Goal: Transaction & Acquisition: Purchase product/service

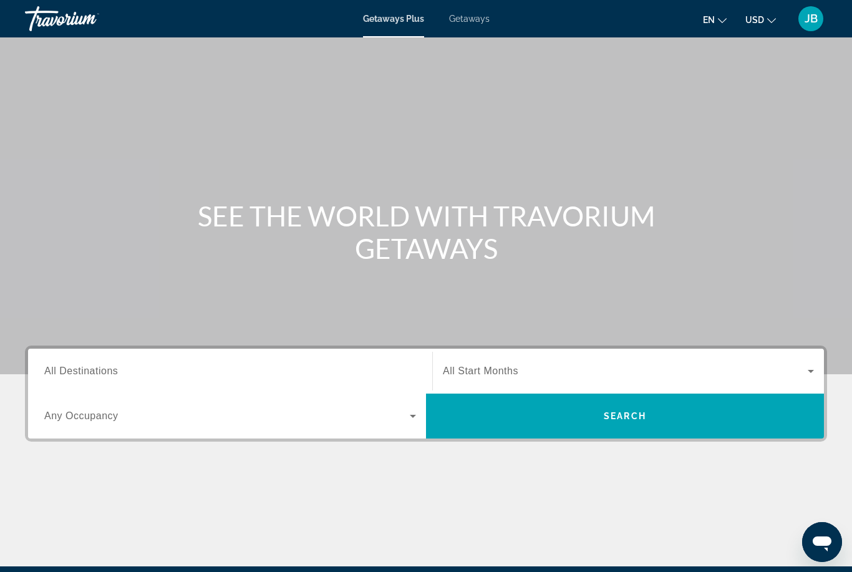
click at [71, 369] on span "All Destinations" at bounding box center [81, 370] width 74 height 11
click at [71, 369] on input "Destination All Destinations" at bounding box center [230, 371] width 372 height 15
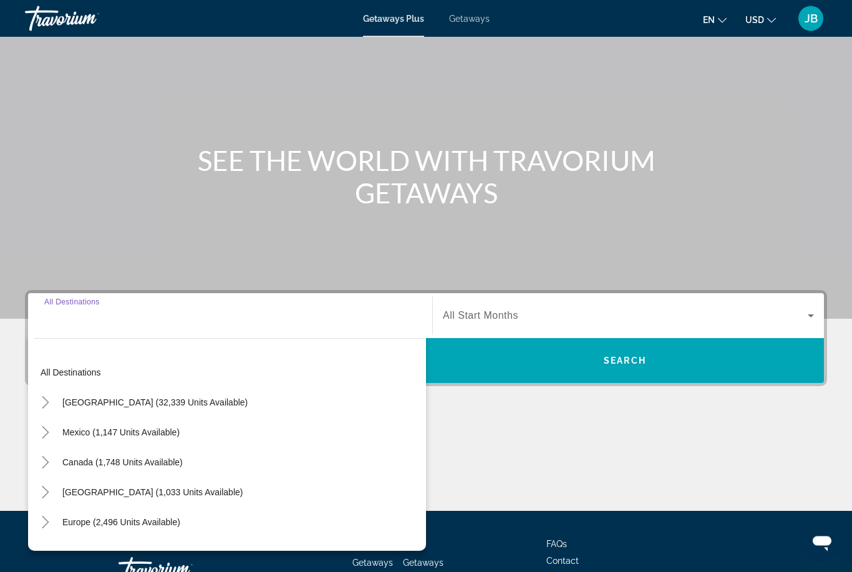
scroll to position [147, 0]
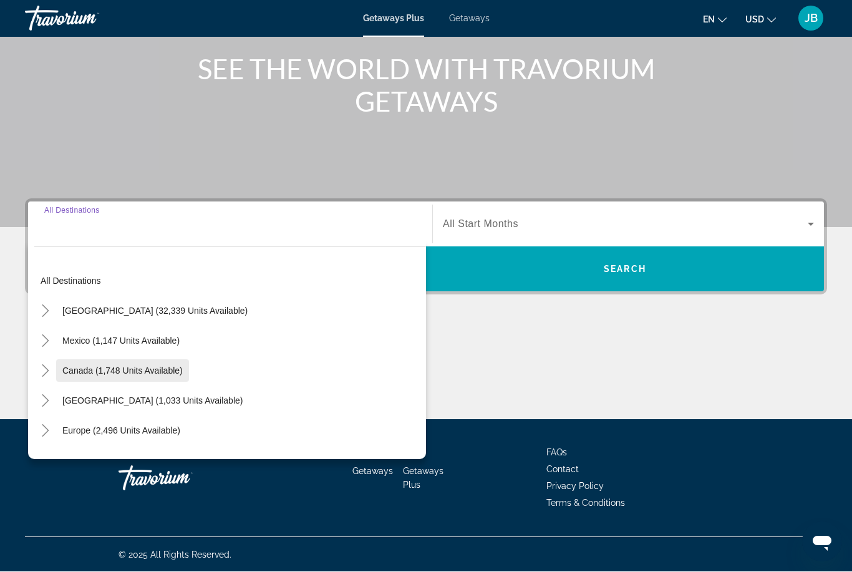
click at [80, 357] on span "Search widget" at bounding box center [122, 371] width 133 height 30
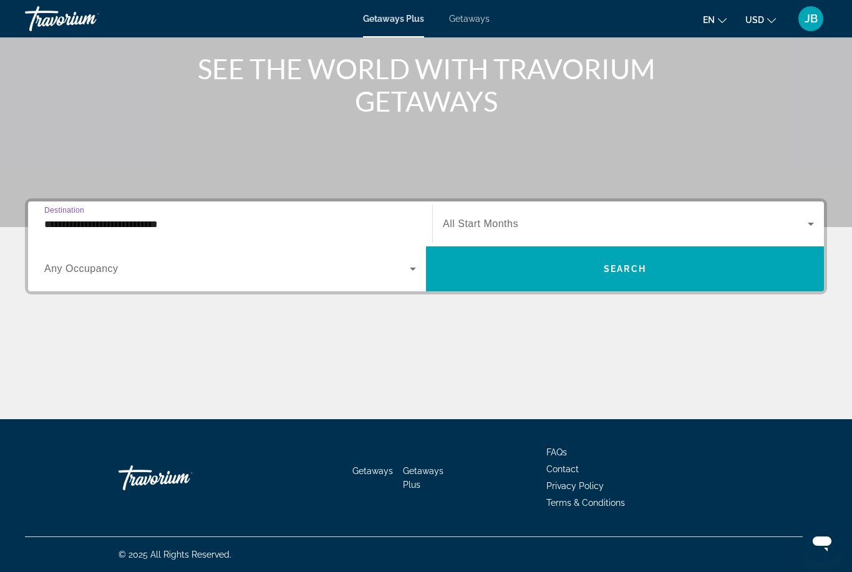
click at [47, 219] on input "**********" at bounding box center [230, 224] width 372 height 15
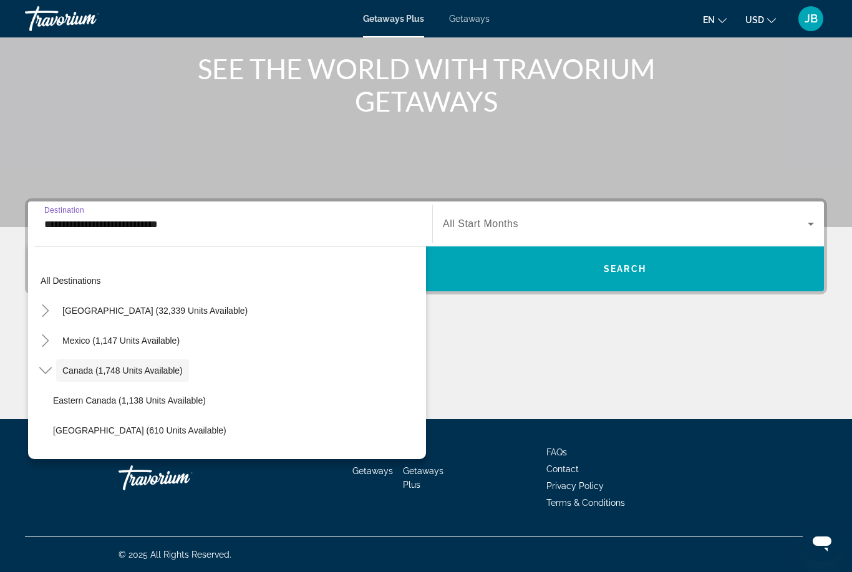
scroll to position [14, 0]
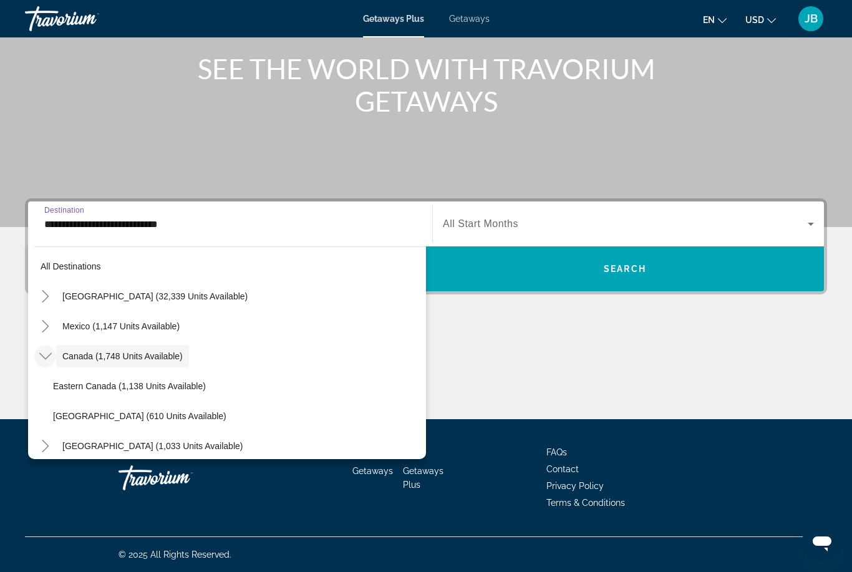
click at [47, 360] on icon "Toggle Canada (1,748 units available)" at bounding box center [45, 356] width 12 height 12
click at [46, 393] on mat-icon "Toggle Caribbean & Atlantic Islands (1,033 units available)" at bounding box center [45, 386] width 22 height 22
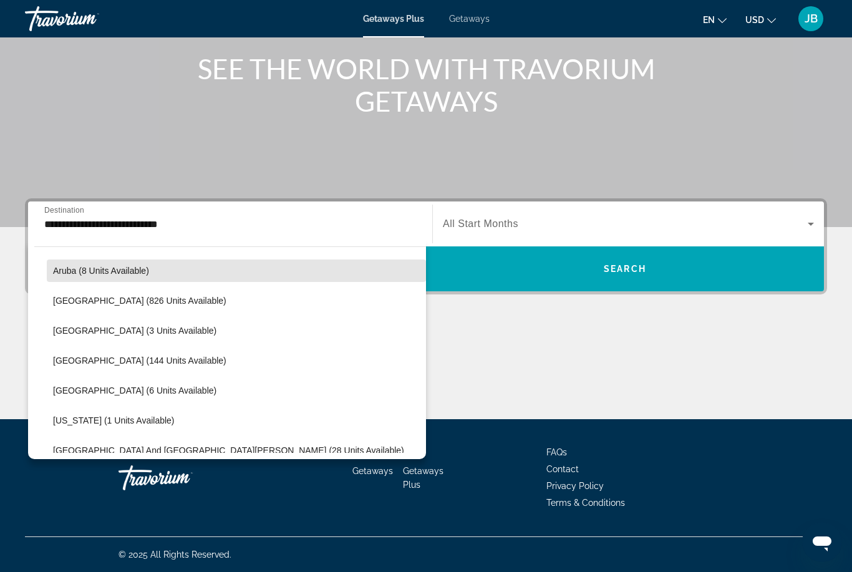
scroll to position [173, 0]
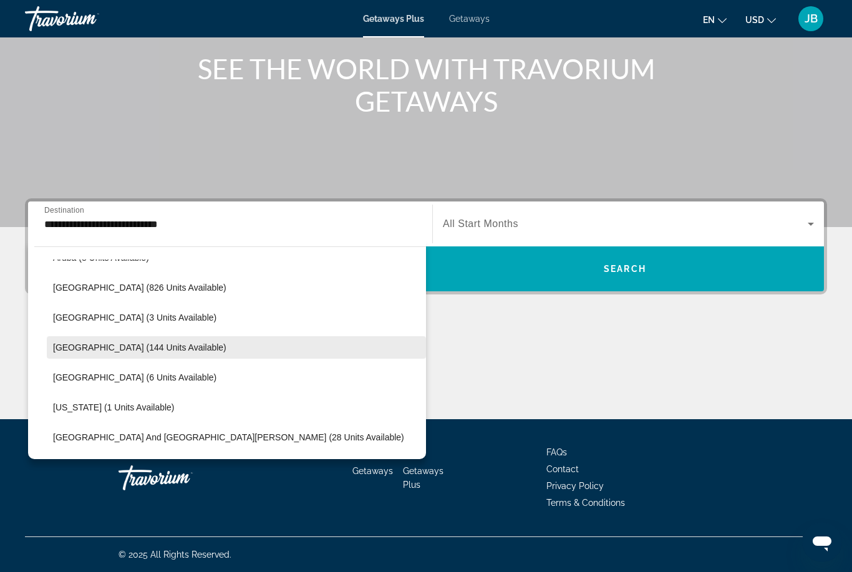
click at [67, 348] on span "[GEOGRAPHIC_DATA] (144 units available)" at bounding box center [139, 347] width 173 height 10
type input "**********"
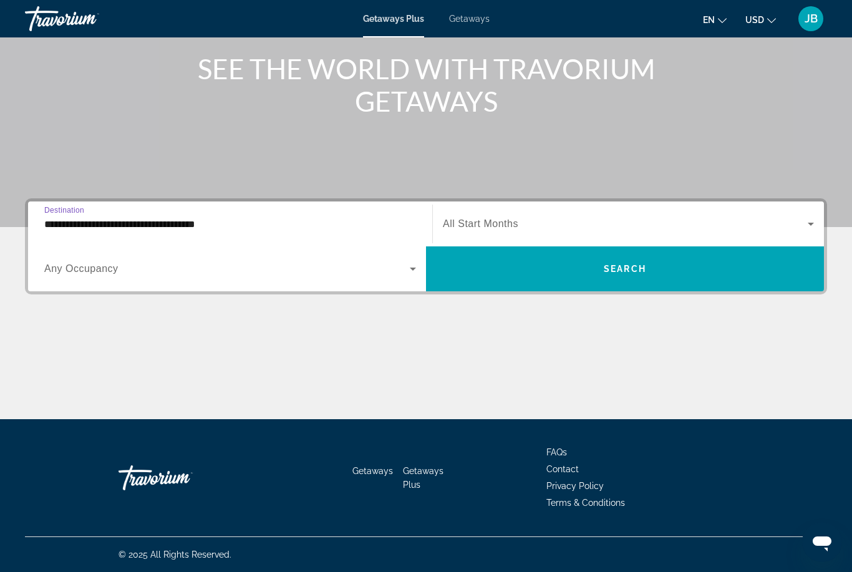
click at [477, 239] on div "Search widget" at bounding box center [628, 223] width 371 height 35
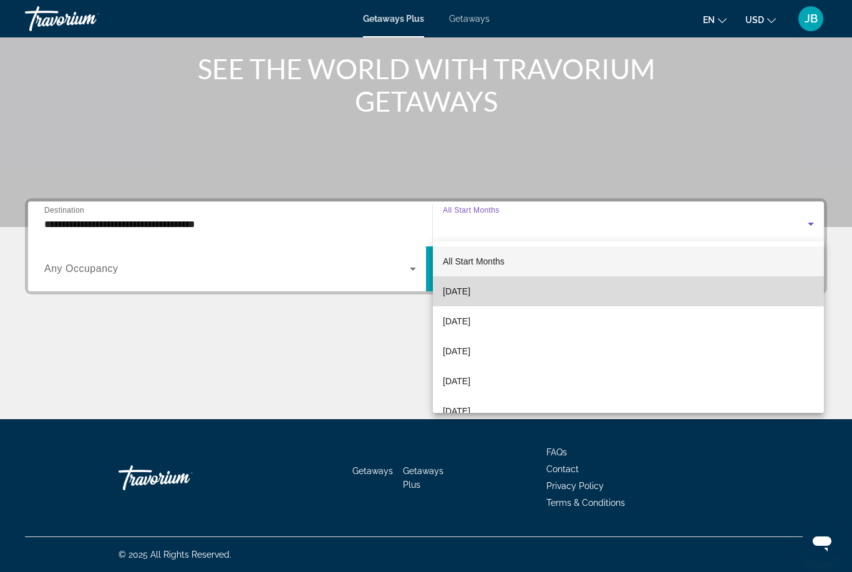
click at [456, 303] on mat-option "[DATE]" at bounding box center [628, 291] width 391 height 30
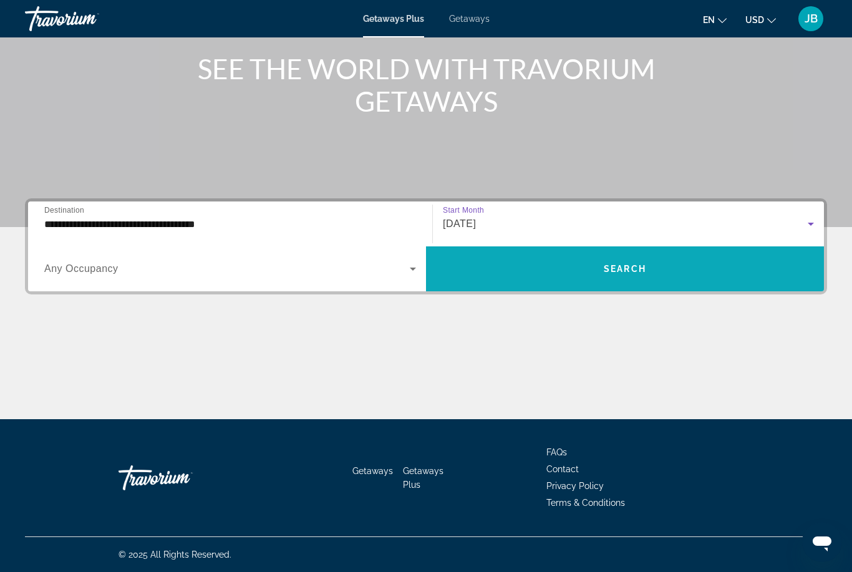
click at [504, 285] on span "Search widget" at bounding box center [625, 268] width 398 height 45
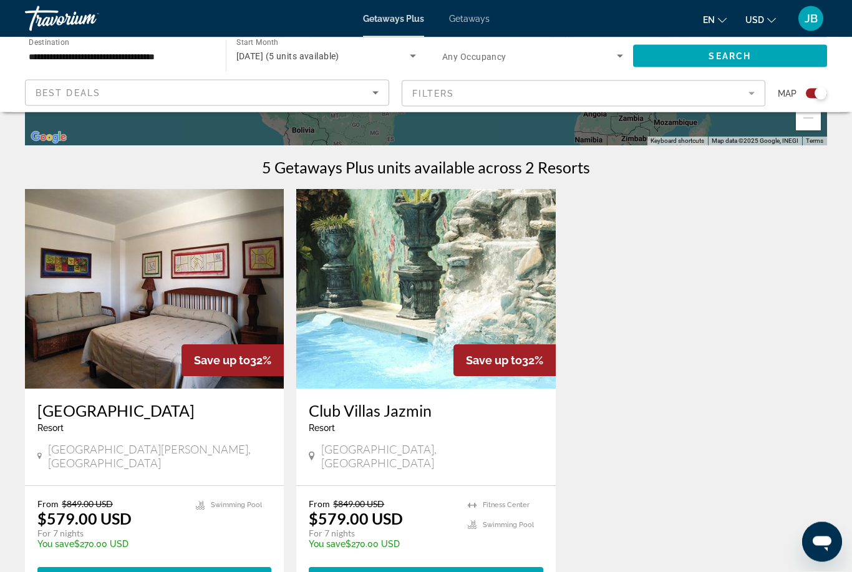
scroll to position [349, 0]
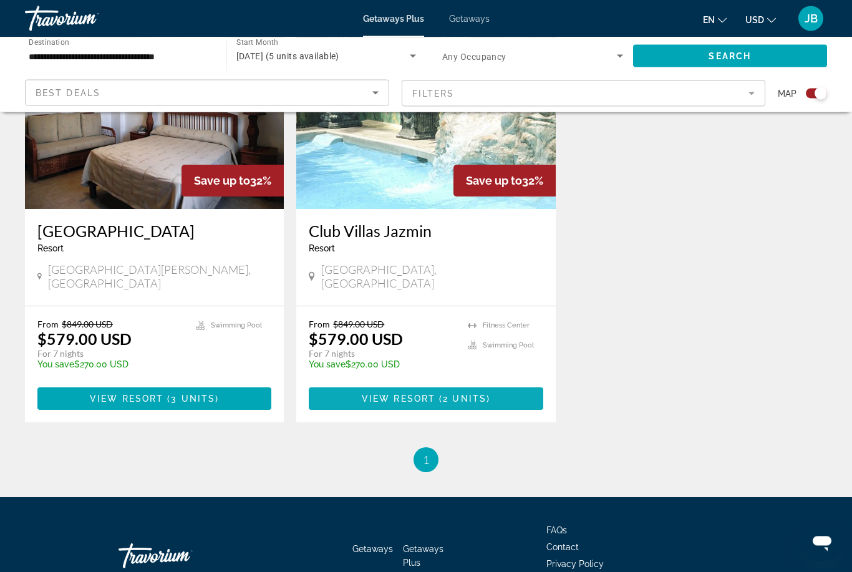
click at [356, 385] on span "Main content" at bounding box center [426, 399] width 234 height 30
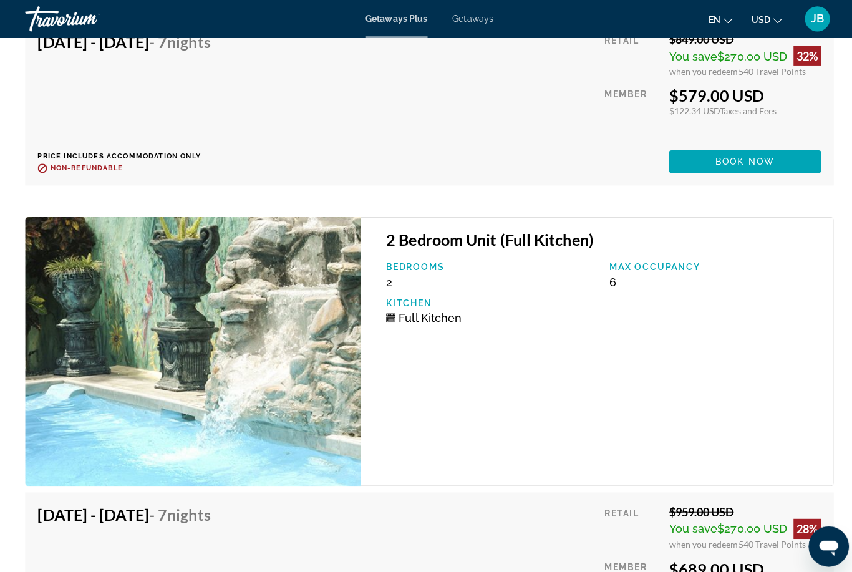
scroll to position [2725, 0]
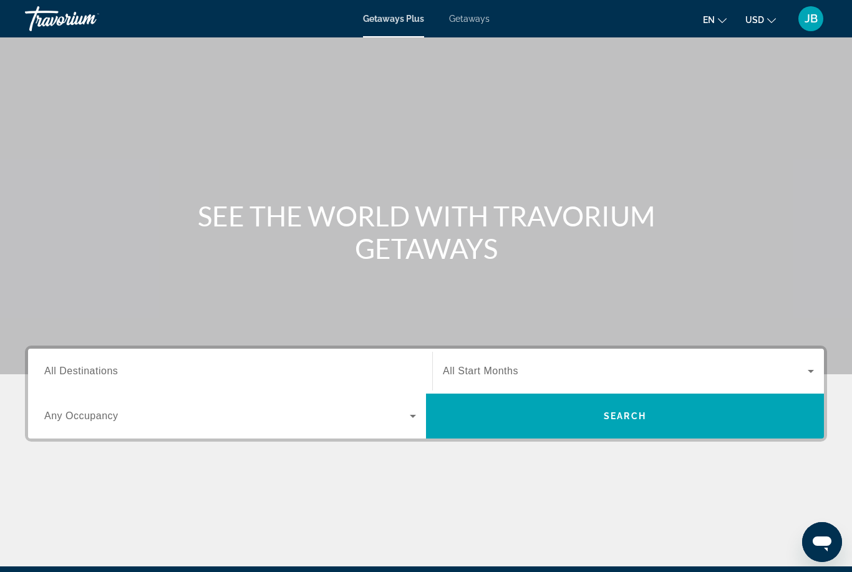
click at [62, 367] on span "All Destinations" at bounding box center [81, 370] width 74 height 11
click at [62, 367] on input "Destination All Destinations" at bounding box center [230, 371] width 372 height 15
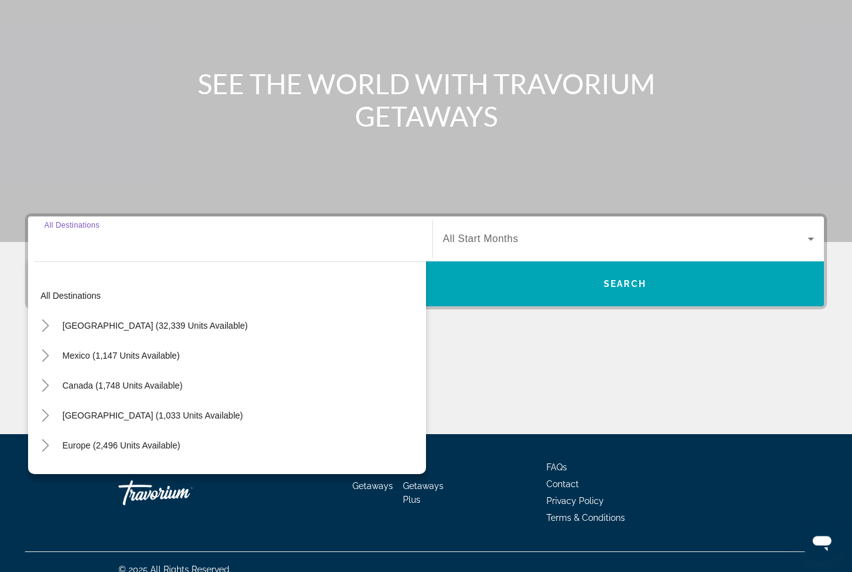
scroll to position [147, 0]
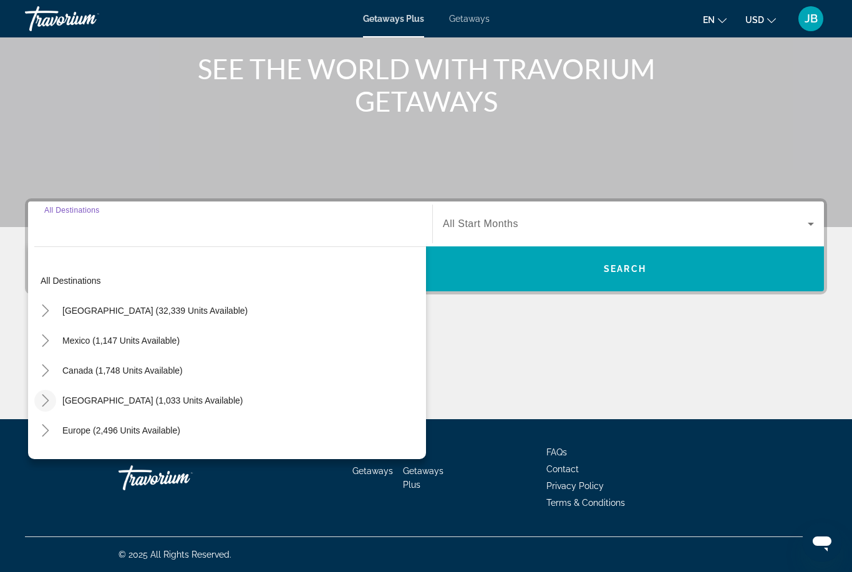
click at [55, 399] on mat-icon "Toggle Caribbean & Atlantic Islands (1,033 units available)" at bounding box center [45, 401] width 22 height 22
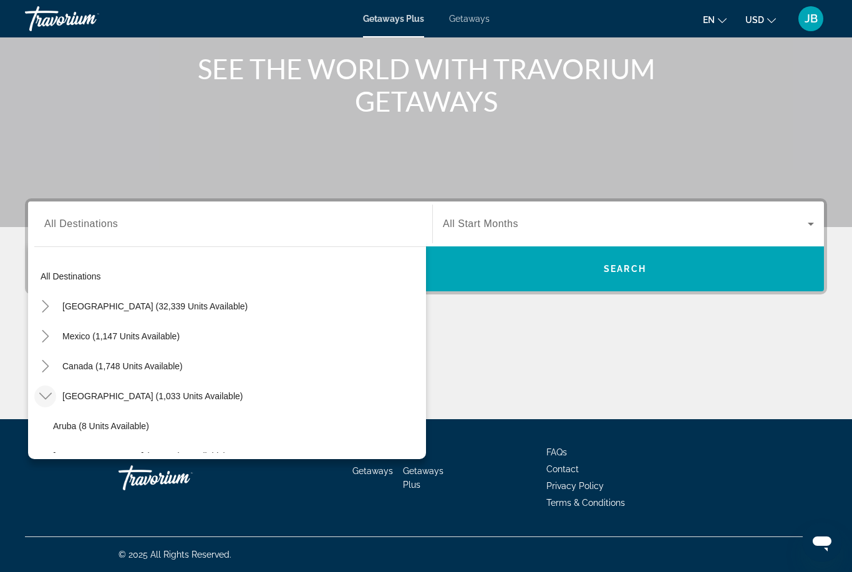
click at [57, 228] on span "All Destinations" at bounding box center [81, 223] width 74 height 11
click at [57, 228] on input "Destination All Destinations" at bounding box center [230, 224] width 372 height 15
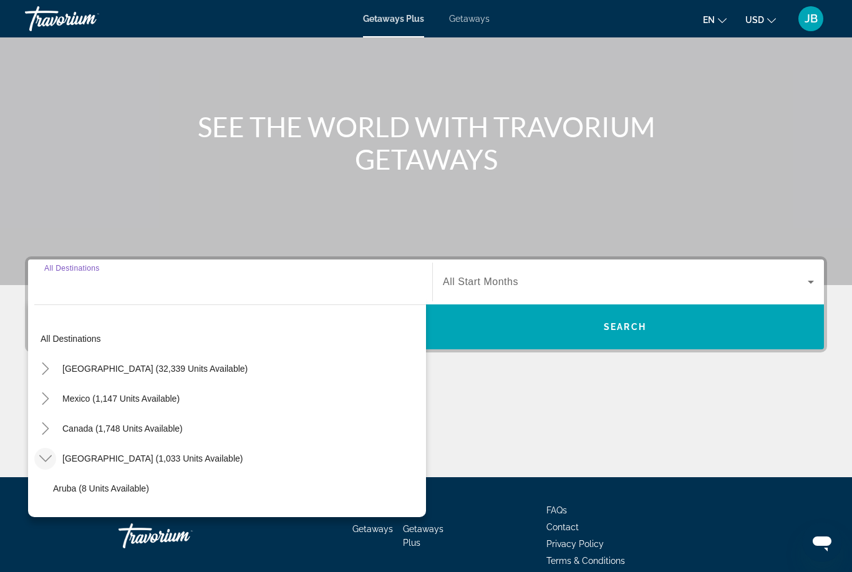
scroll to position [0, 0]
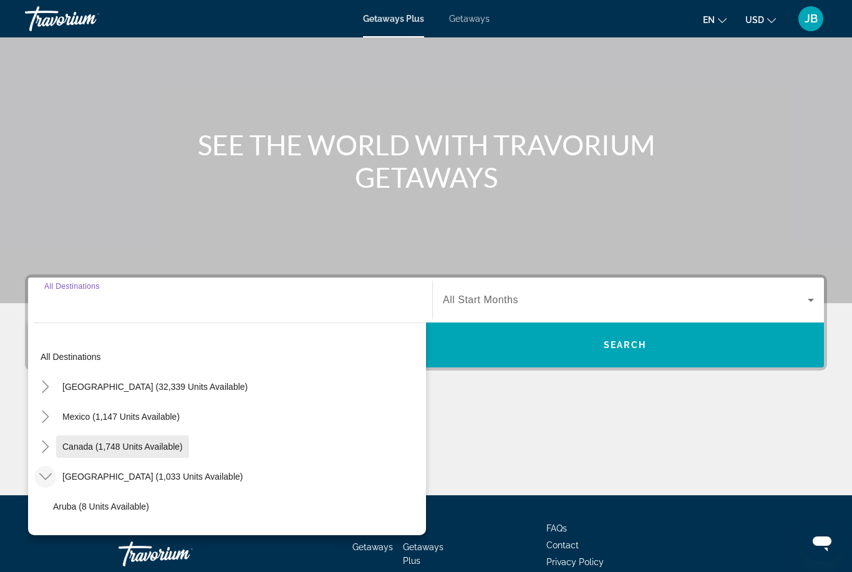
click at [87, 441] on span "Canada (1,748 units available)" at bounding box center [122, 446] width 120 height 10
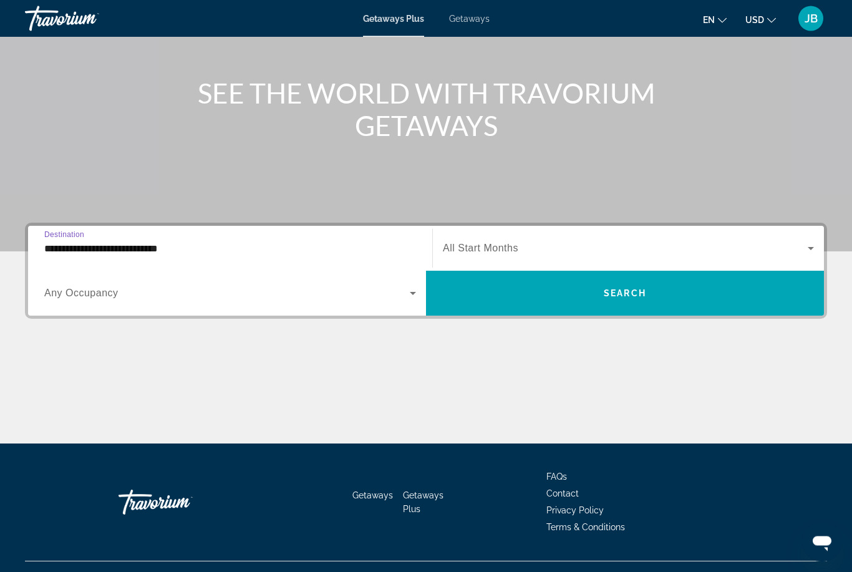
click at [72, 326] on div "**********" at bounding box center [426, 333] width 852 height 221
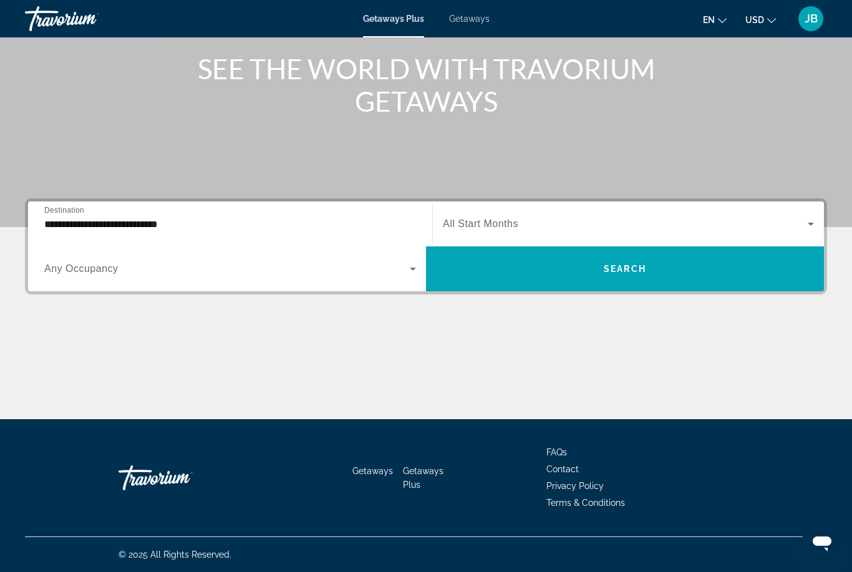
click at [54, 214] on span "Destination" at bounding box center [64, 210] width 40 height 8
click at [54, 217] on input "**********" at bounding box center [230, 224] width 372 height 15
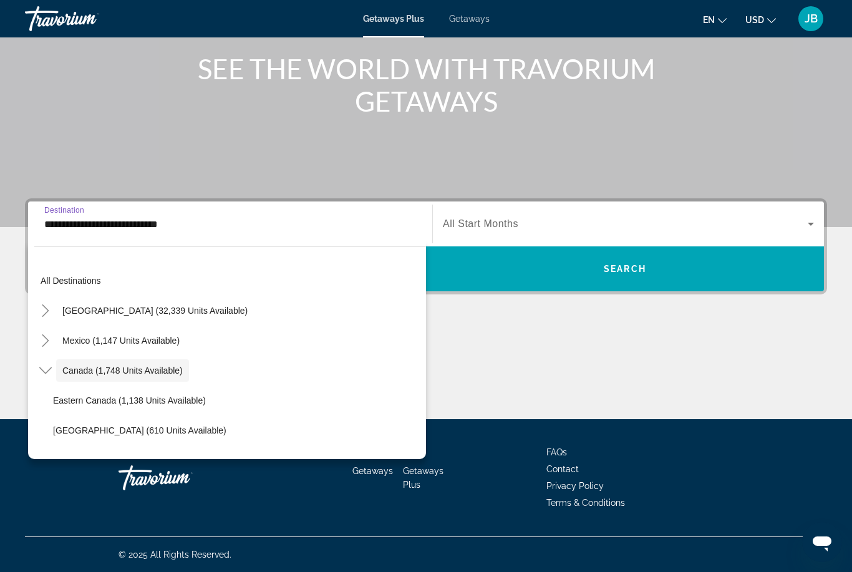
scroll to position [14, 0]
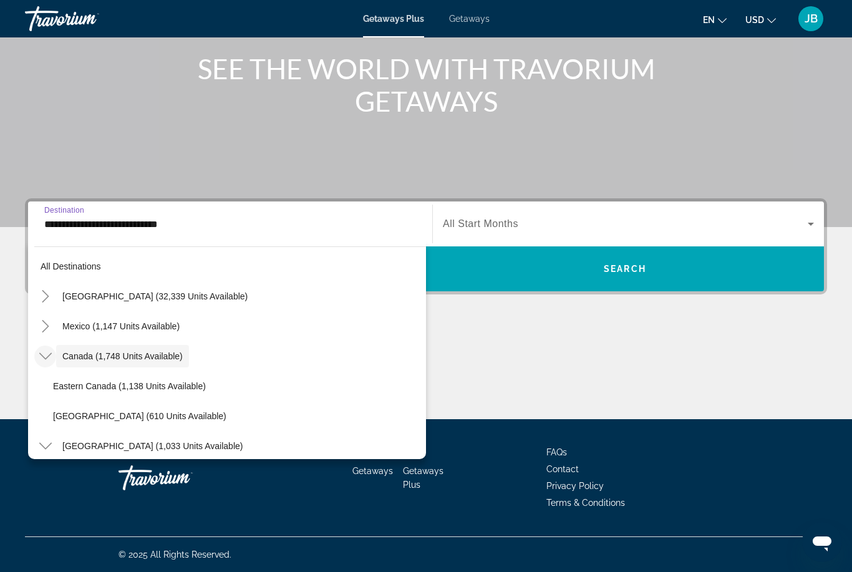
click at [41, 354] on icon "Toggle Canada (1,748 units available)" at bounding box center [45, 356] width 12 height 12
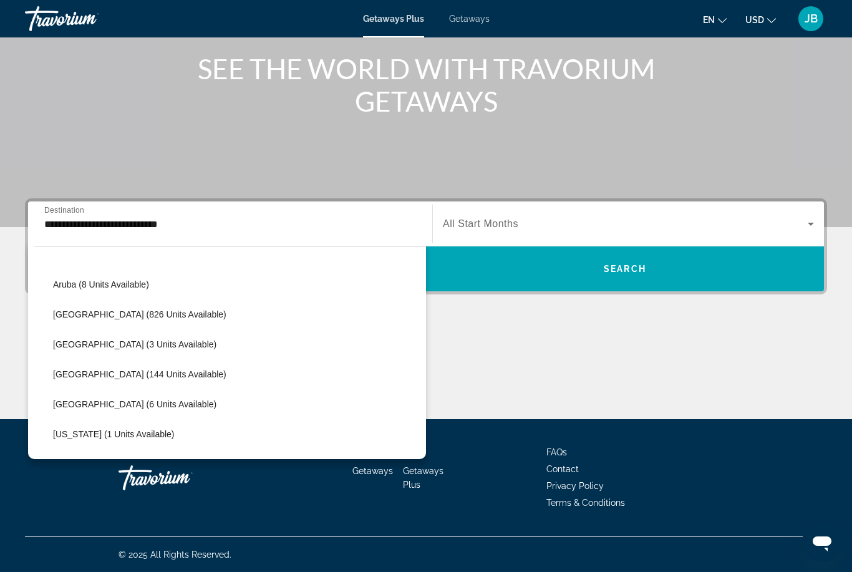
scroll to position [148, 0]
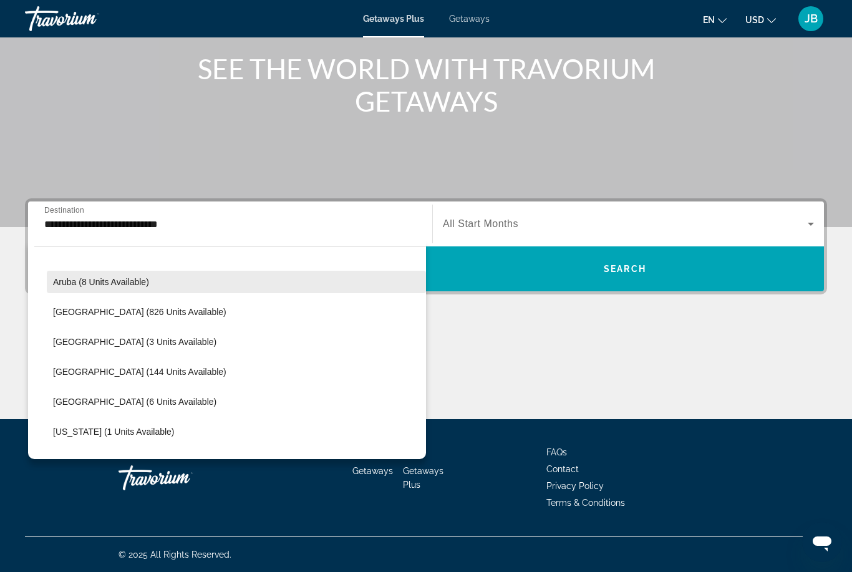
click at [87, 282] on span "Aruba (8 units available)" at bounding box center [101, 282] width 96 height 10
type input "**********"
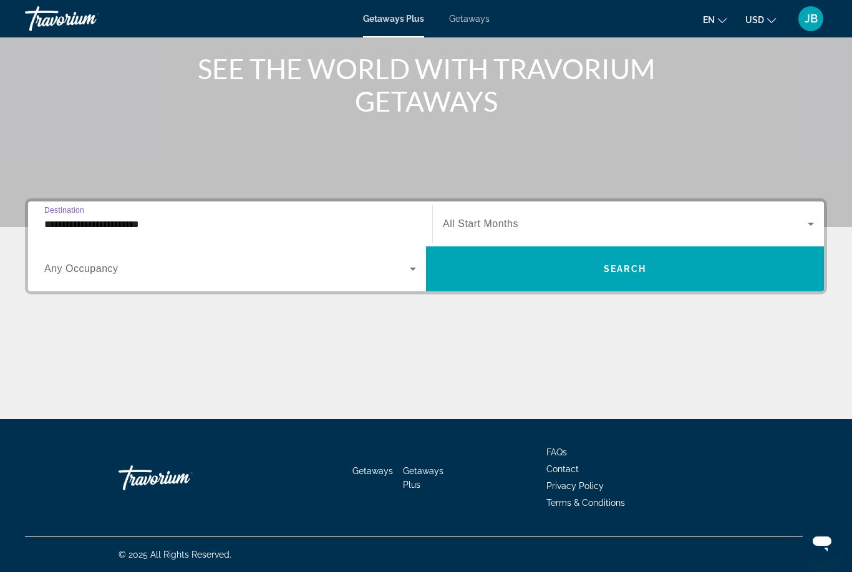
click at [466, 214] on div "Search widget" at bounding box center [628, 223] width 371 height 35
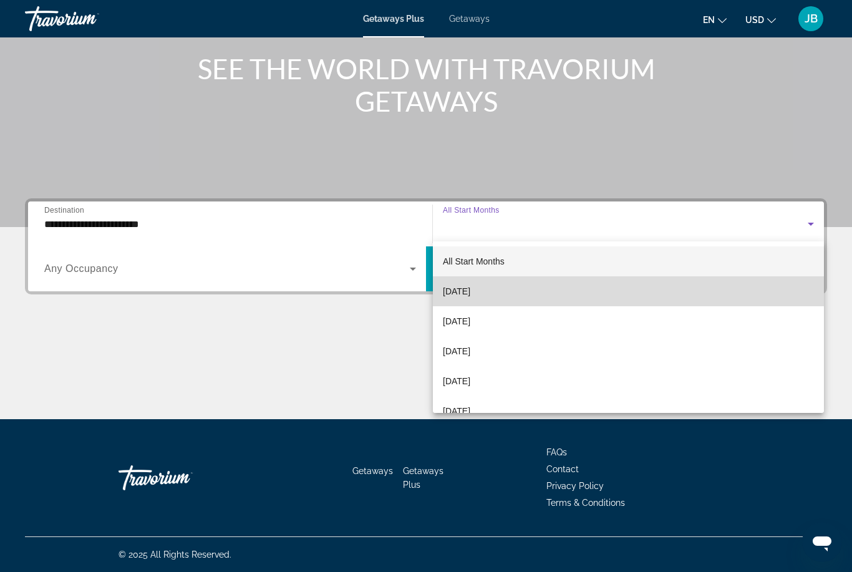
click at [453, 293] on span "[DATE]" at bounding box center [456, 291] width 27 height 15
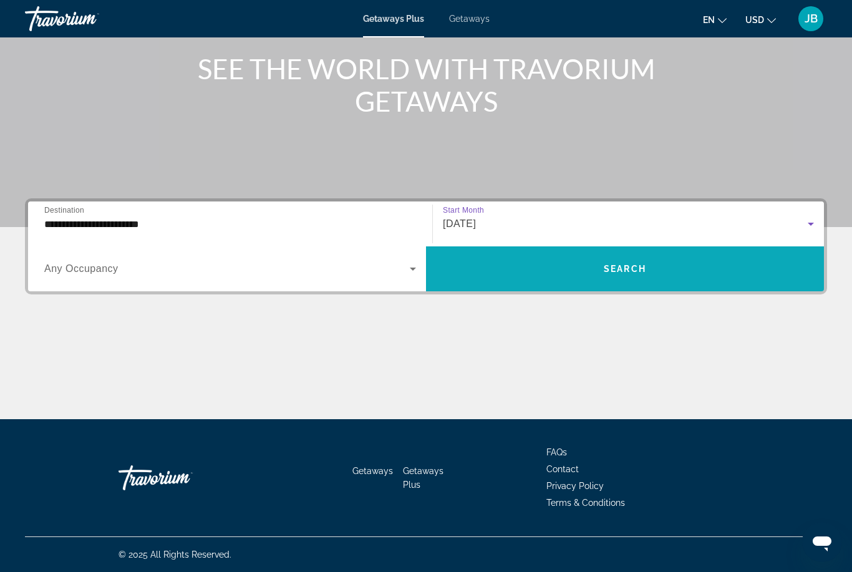
click at [511, 265] on span "Search widget" at bounding box center [625, 269] width 398 height 30
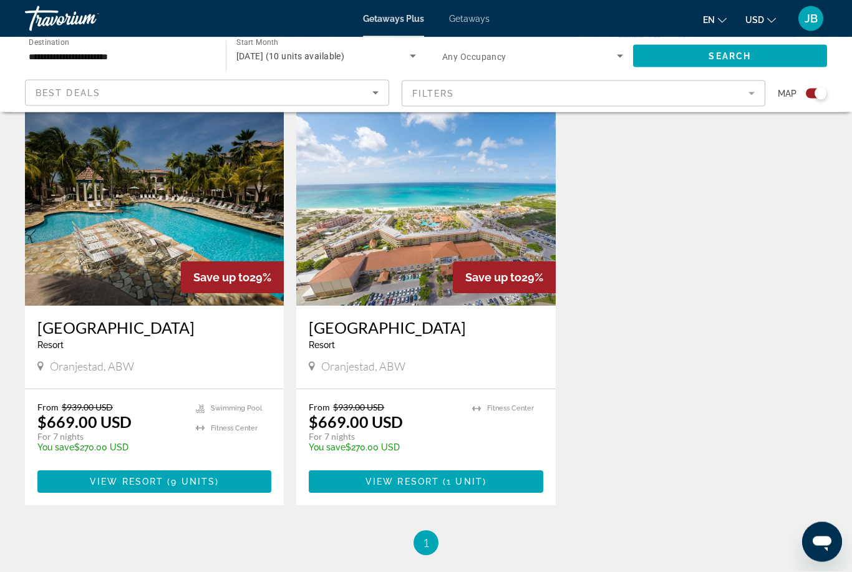
scroll to position [439, 0]
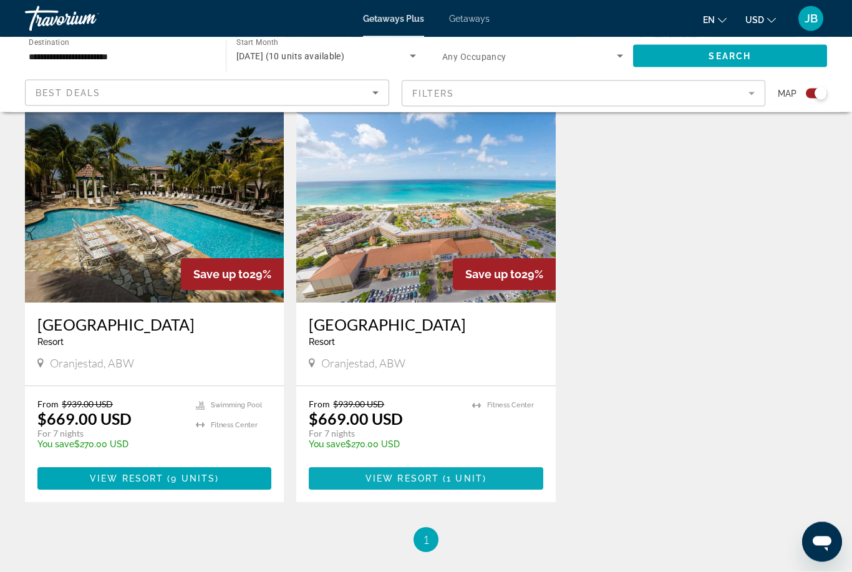
click at [420, 484] on span "View Resort" at bounding box center [402, 479] width 74 height 10
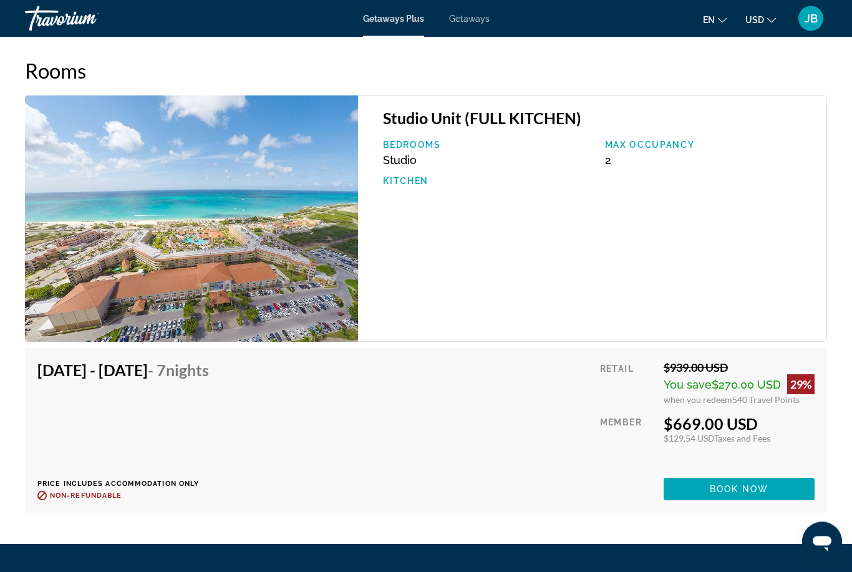
scroll to position [2338, 0]
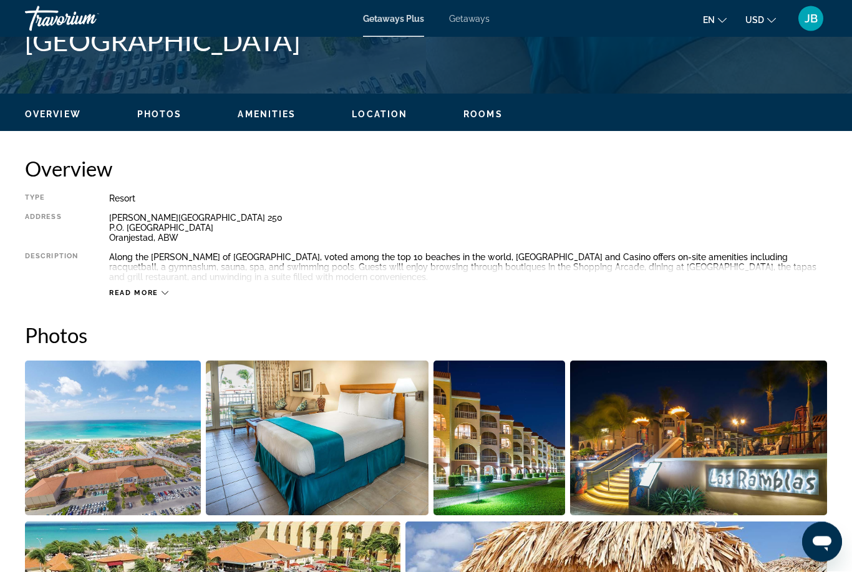
scroll to position [40, 0]
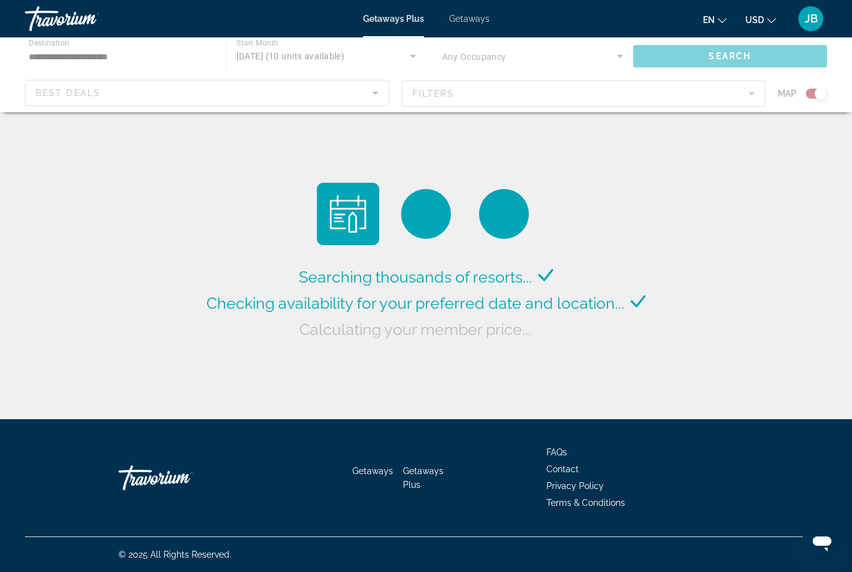
click at [36, 53] on div "Main content" at bounding box center [426, 74] width 852 height 75
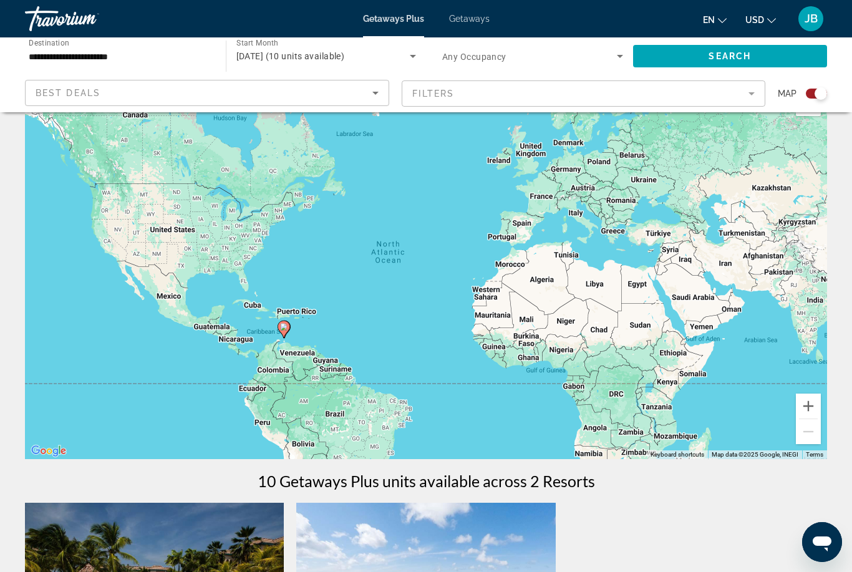
click at [47, 62] on input "**********" at bounding box center [119, 56] width 181 height 15
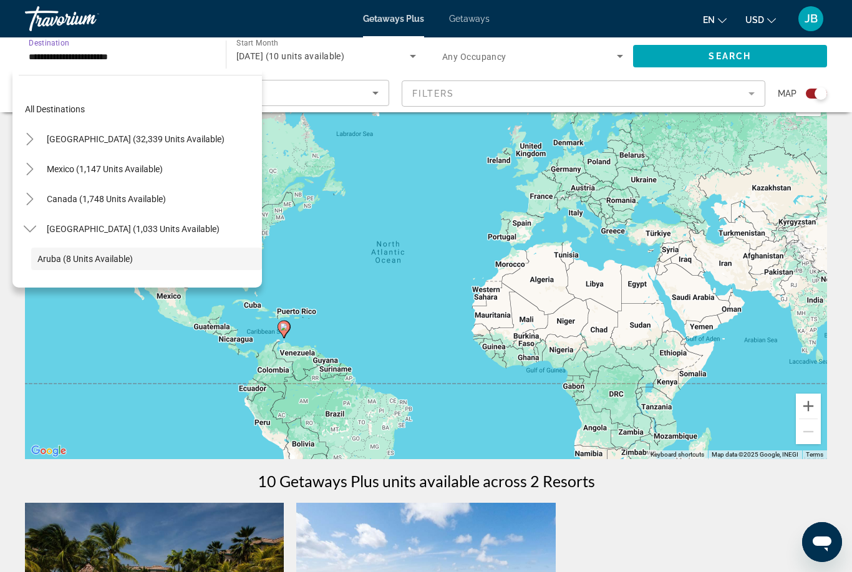
scroll to position [74, 0]
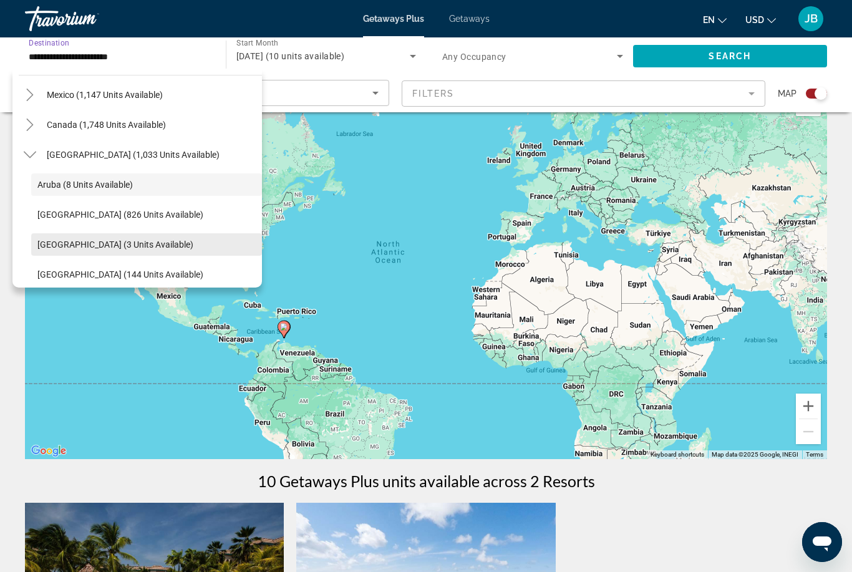
click at [77, 248] on span "[GEOGRAPHIC_DATA] (3 units available)" at bounding box center [115, 244] width 156 height 10
type input "**********"
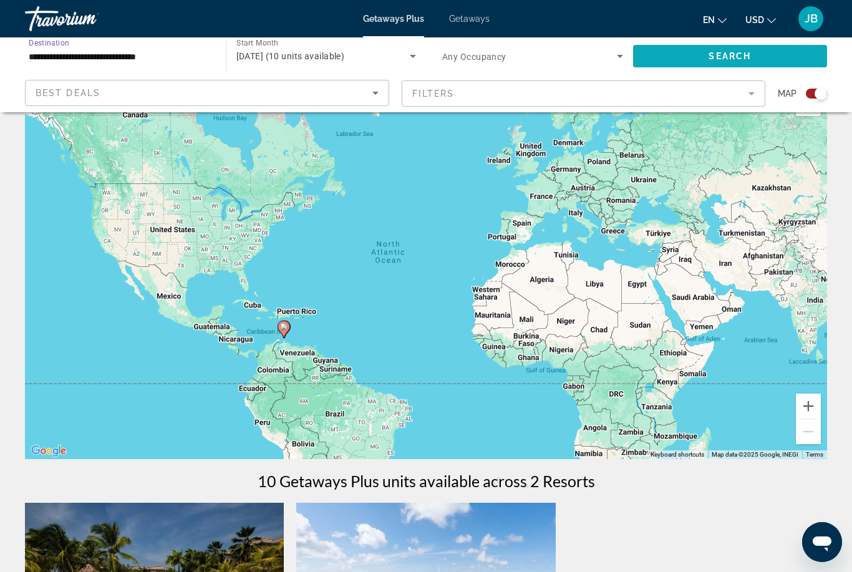
click at [690, 50] on span "Search widget" at bounding box center [730, 56] width 195 height 30
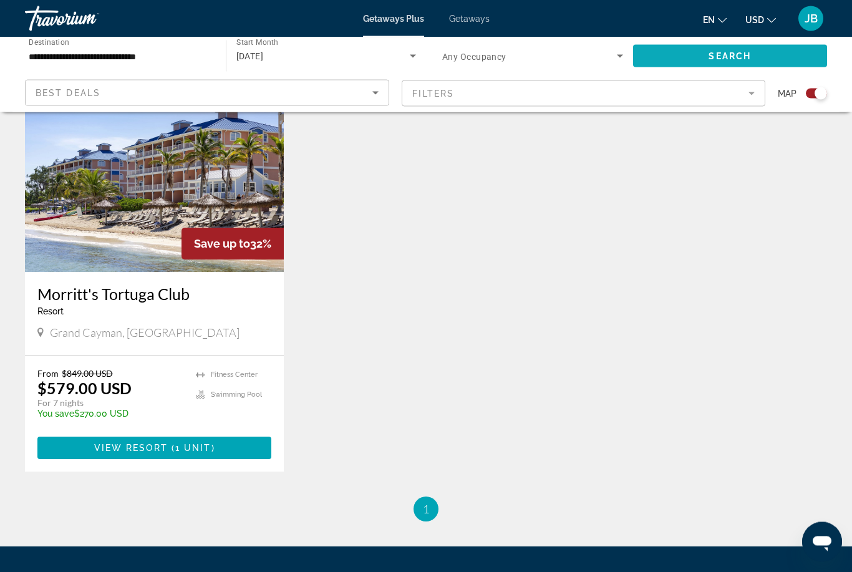
scroll to position [470, 0]
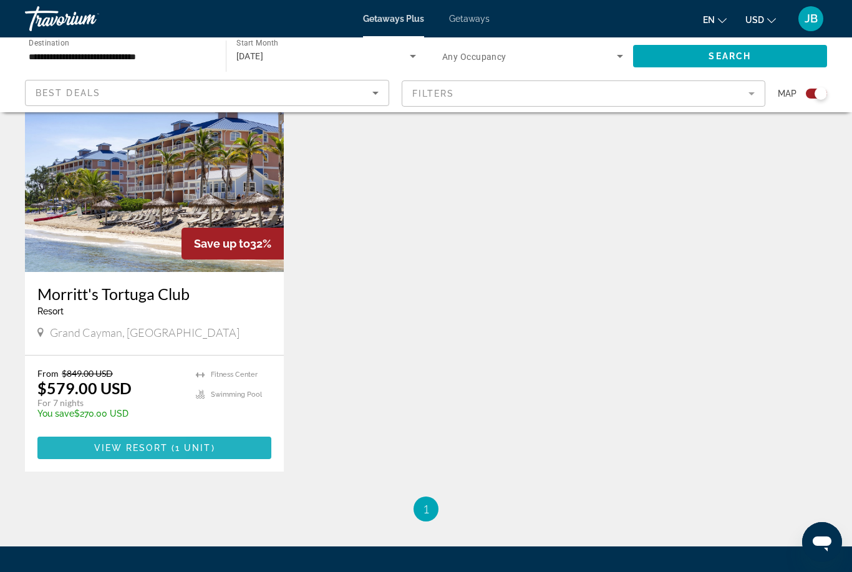
click at [71, 445] on span "Main content" at bounding box center [154, 448] width 234 height 30
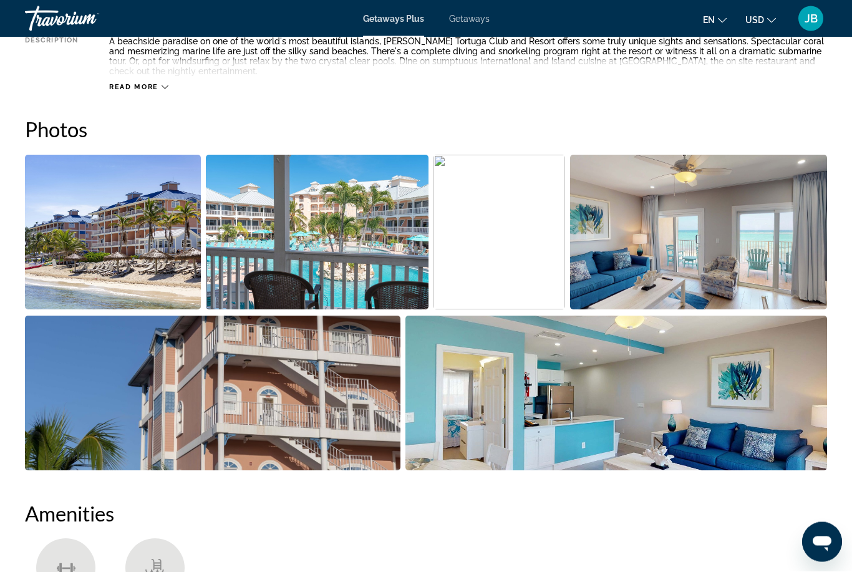
scroll to position [40, 0]
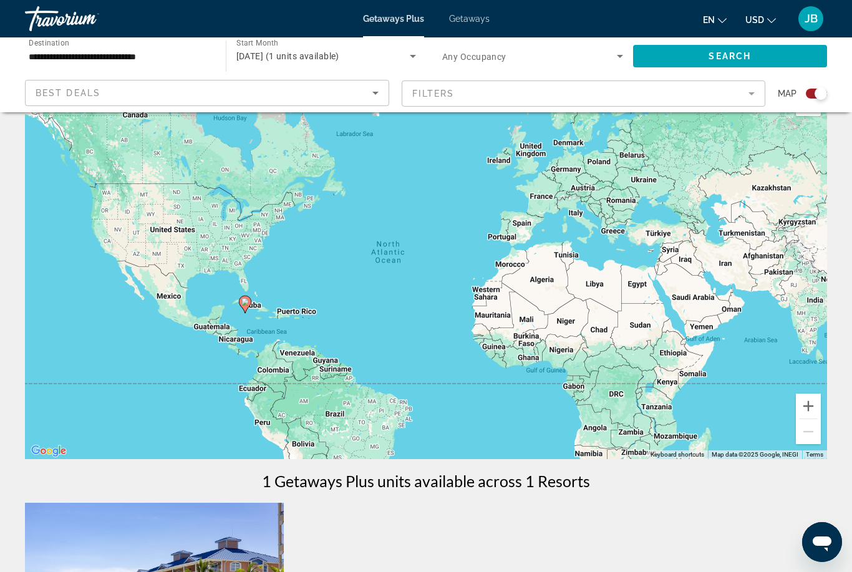
click at [37, 46] on span "Destination" at bounding box center [49, 42] width 41 height 9
click at [37, 49] on input "**********" at bounding box center [119, 56] width 181 height 15
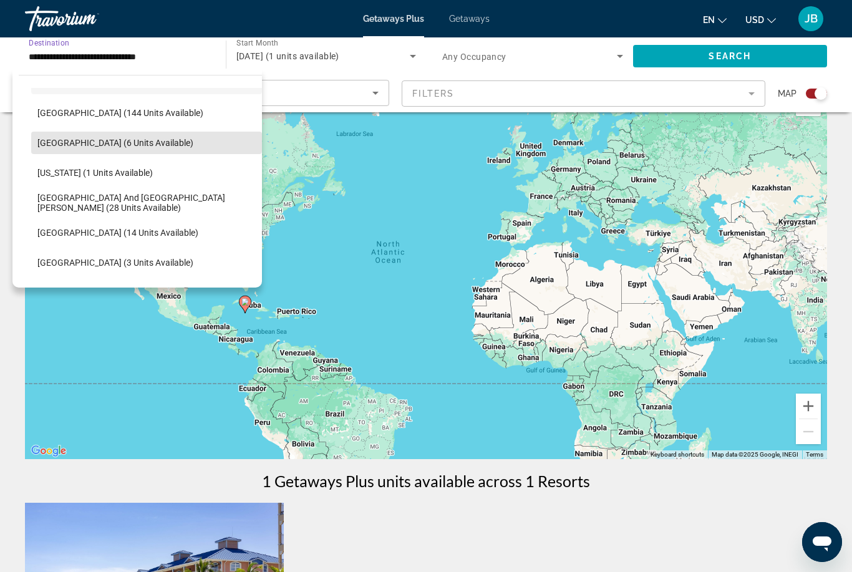
scroll to position [238, 0]
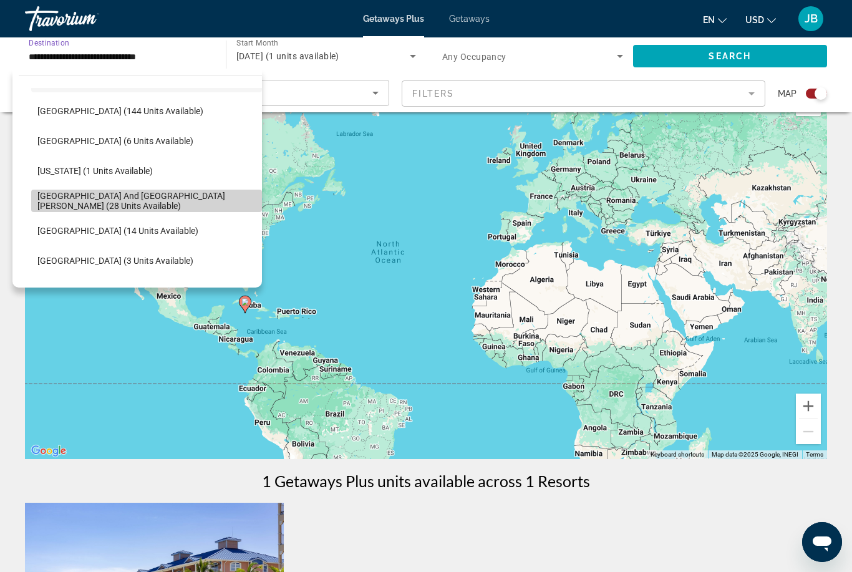
click at [51, 205] on span "[GEOGRAPHIC_DATA] and [GEOGRAPHIC_DATA][PERSON_NAME] (28 units available)" at bounding box center [146, 201] width 218 height 20
type input "**********"
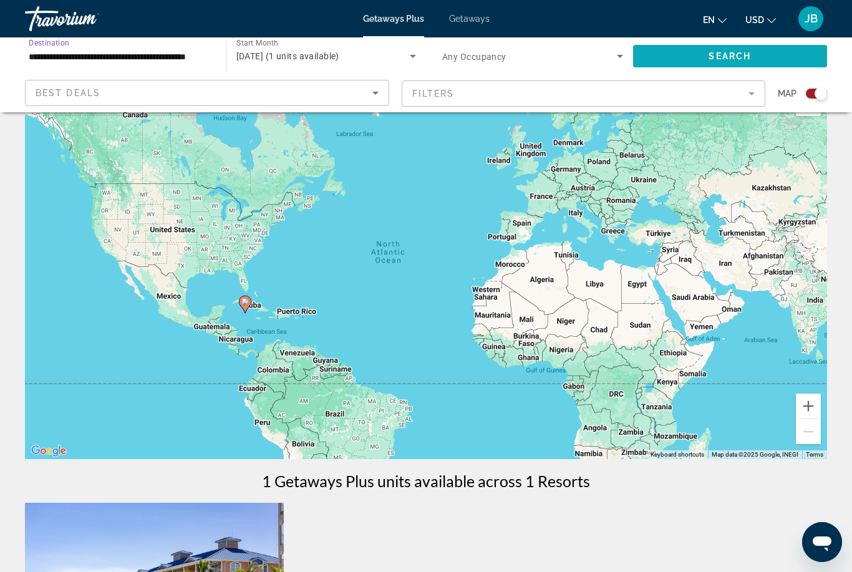
click at [799, 57] on span "Search widget" at bounding box center [730, 56] width 195 height 30
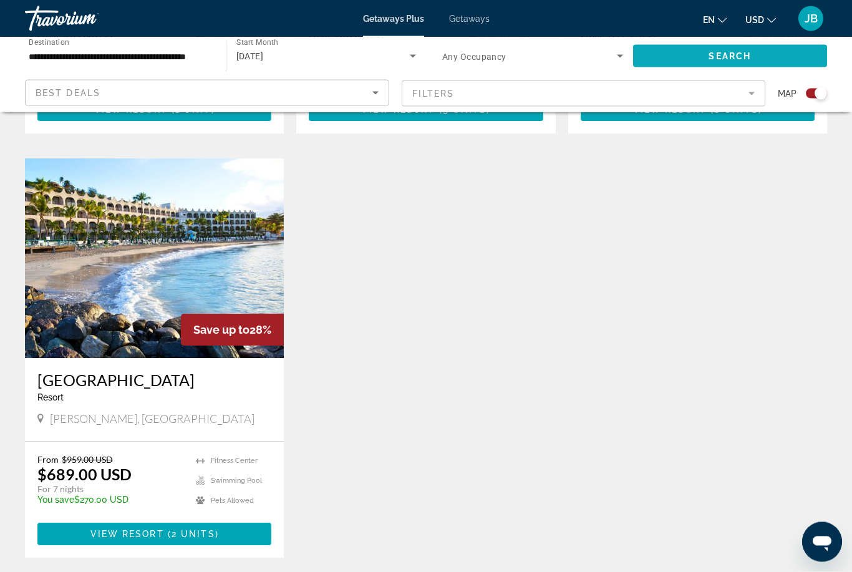
scroll to position [859, 0]
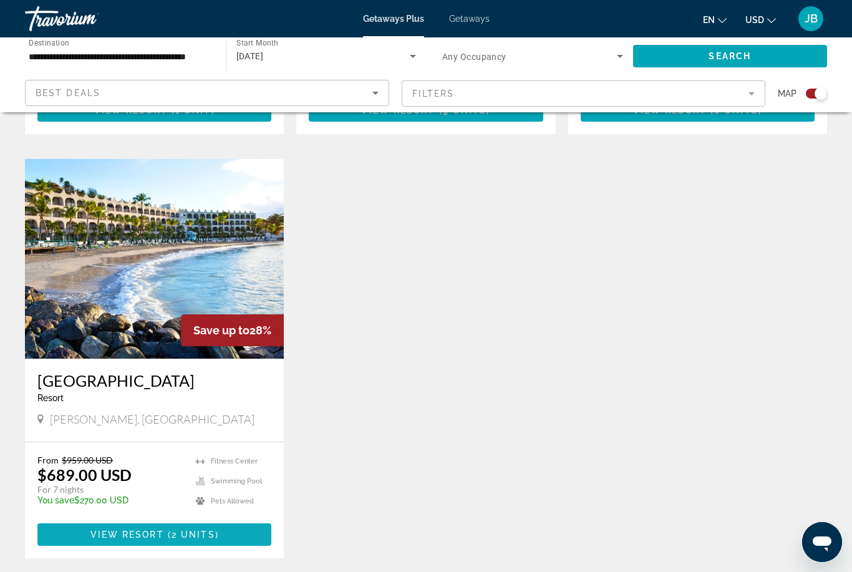
click at [109, 529] on span "View Resort" at bounding box center [127, 534] width 74 height 10
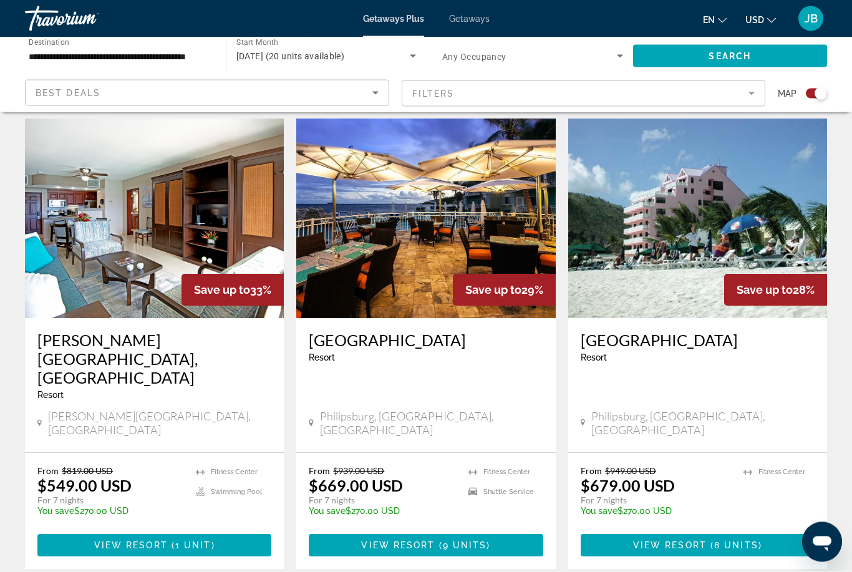
scroll to position [424, 0]
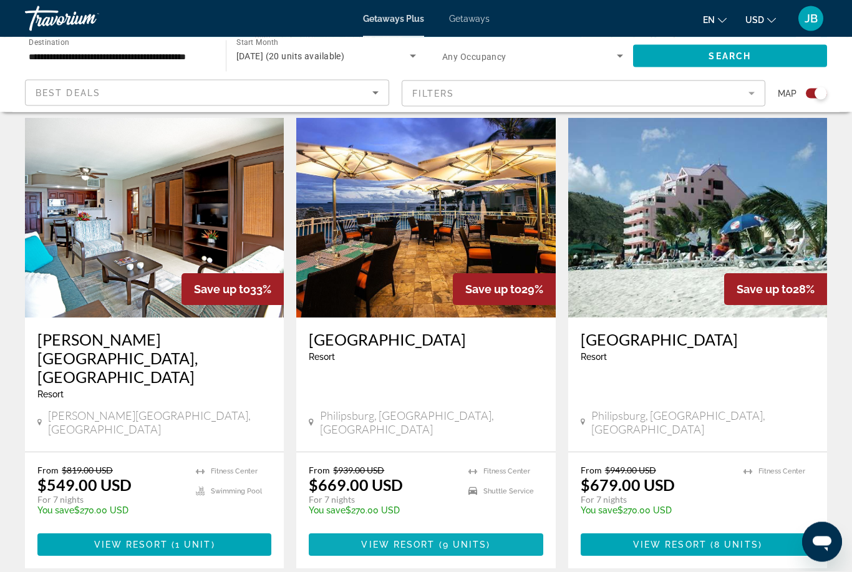
click at [362, 530] on span "Main content" at bounding box center [426, 545] width 234 height 30
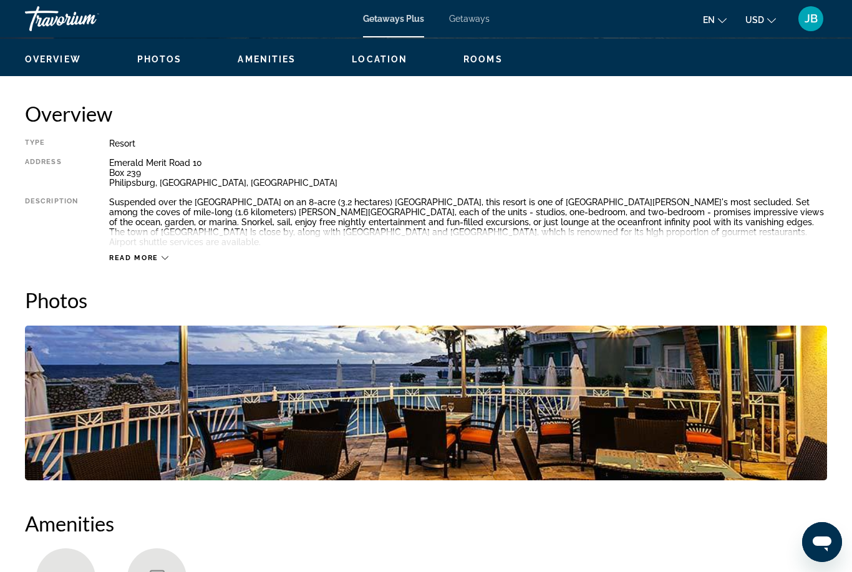
scroll to position [626, 0]
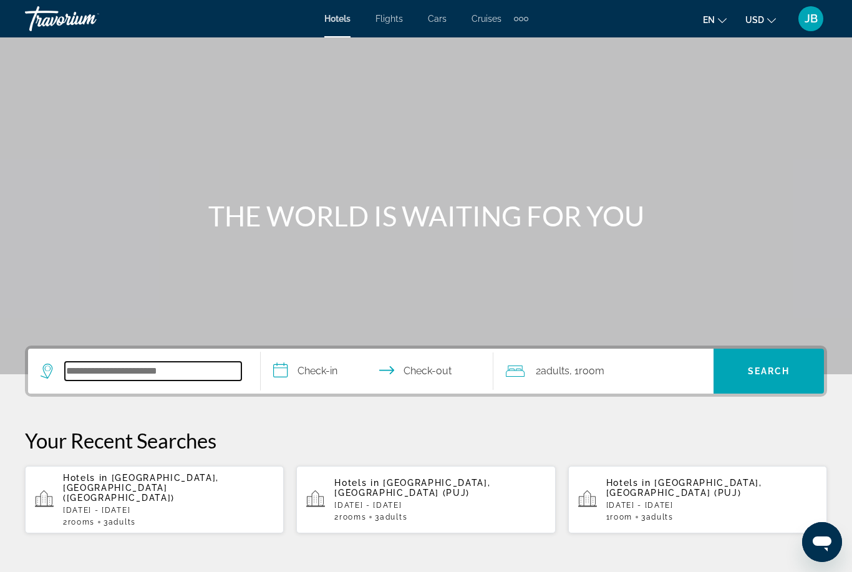
click at [94, 380] on input "Search widget" at bounding box center [153, 371] width 176 height 19
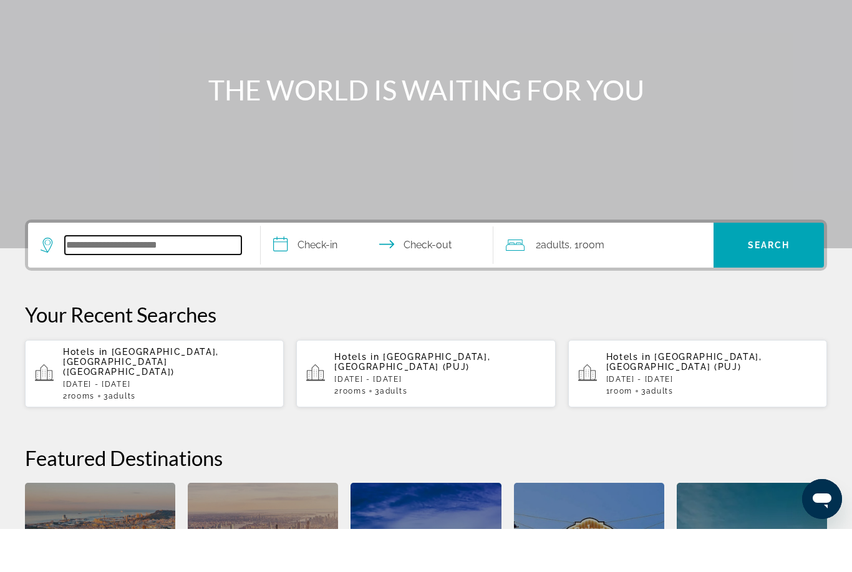
scroll to position [262, 0]
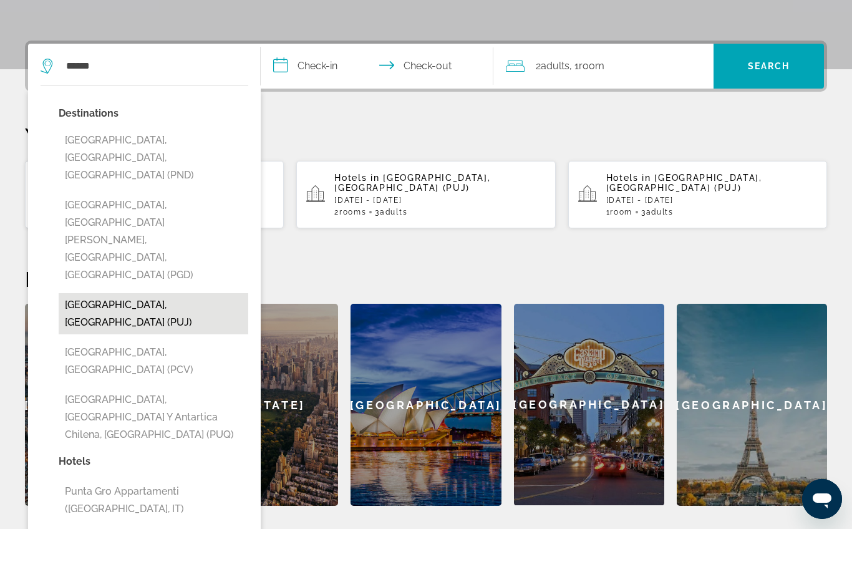
click at [89, 336] on button "Punta Cana, Dominican Republic (PUJ)" at bounding box center [154, 356] width 190 height 41
type input "**********"
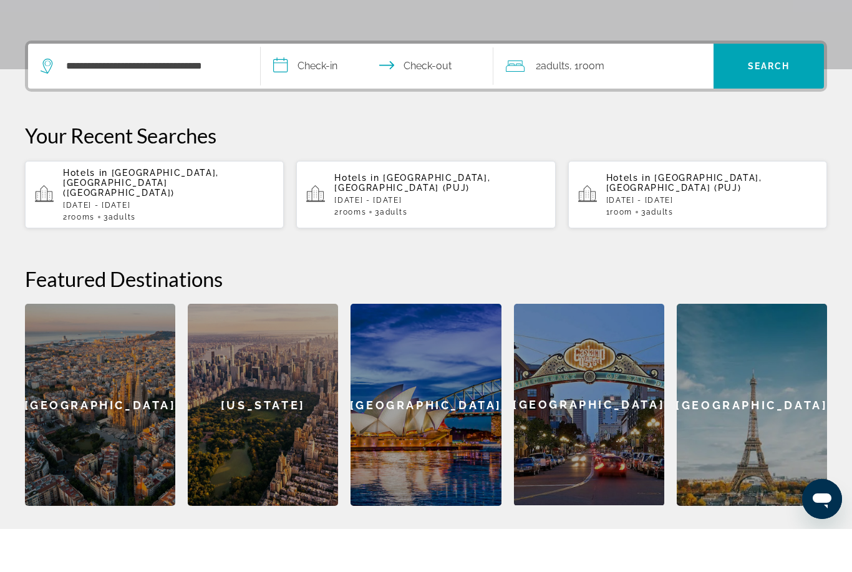
click at [302, 87] on input "**********" at bounding box center [380, 111] width 238 height 49
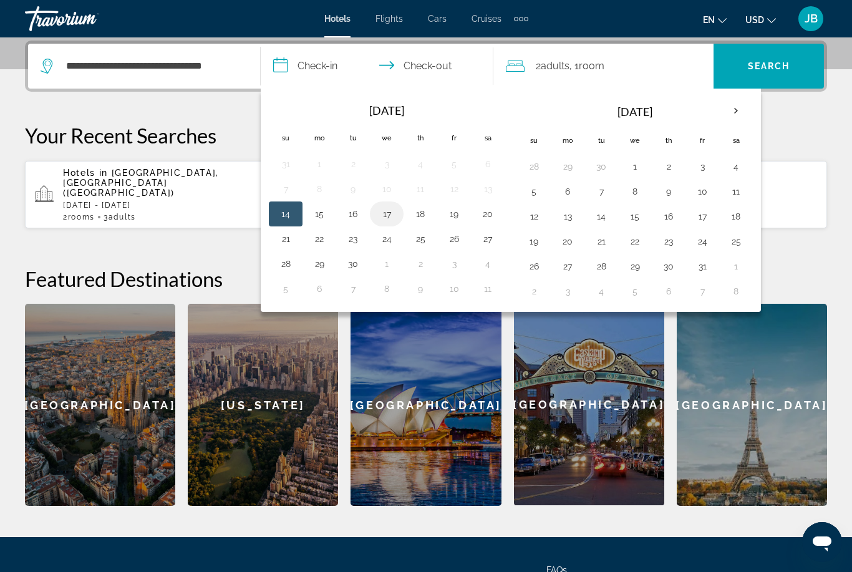
click at [392, 214] on button "17" at bounding box center [387, 213] width 20 height 17
click at [287, 238] on button "21" at bounding box center [286, 238] width 20 height 17
type input "**********"
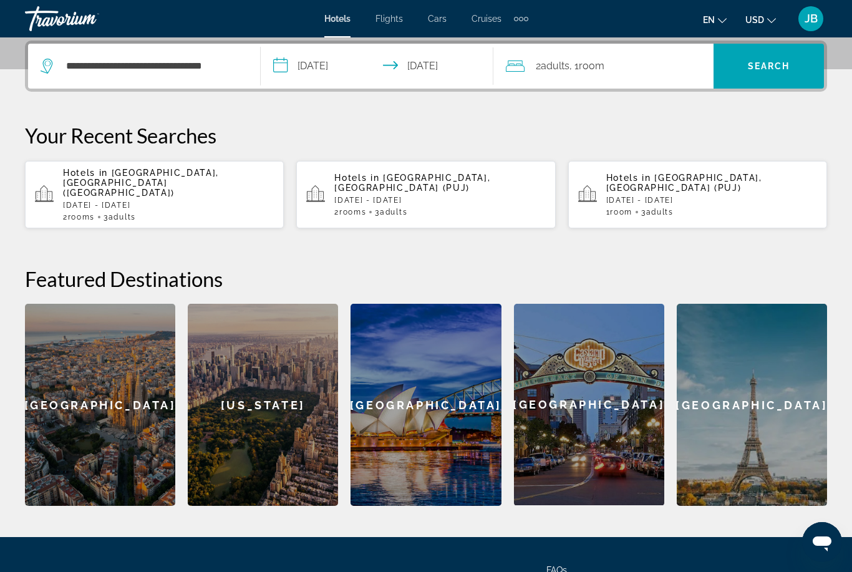
click at [588, 70] on span "Room" at bounding box center [592, 66] width 26 height 12
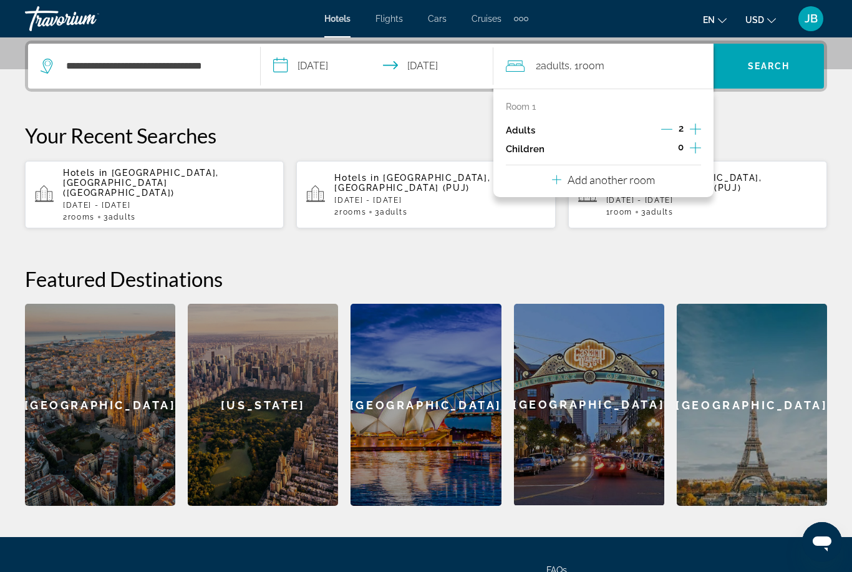
click at [700, 122] on icon "Increment adults" at bounding box center [695, 129] width 11 height 15
click at [662, 129] on icon "Decrement adults" at bounding box center [666, 128] width 11 height 11
click at [613, 185] on button "Add another room" at bounding box center [603, 178] width 103 height 26
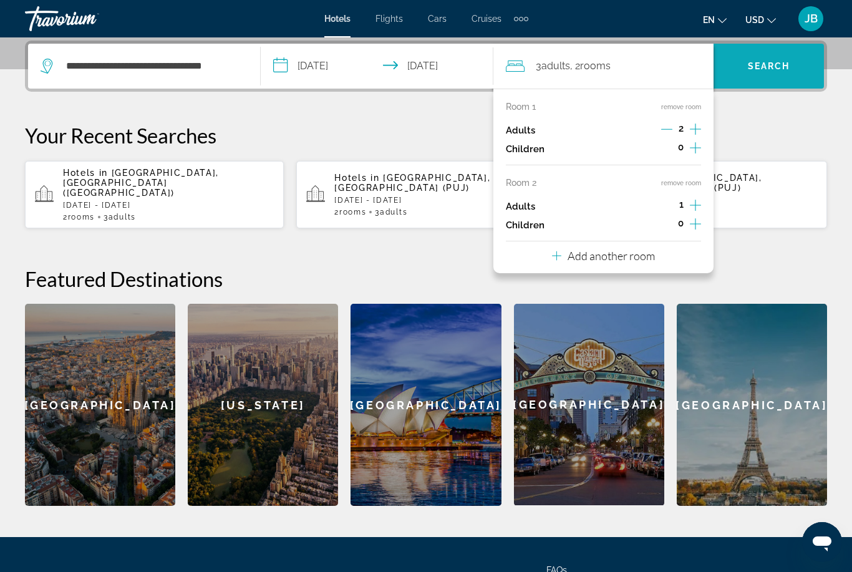
click at [771, 69] on span "Search" at bounding box center [769, 66] width 42 height 10
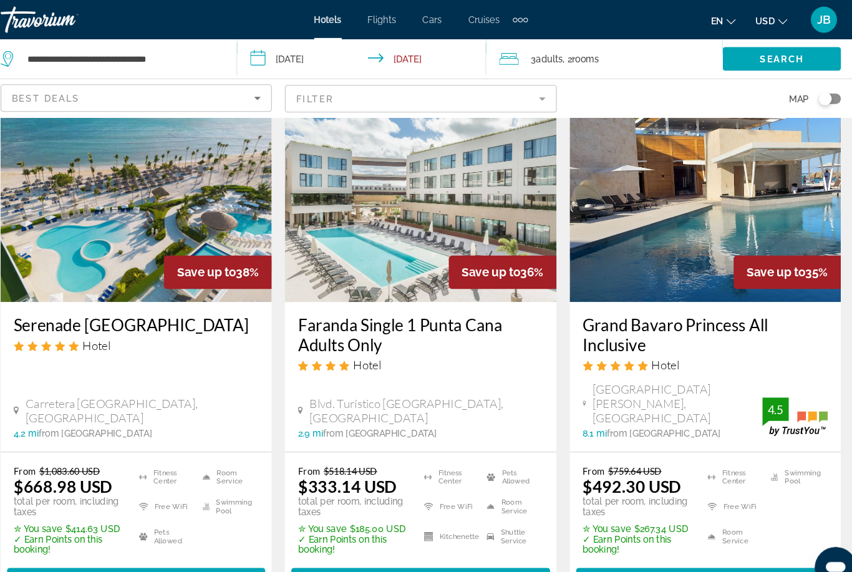
scroll to position [579, 0]
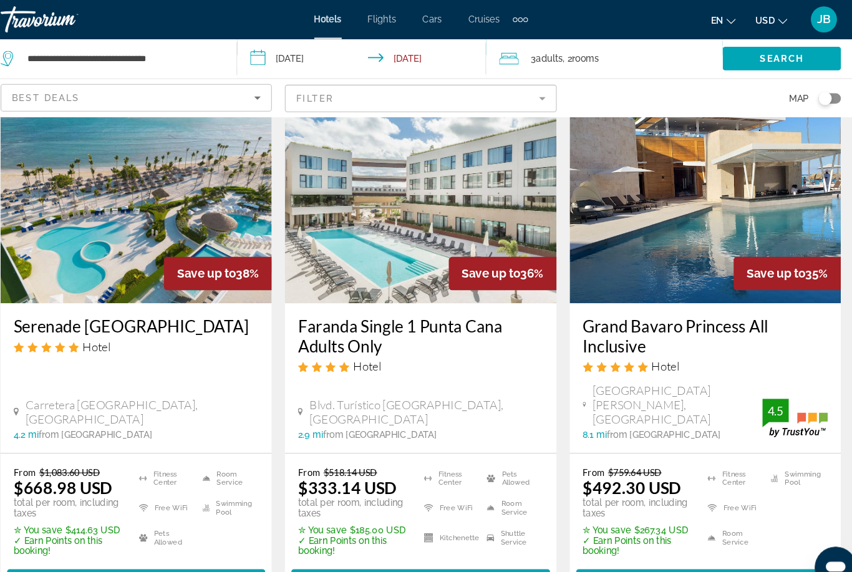
click at [743, 173] on img "Main content" at bounding box center [697, 190] width 259 height 200
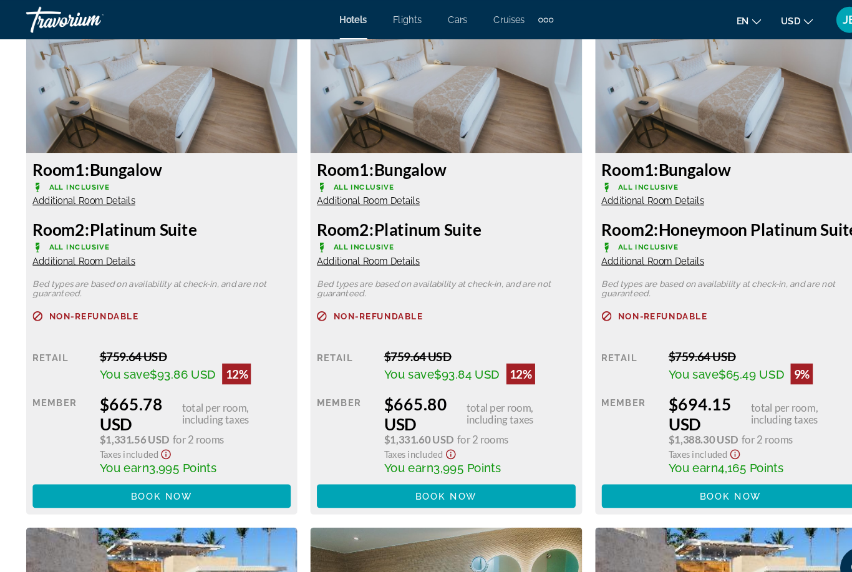
scroll to position [2509, 0]
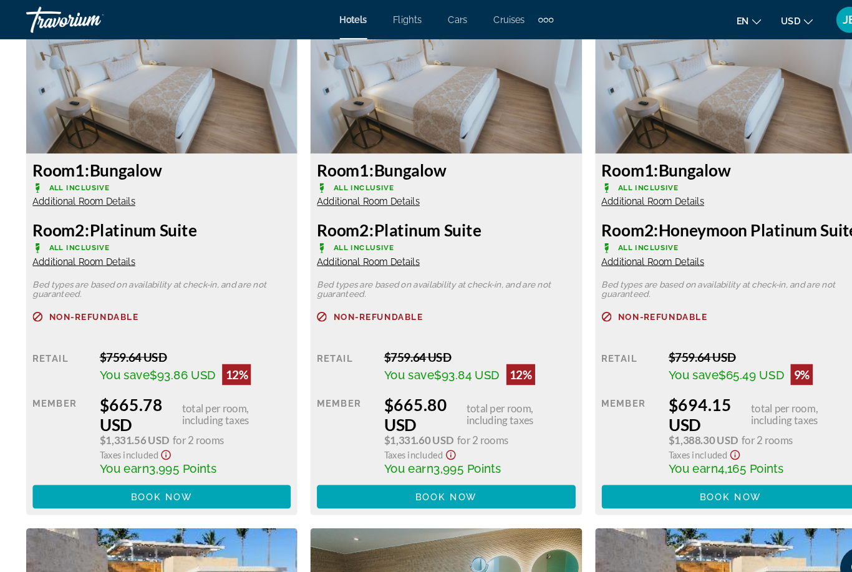
click at [48, 189] on span "Additional Room Details" at bounding box center [80, 192] width 98 height 10
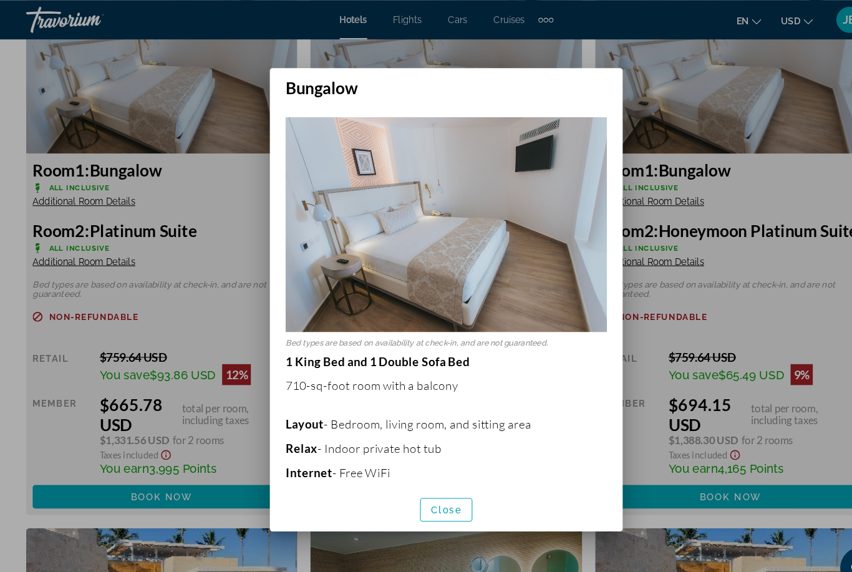
scroll to position [0, 0]
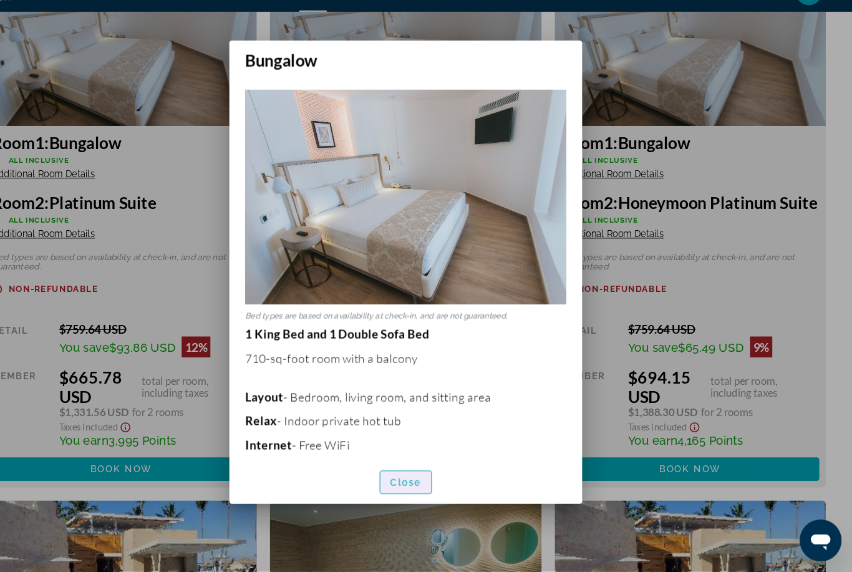
click at [411, 481] on span "Close" at bounding box center [426, 486] width 30 height 10
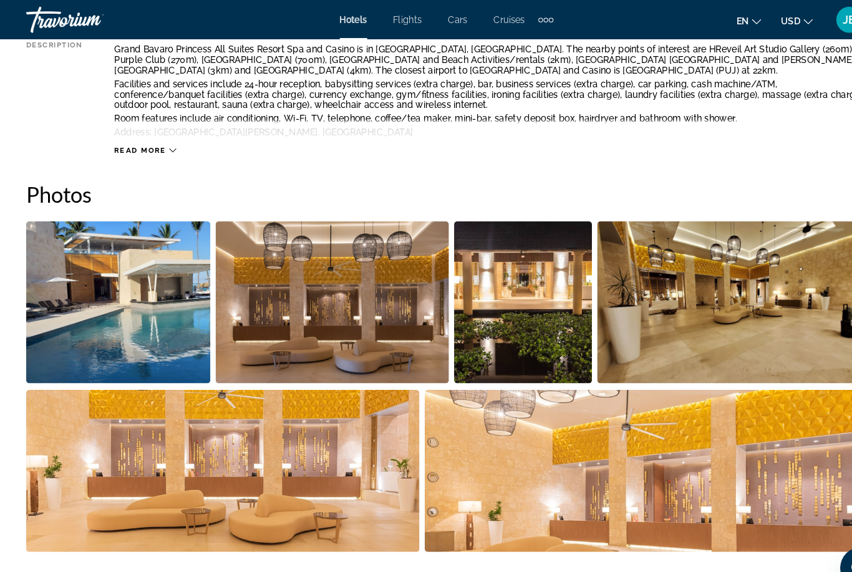
scroll to position [729, 0]
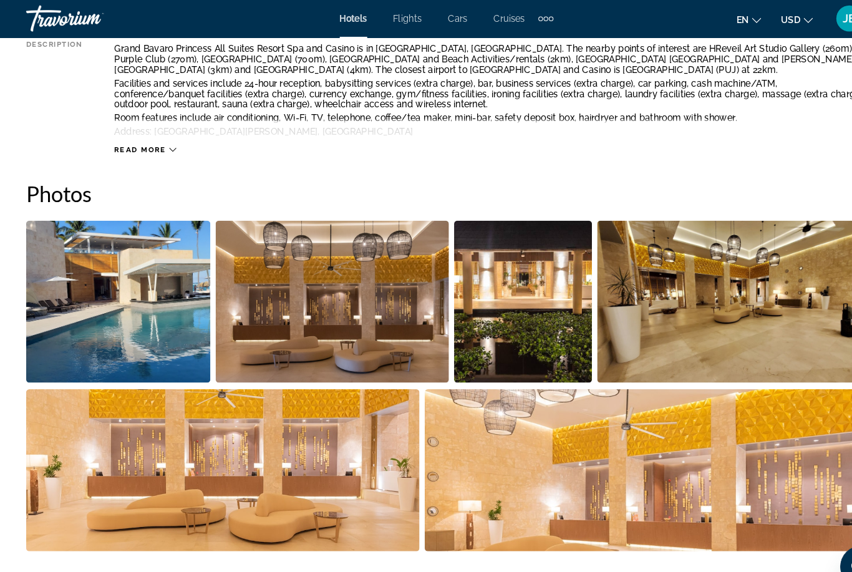
click at [141, 305] on img "Open full-screen image slider" at bounding box center [113, 288] width 176 height 155
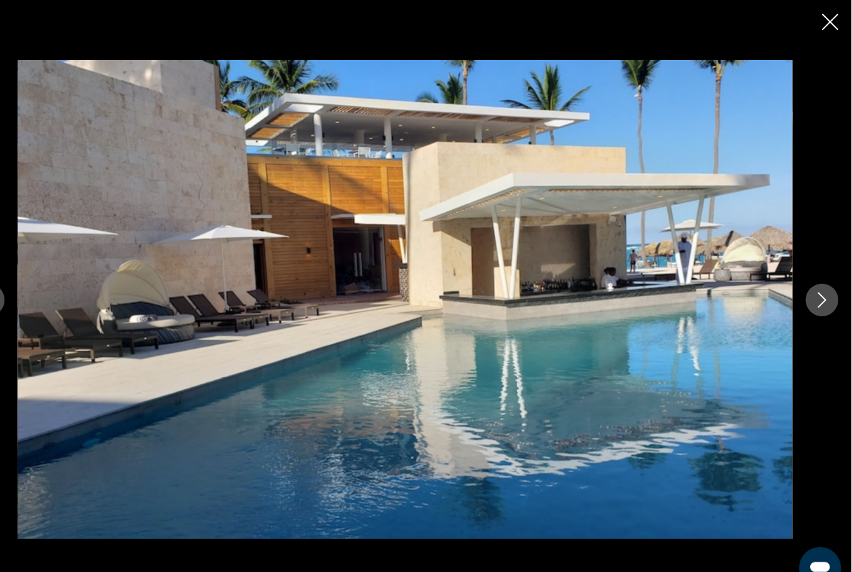
scroll to position [899, 0]
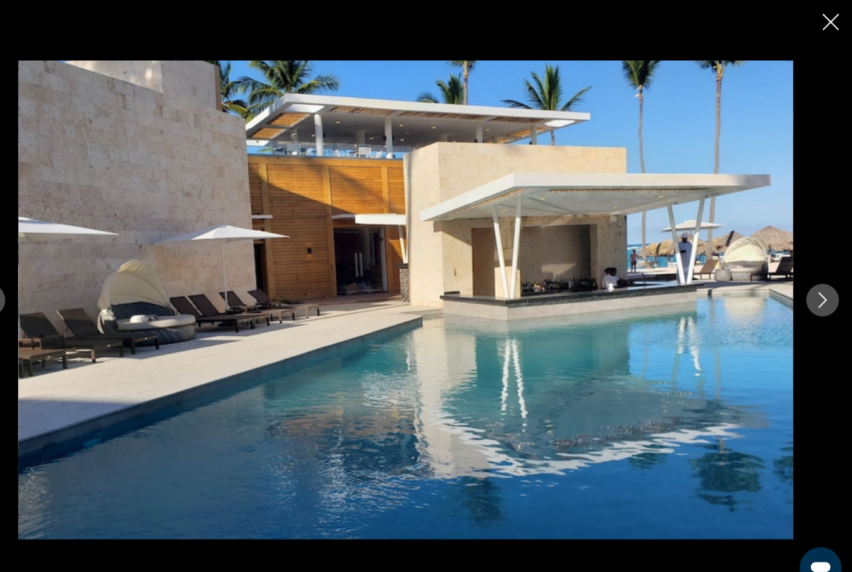
click at [808, 280] on button "Next image" at bounding box center [823, 286] width 31 height 31
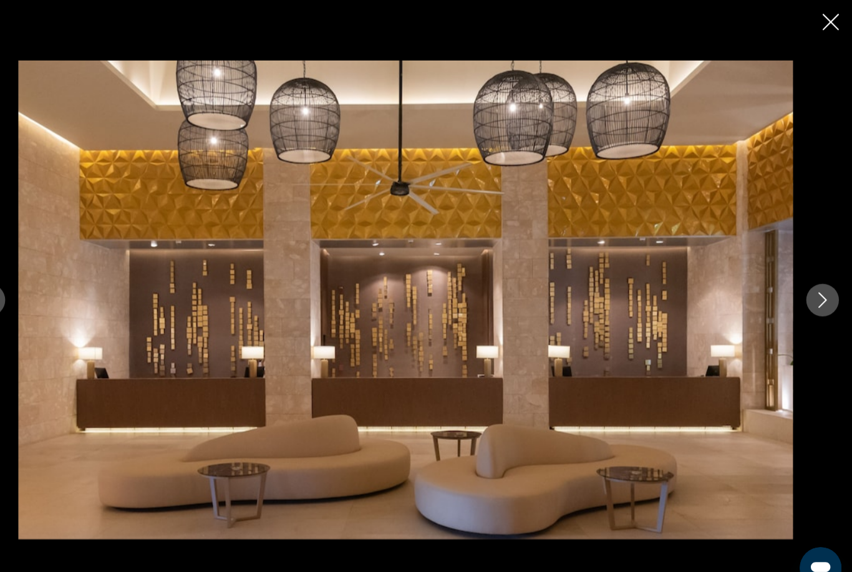
click at [816, 294] on icon "Next image" at bounding box center [823, 286] width 15 height 15
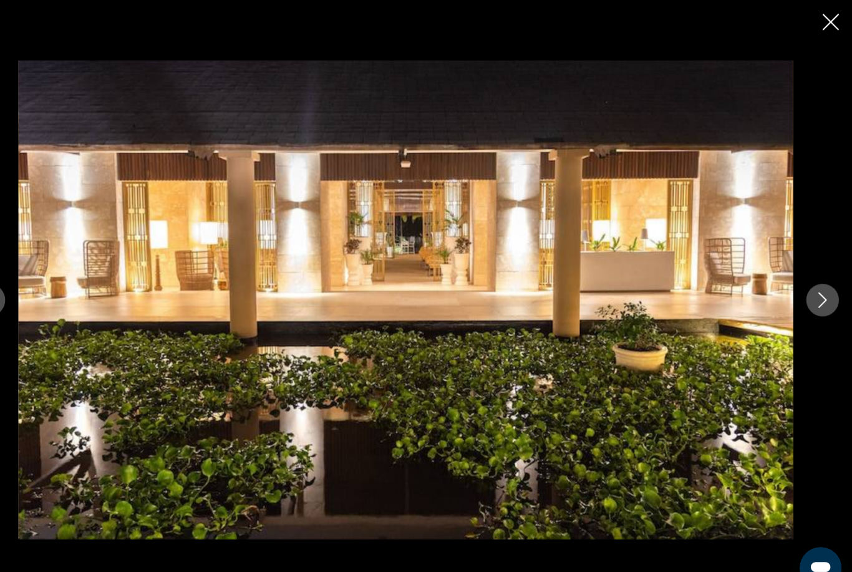
click at [808, 298] on button "Next image" at bounding box center [823, 286] width 31 height 31
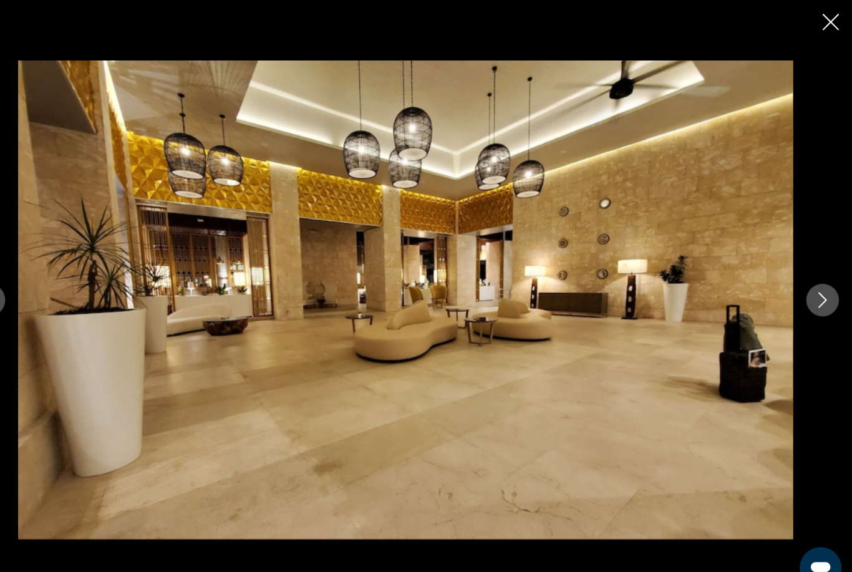
click at [816, 294] on icon "Next image" at bounding box center [823, 286] width 15 height 15
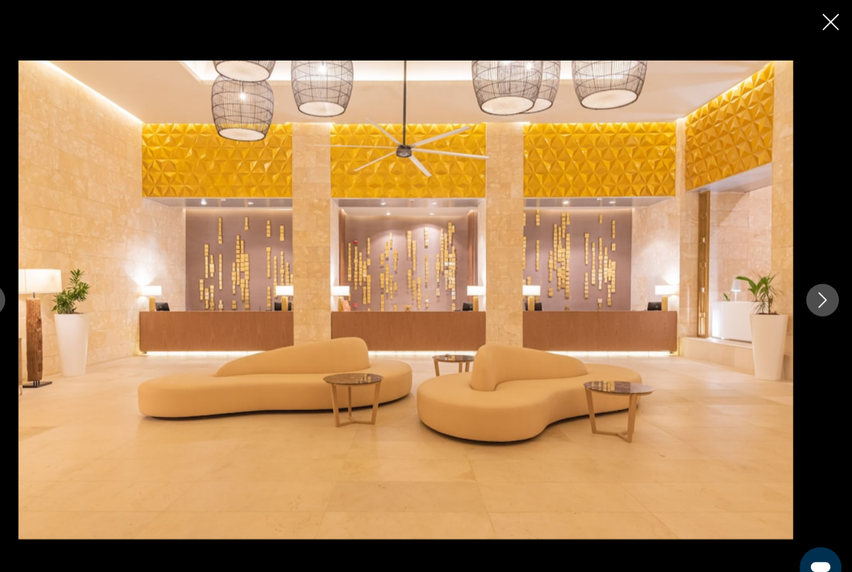
click at [816, 293] on icon "Next image" at bounding box center [823, 286] width 15 height 15
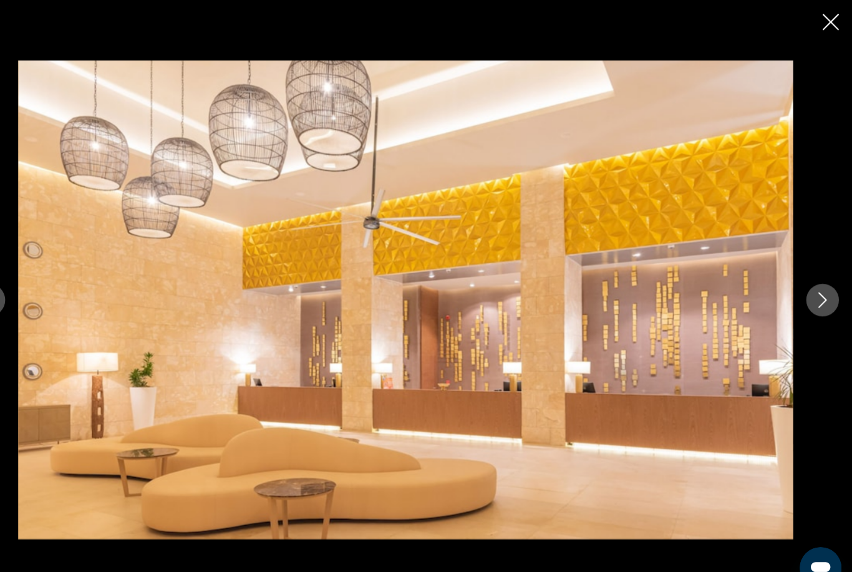
click at [808, 296] on button "Next image" at bounding box center [823, 286] width 31 height 31
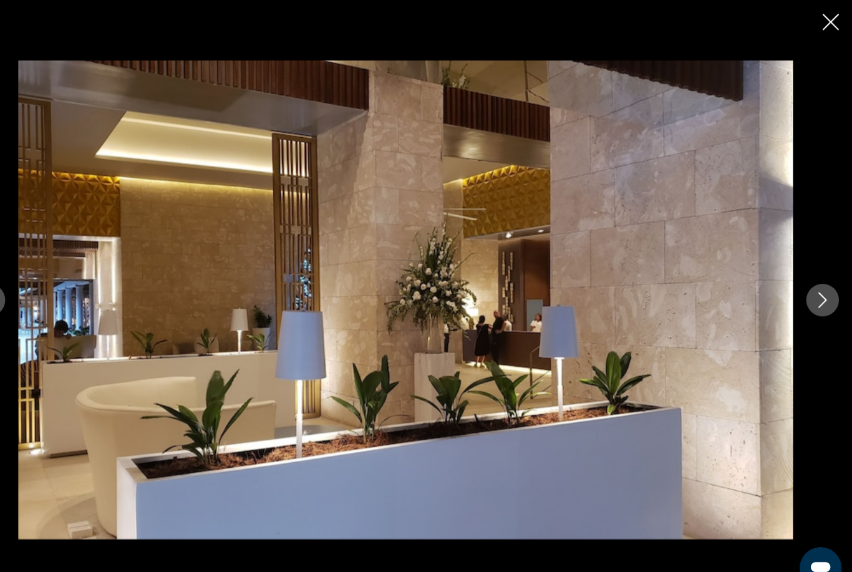
click at [816, 294] on icon "Next image" at bounding box center [823, 286] width 15 height 15
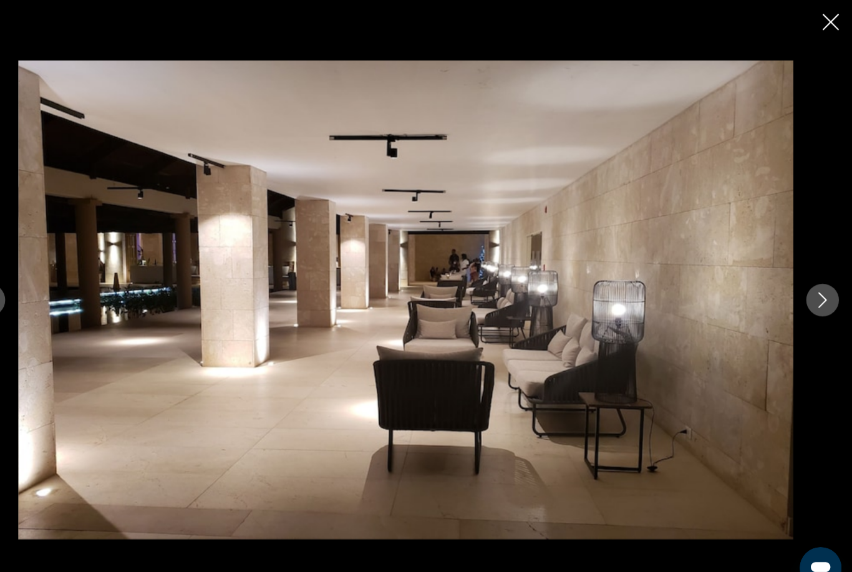
click at [820, 294] on icon "Next image" at bounding box center [824, 286] width 8 height 15
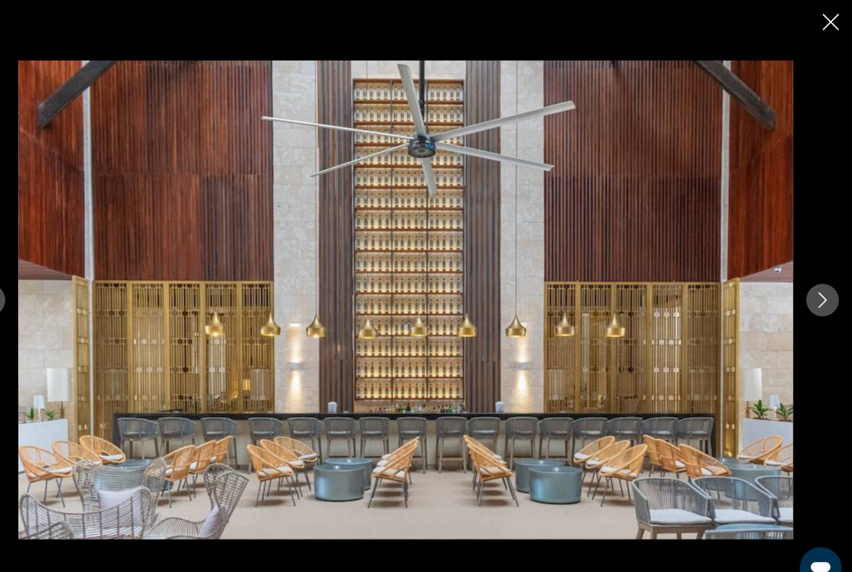
click at [820, 294] on icon "Next image" at bounding box center [824, 286] width 8 height 15
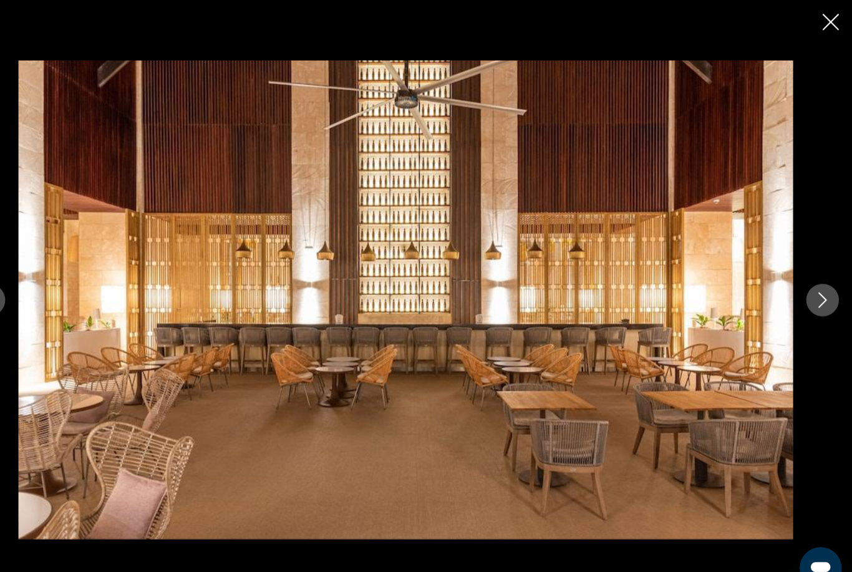
click at [816, 294] on icon "Next image" at bounding box center [823, 286] width 15 height 15
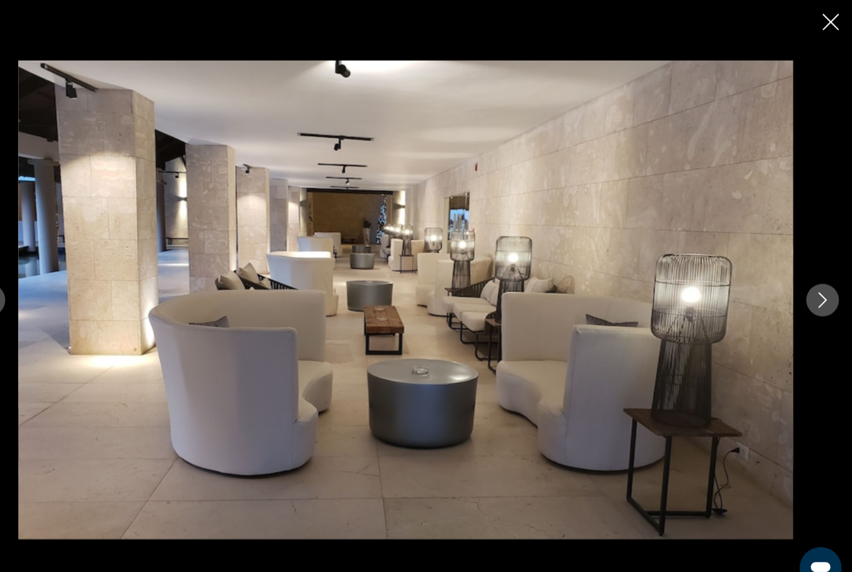
click at [816, 294] on icon "Next image" at bounding box center [823, 286] width 15 height 15
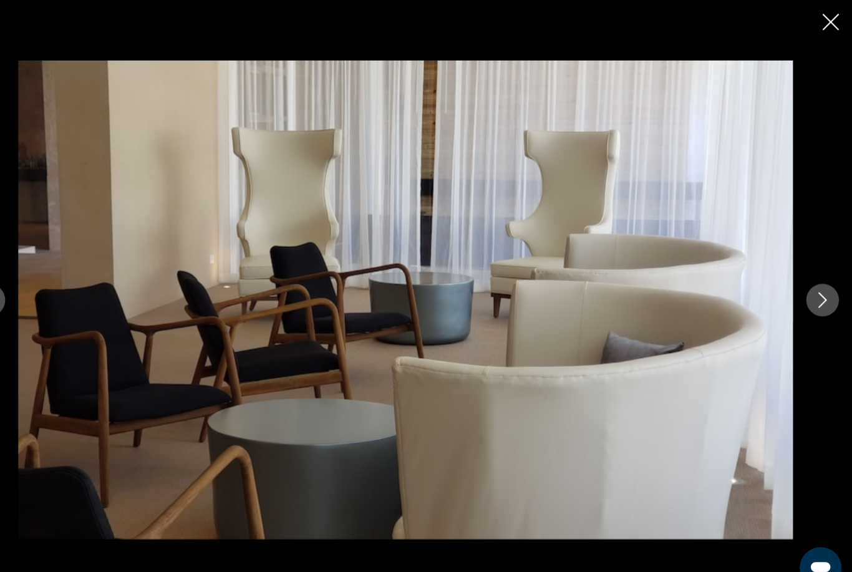
click at [816, 294] on icon "Next image" at bounding box center [823, 286] width 15 height 15
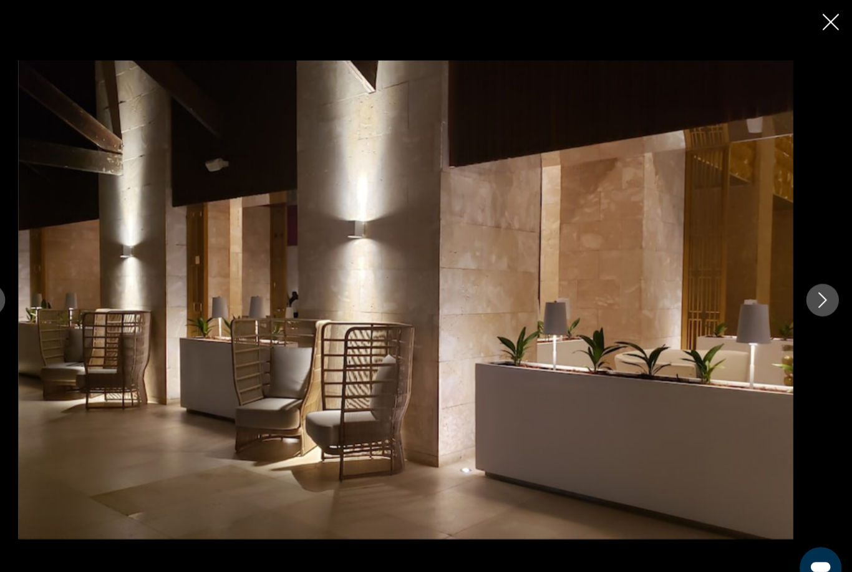
click at [820, 294] on icon "Next image" at bounding box center [824, 286] width 8 height 15
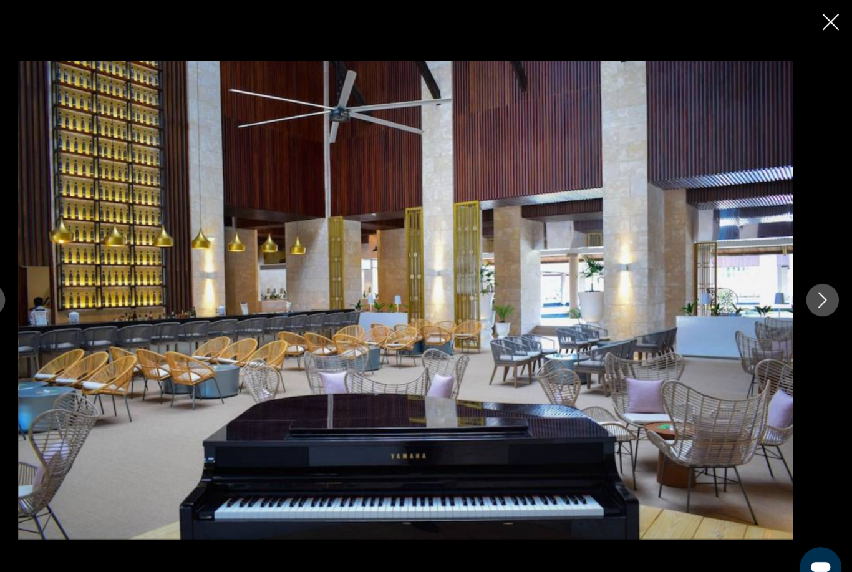
click at [816, 294] on icon "Next image" at bounding box center [823, 286] width 15 height 15
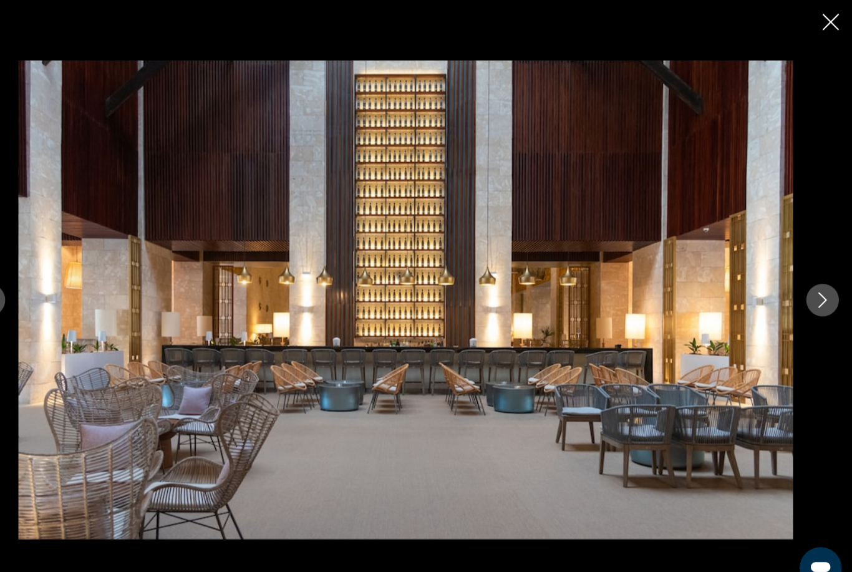
click at [816, 294] on icon "Next image" at bounding box center [823, 286] width 15 height 15
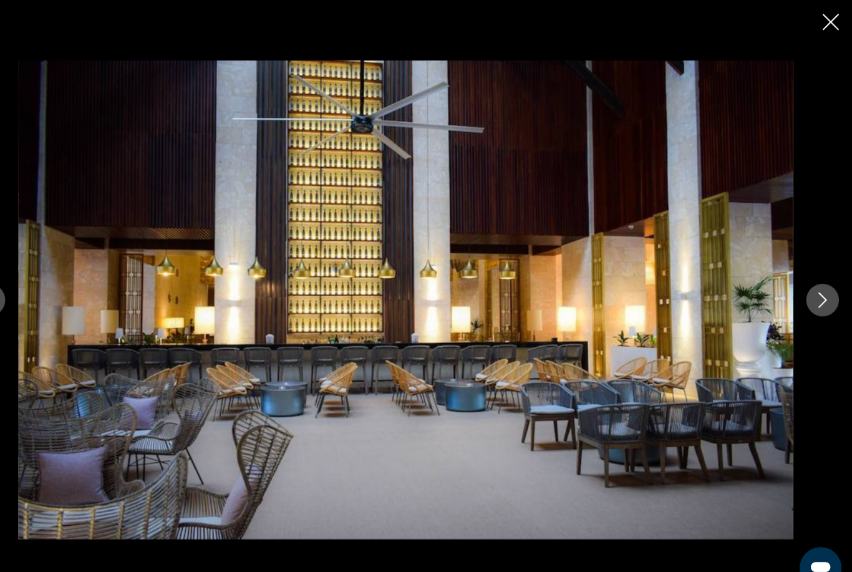
click at [816, 294] on icon "Next image" at bounding box center [823, 286] width 15 height 15
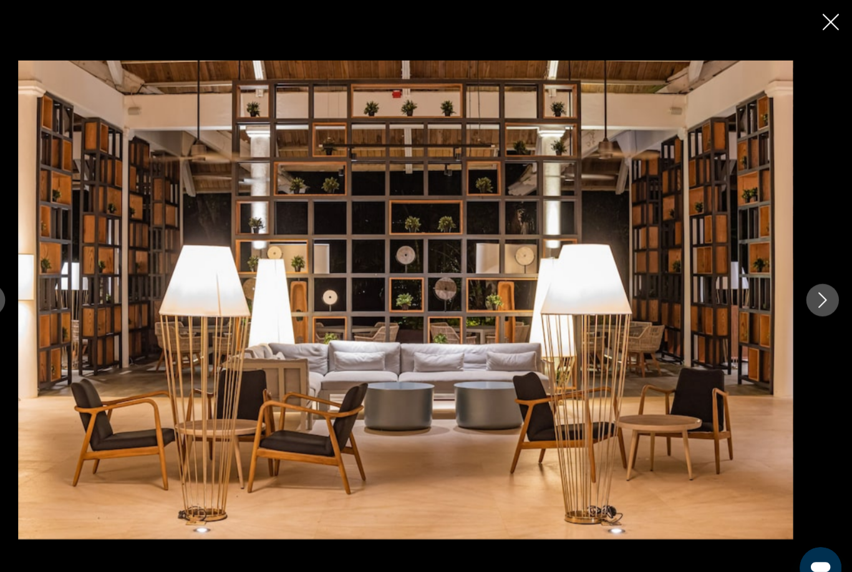
click at [816, 294] on icon "Next image" at bounding box center [823, 286] width 15 height 15
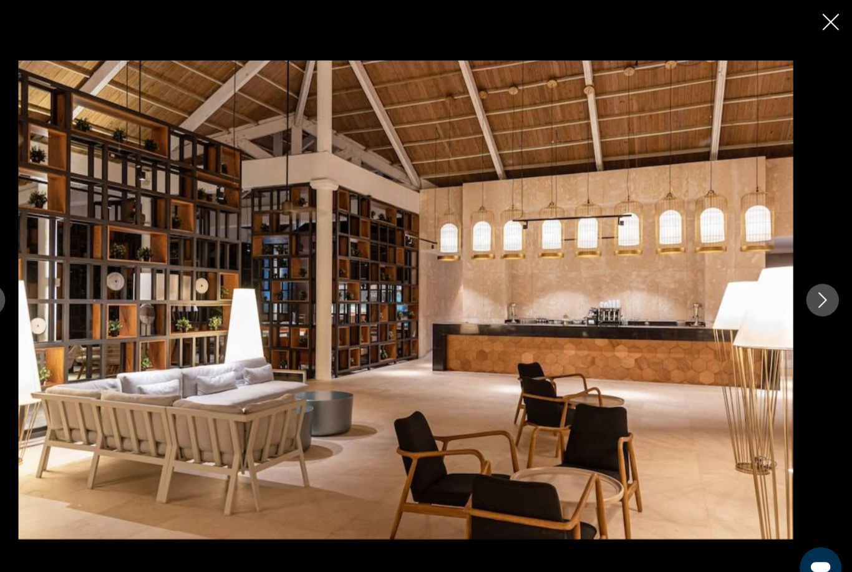
click at [816, 293] on icon "Next image" at bounding box center [823, 286] width 15 height 15
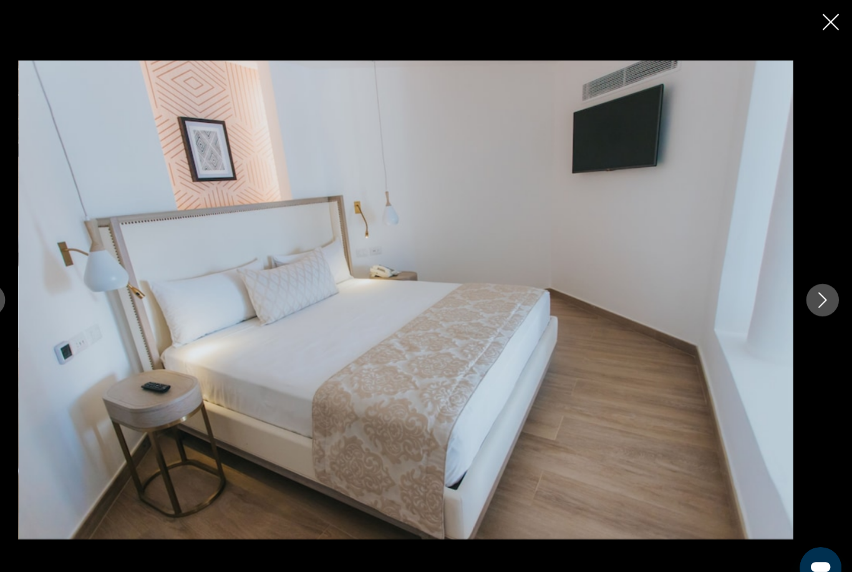
click at [816, 294] on icon "Next image" at bounding box center [823, 286] width 15 height 15
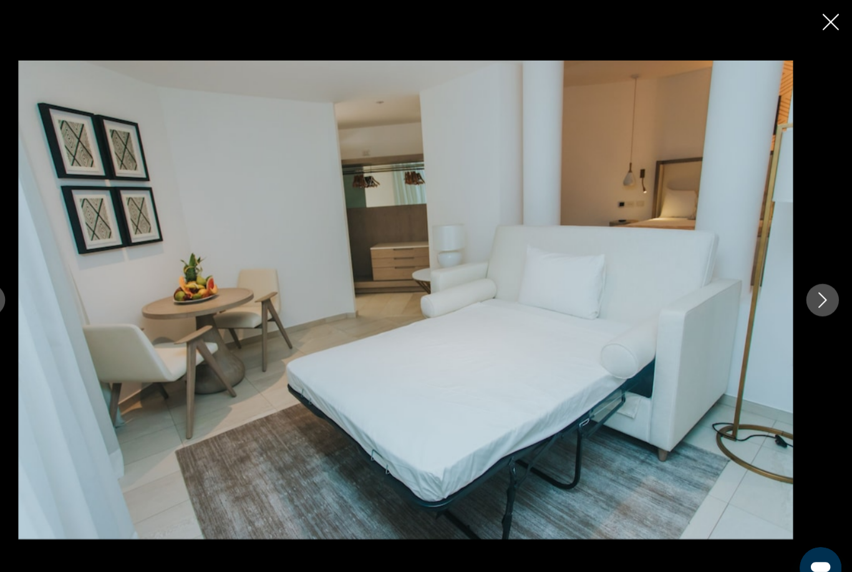
click at [816, 292] on icon "Next image" at bounding box center [823, 286] width 15 height 15
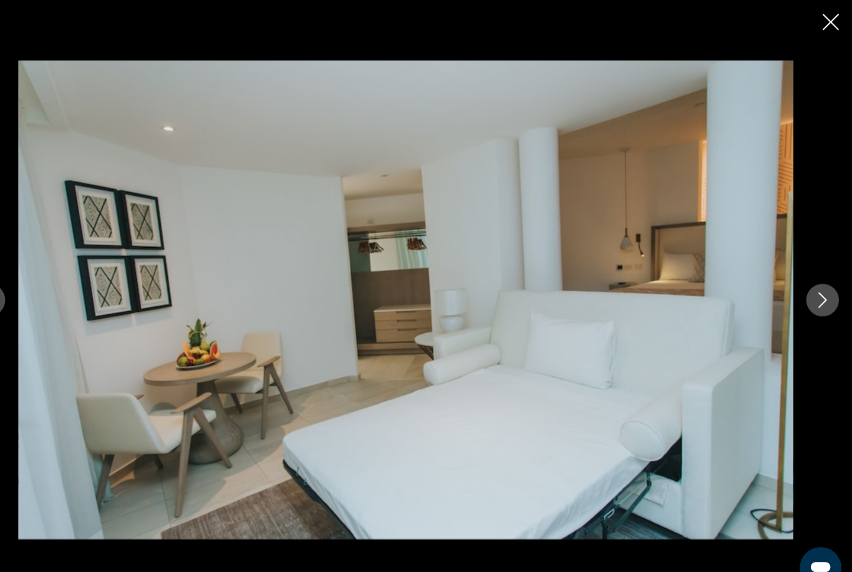
click at [816, 294] on icon "Next image" at bounding box center [823, 286] width 15 height 15
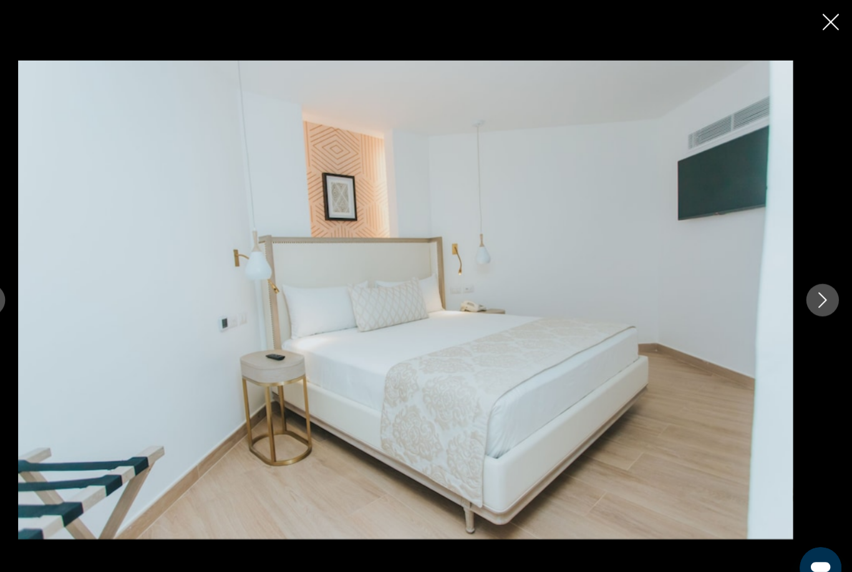
click at [816, 294] on icon "Next image" at bounding box center [823, 286] width 15 height 15
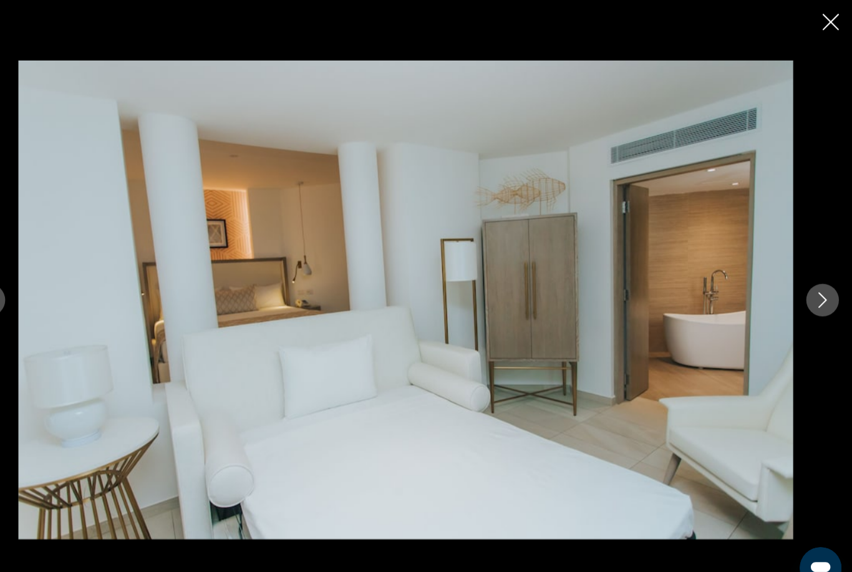
click at [808, 294] on button "Next image" at bounding box center [823, 286] width 31 height 31
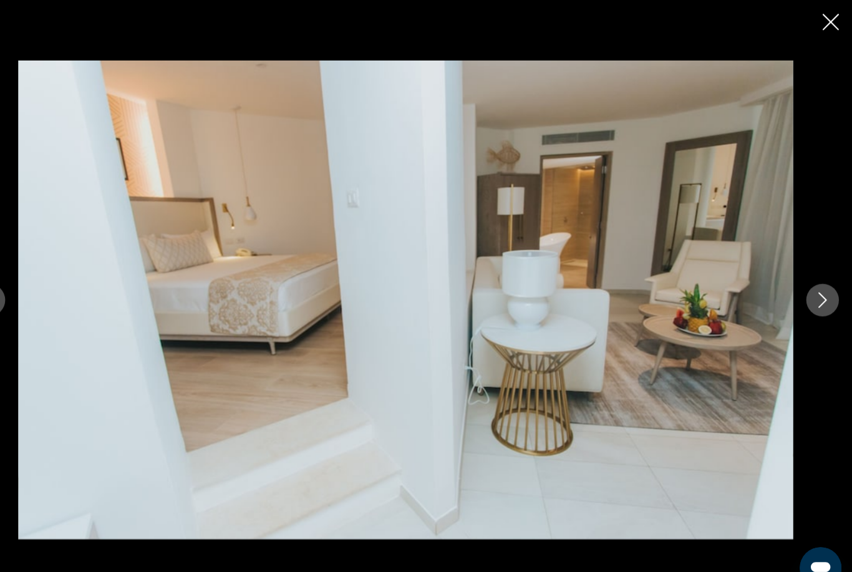
click at [808, 297] on button "Next image" at bounding box center [823, 286] width 31 height 31
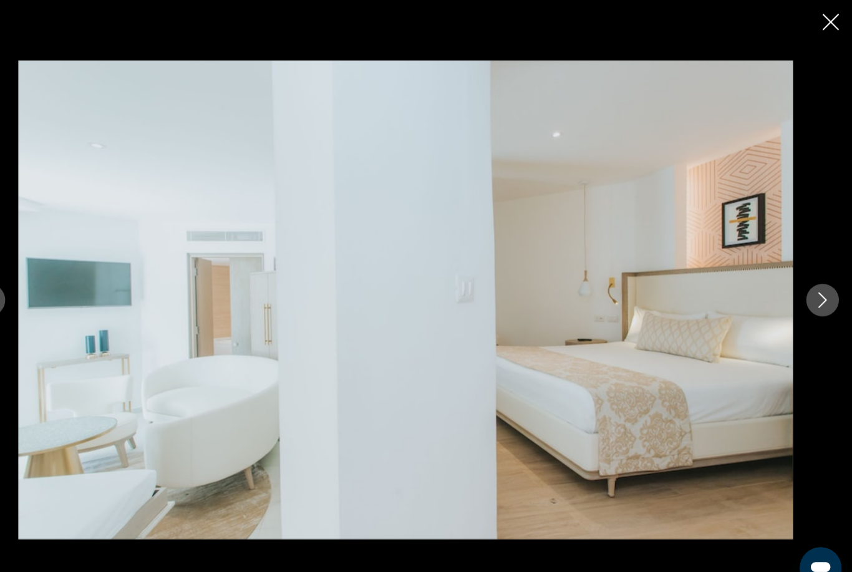
click at [808, 295] on button "Next image" at bounding box center [823, 286] width 31 height 31
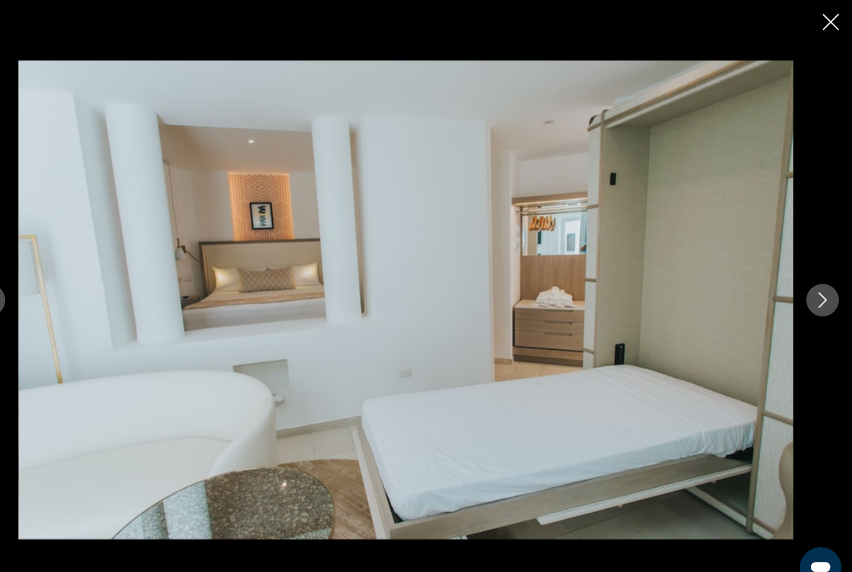
click at [808, 297] on button "Next image" at bounding box center [823, 286] width 31 height 31
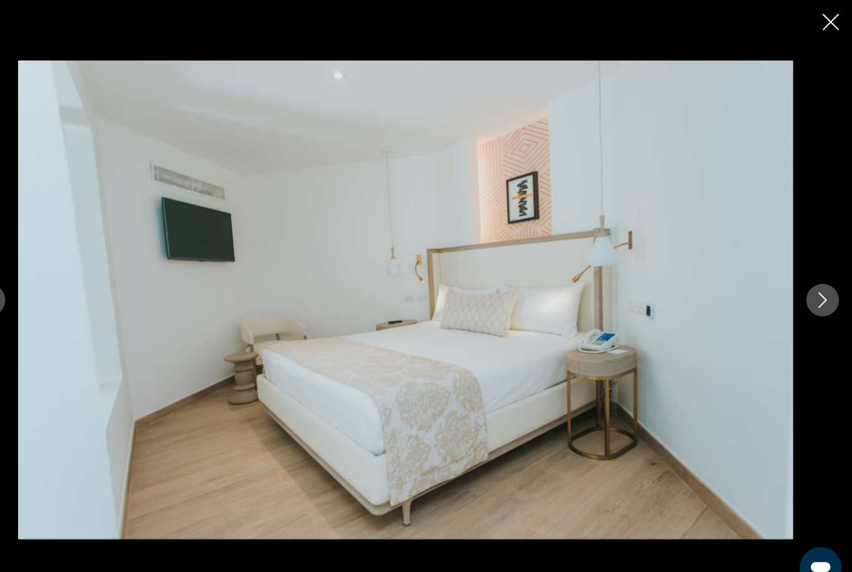
click at [808, 299] on button "Next image" at bounding box center [823, 286] width 31 height 31
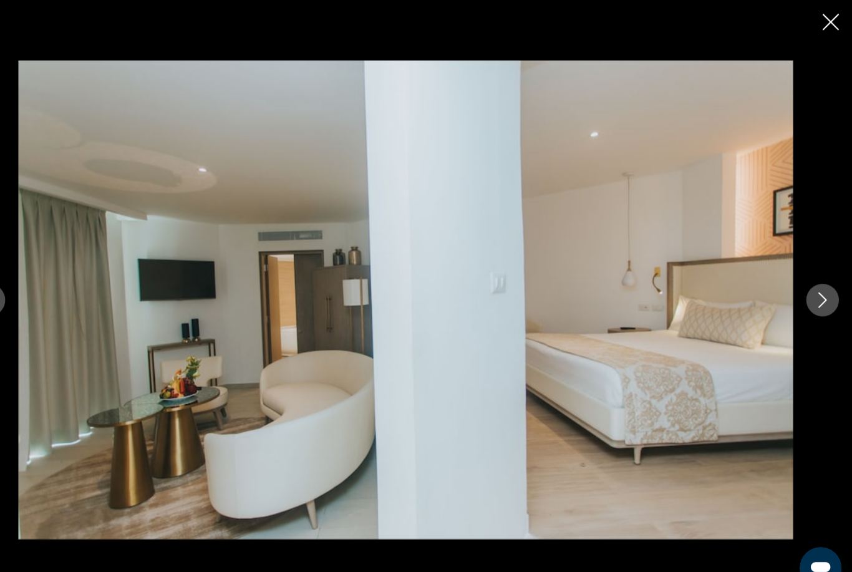
click at [808, 300] on button "Next image" at bounding box center [823, 286] width 31 height 31
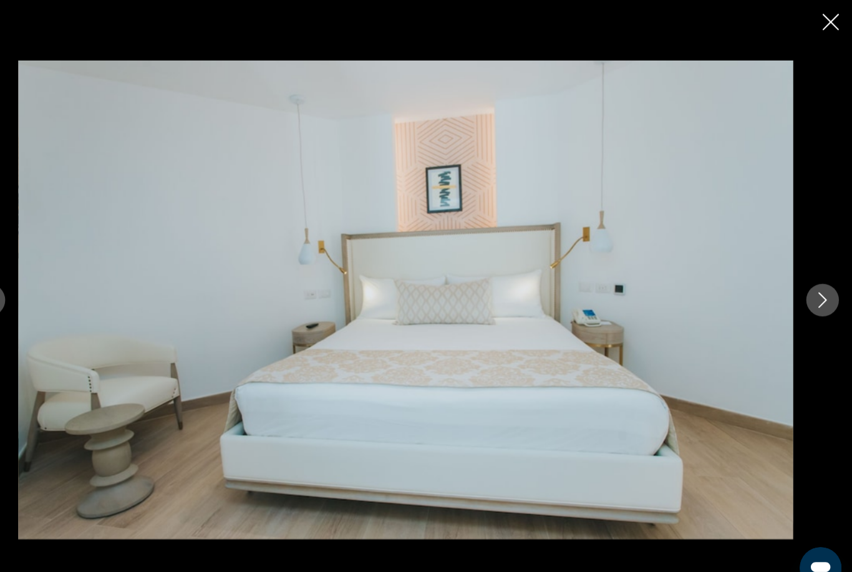
click at [808, 301] on button "Next image" at bounding box center [823, 286] width 31 height 31
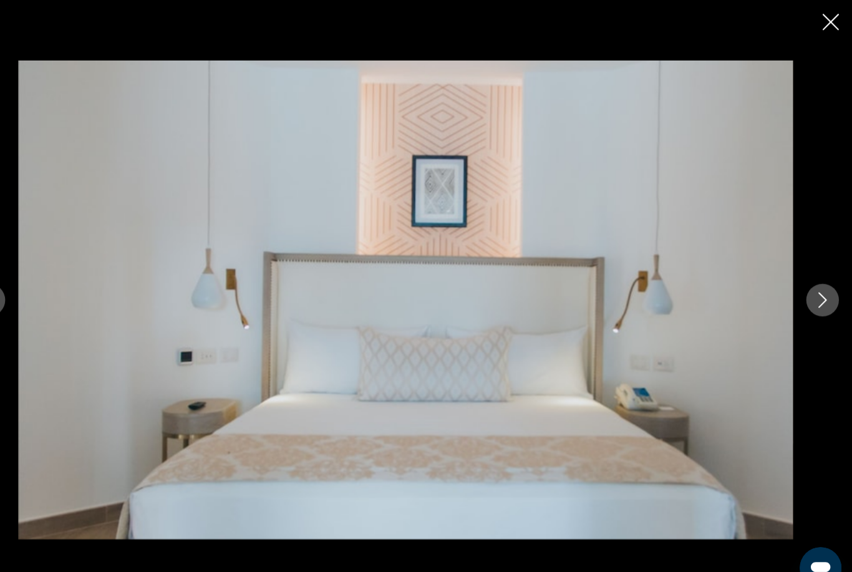
click at [808, 299] on button "Next image" at bounding box center [823, 286] width 31 height 31
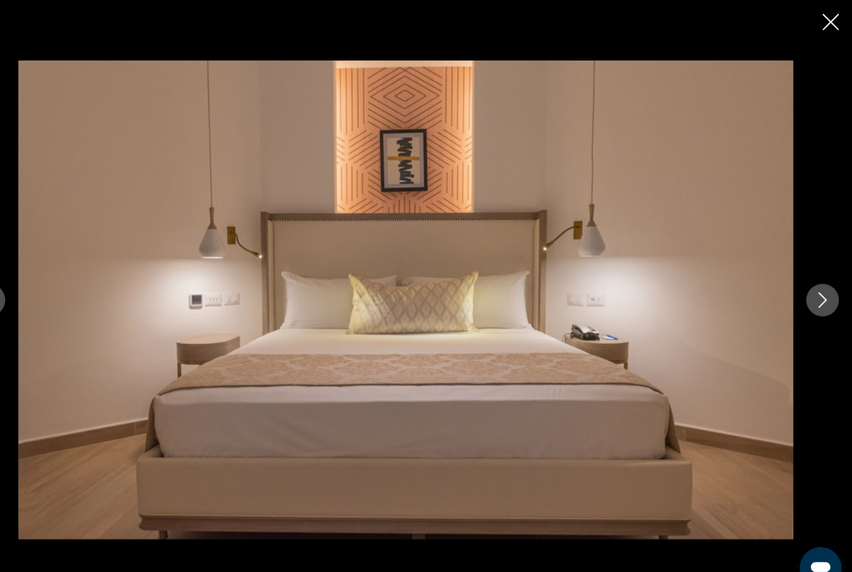
click at [808, 301] on button "Next image" at bounding box center [823, 286] width 31 height 31
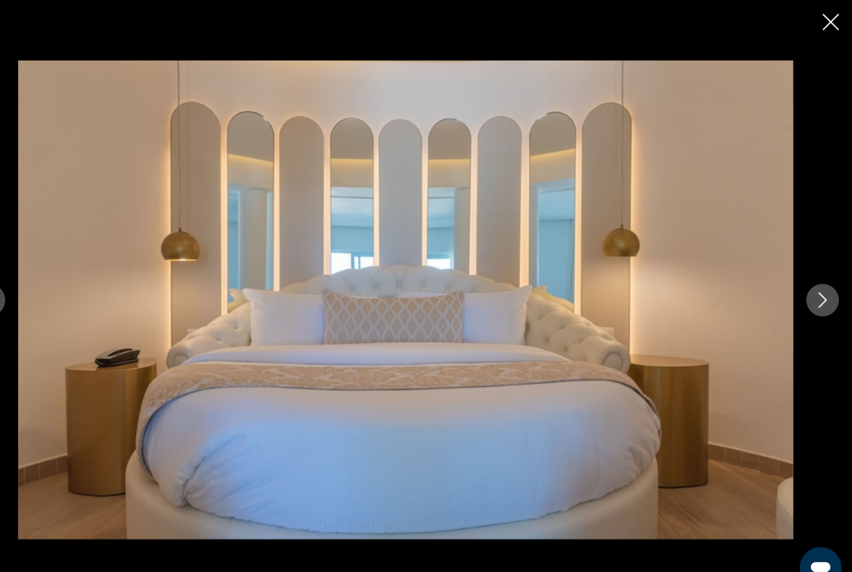
click at [816, 294] on icon "Next image" at bounding box center [823, 286] width 15 height 15
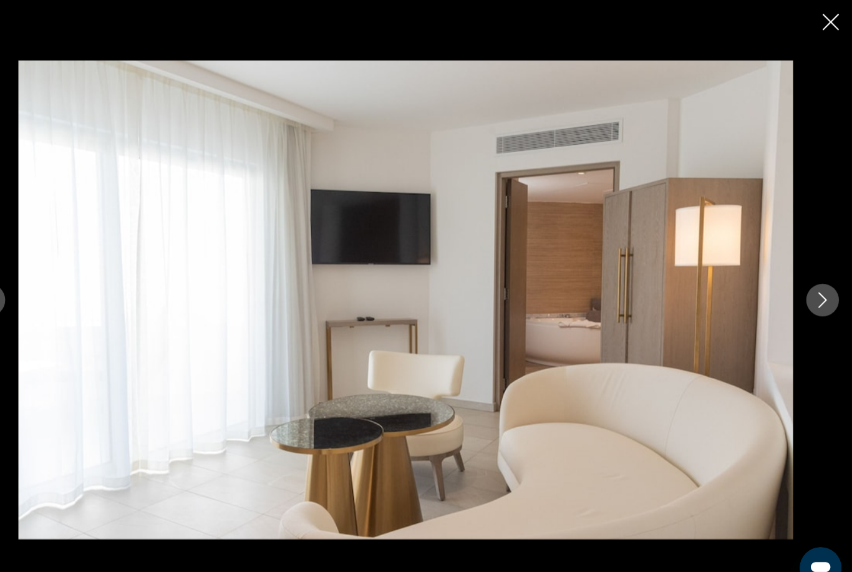
click at [808, 297] on button "Next image" at bounding box center [823, 286] width 31 height 31
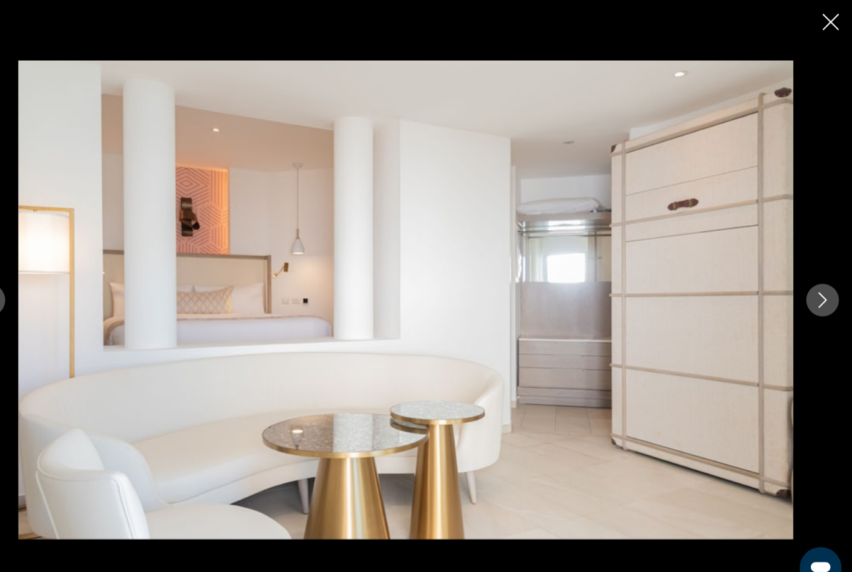
click at [808, 294] on button "Next image" at bounding box center [823, 286] width 31 height 31
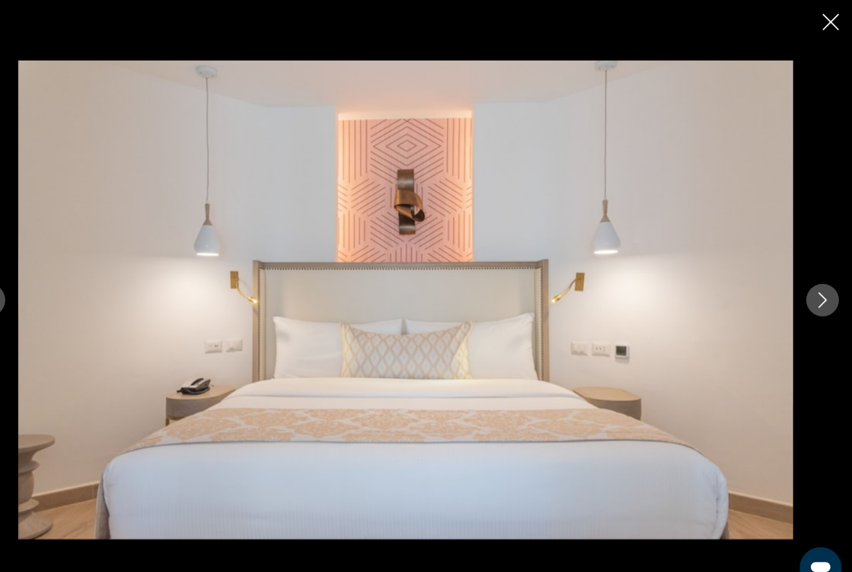
click at [816, 294] on icon "Next image" at bounding box center [823, 286] width 15 height 15
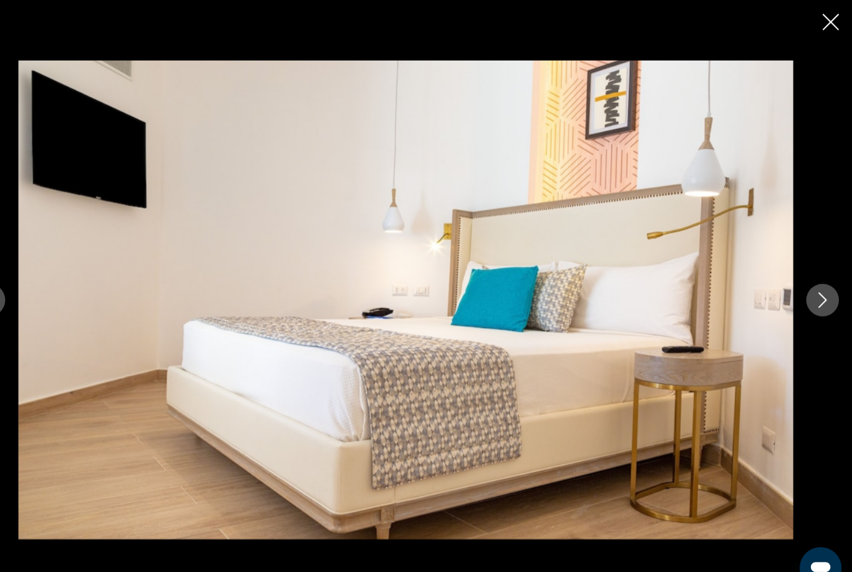
click at [808, 299] on button "Next image" at bounding box center [823, 286] width 31 height 31
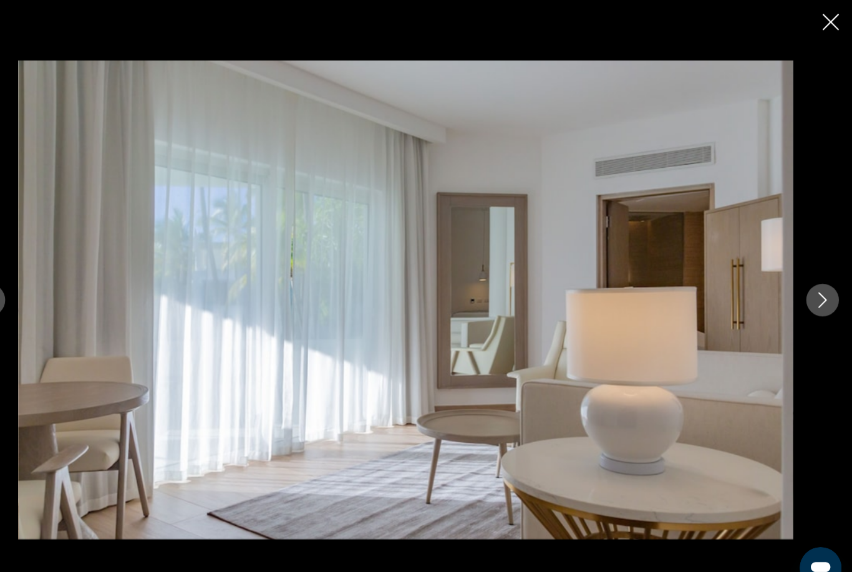
click at [808, 297] on button "Next image" at bounding box center [823, 286] width 31 height 31
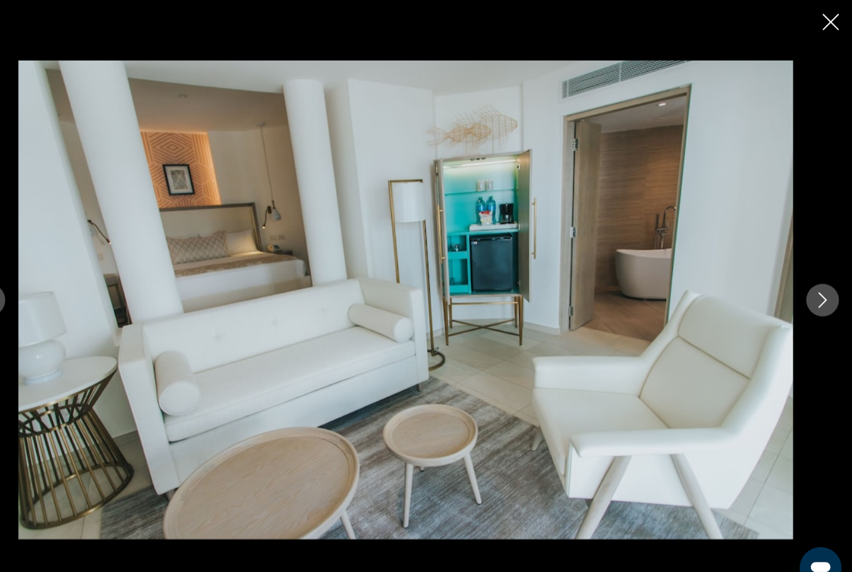
click at [824, 26] on icon "Close slideshow" at bounding box center [832, 21] width 16 height 16
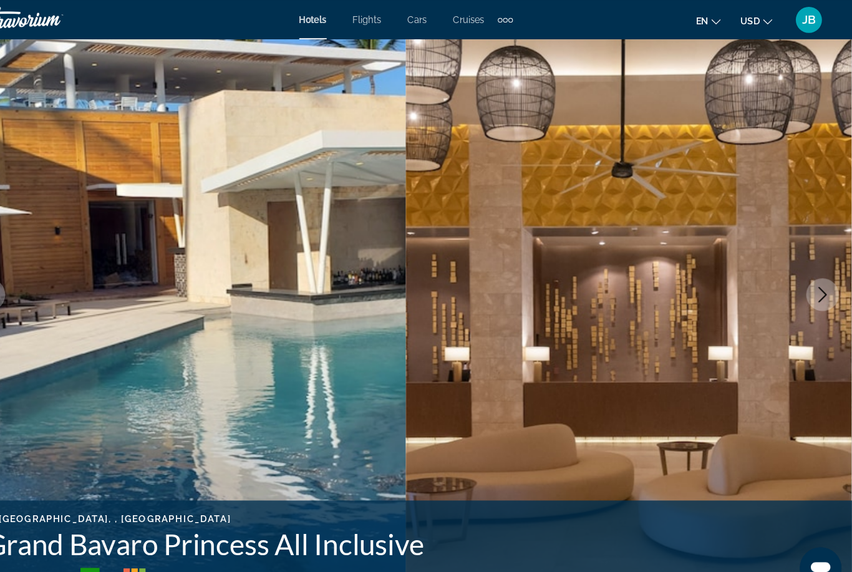
scroll to position [0, 0]
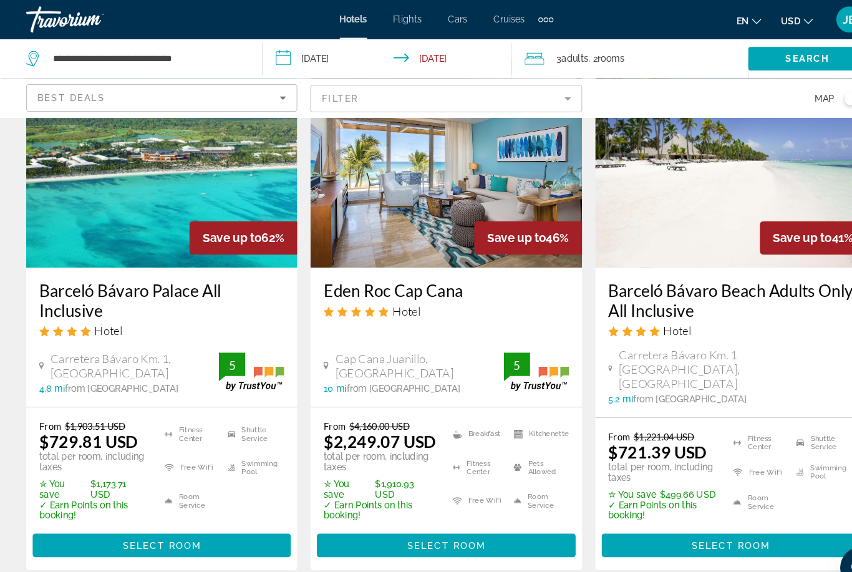
scroll to position [102, 0]
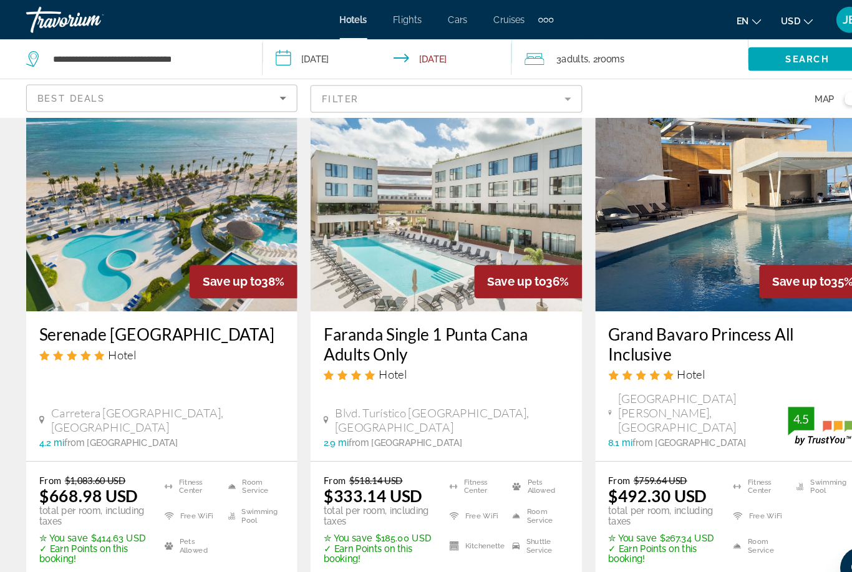
click at [350, 206] on img "Main content" at bounding box center [425, 197] width 259 height 200
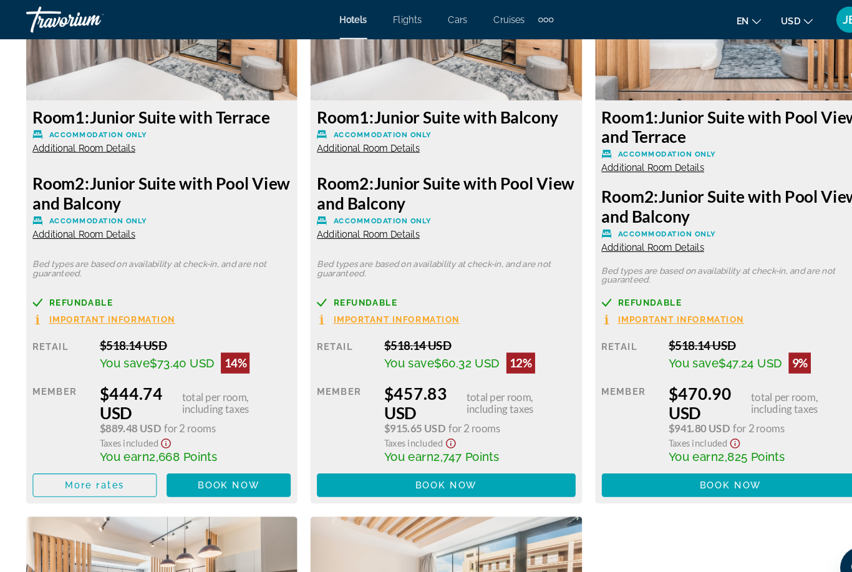
scroll to position [5752, 0]
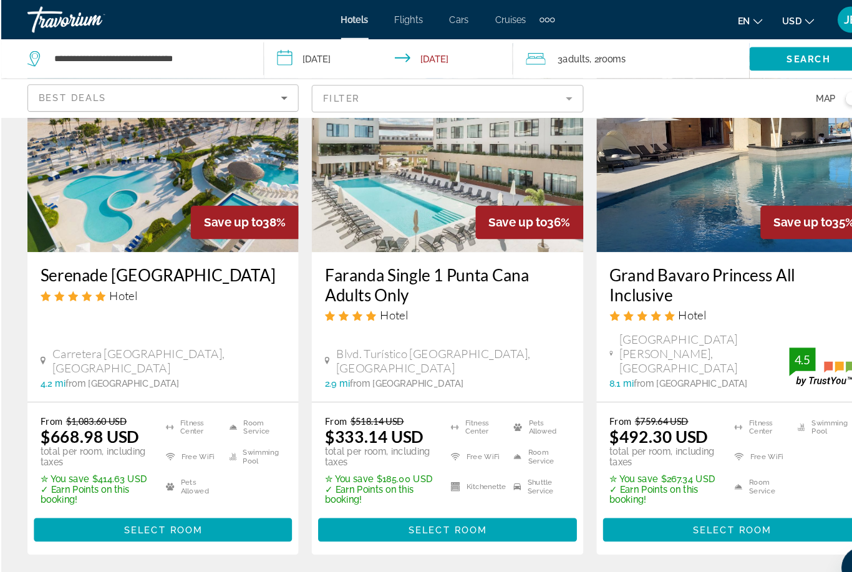
scroll to position [629, 0]
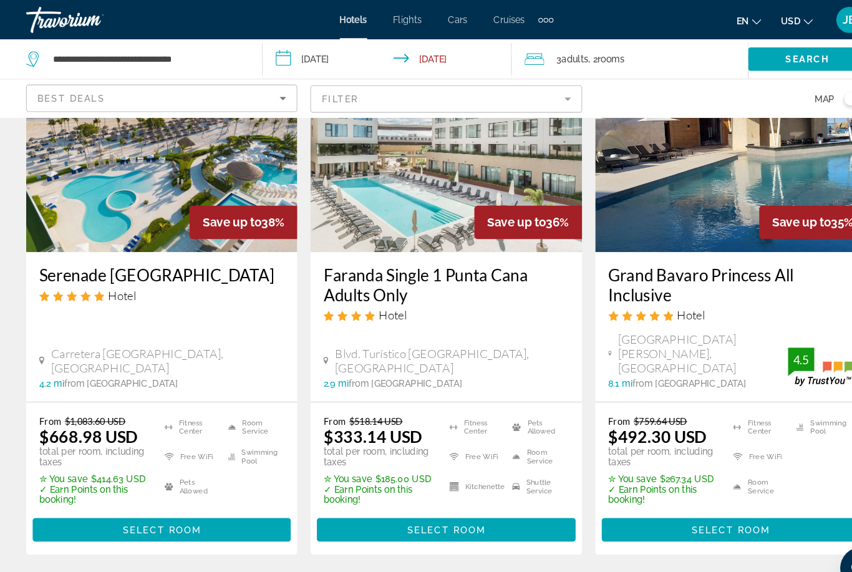
click at [67, 256] on h3 "Serenade Punta Cana Beach & Spa Resort" at bounding box center [154, 262] width 234 height 19
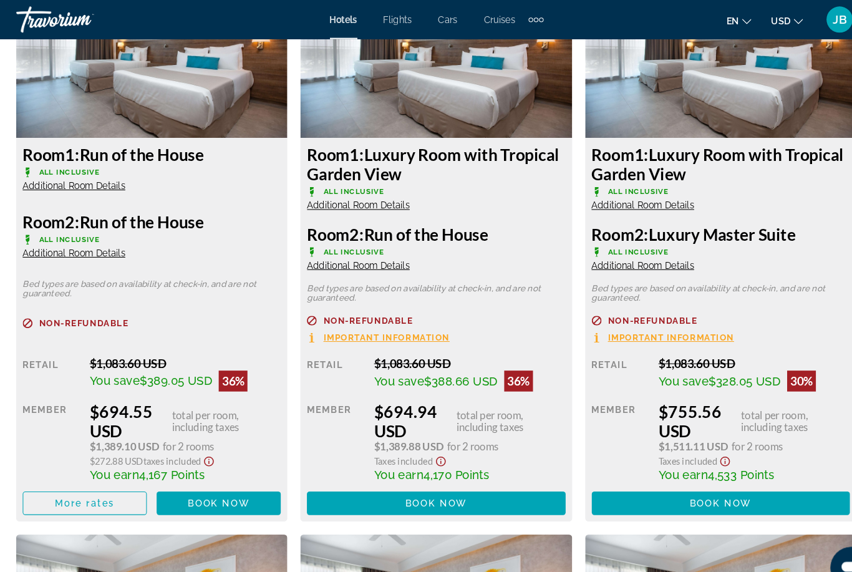
scroll to position [2571, 0]
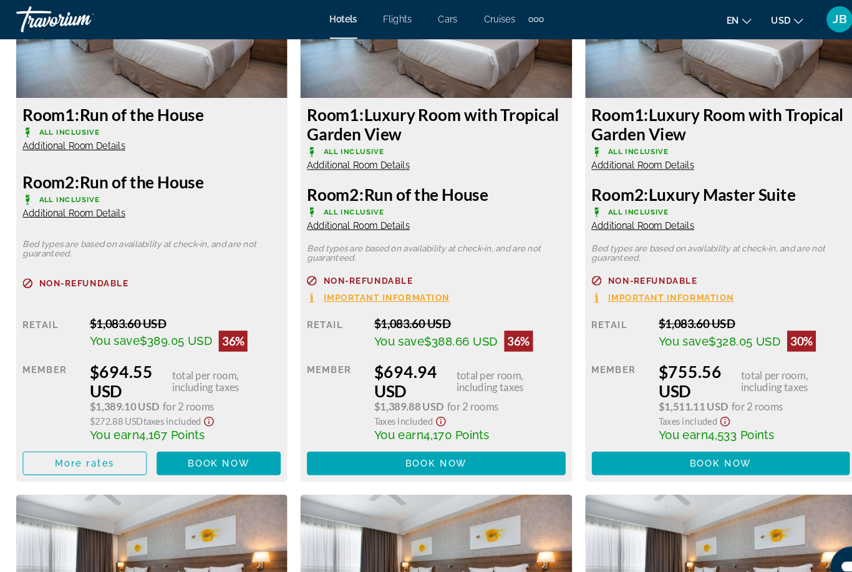
click at [41, 494] on img "Main content" at bounding box center [154, 551] width 259 height 156
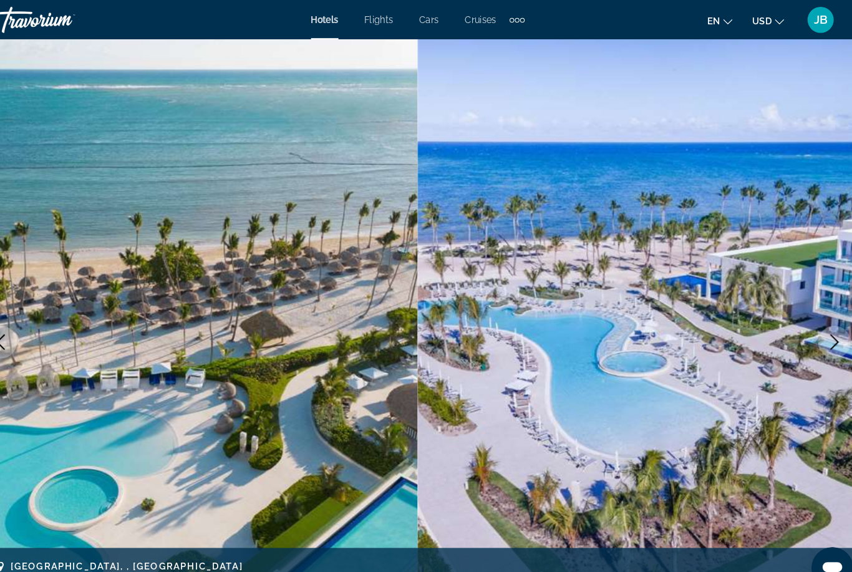
scroll to position [0, 0]
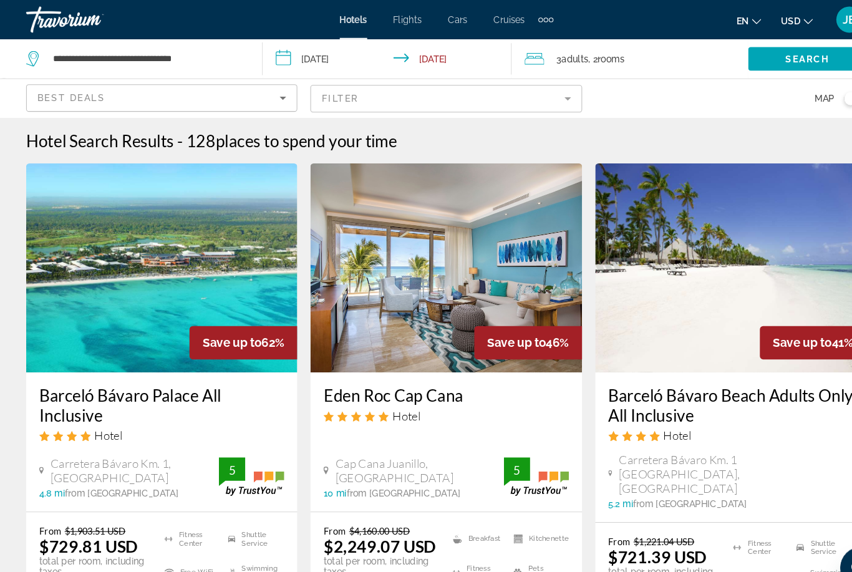
click at [306, 60] on input "**********" at bounding box center [372, 57] width 243 height 41
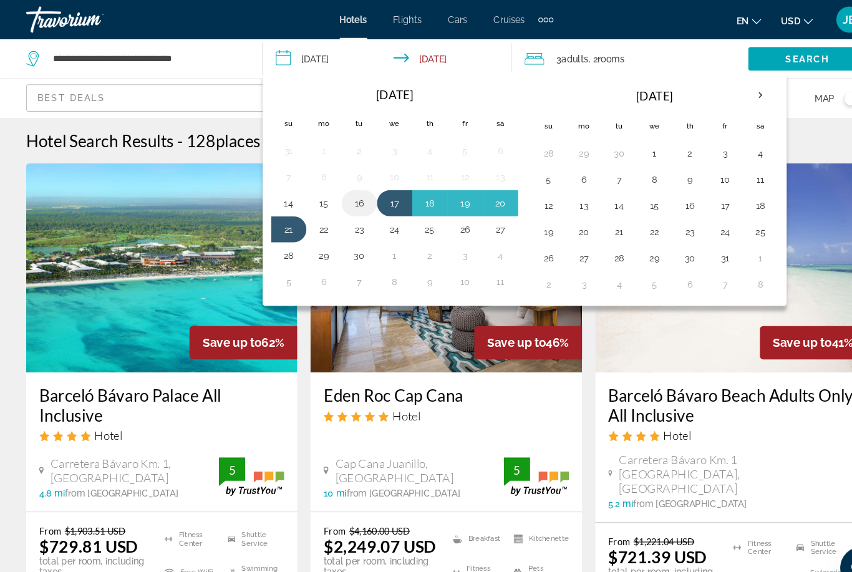
click at [339, 187] on button "16" at bounding box center [343, 193] width 20 height 17
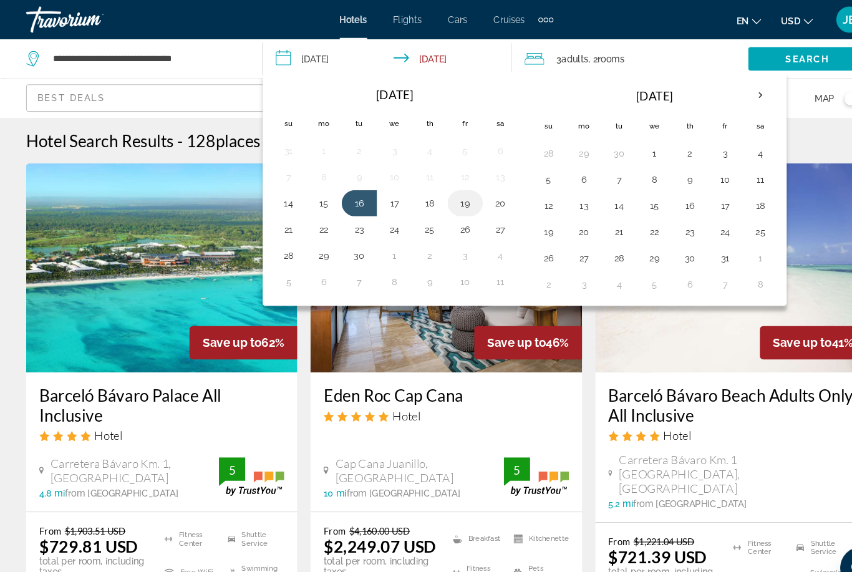
click at [445, 190] on button "19" at bounding box center [444, 193] width 20 height 17
type input "**********"
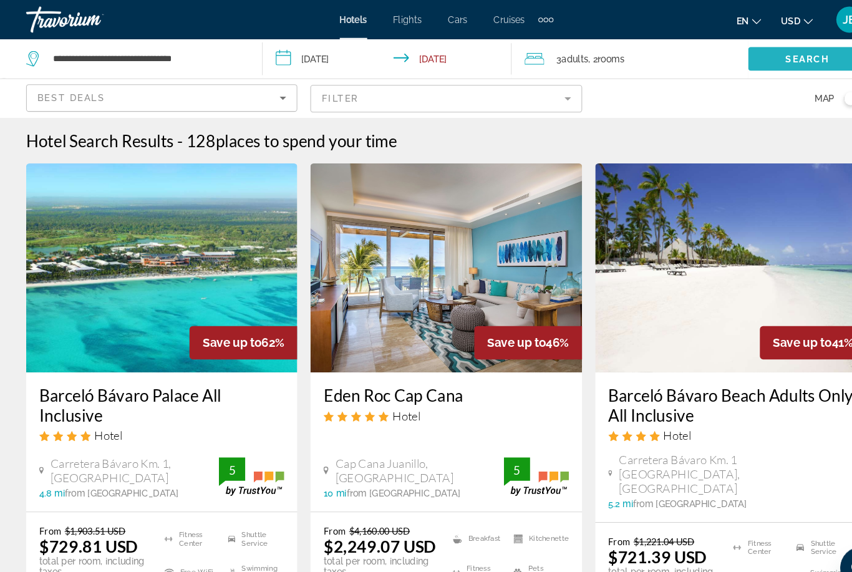
click at [752, 56] on span "Search" at bounding box center [771, 56] width 42 height 10
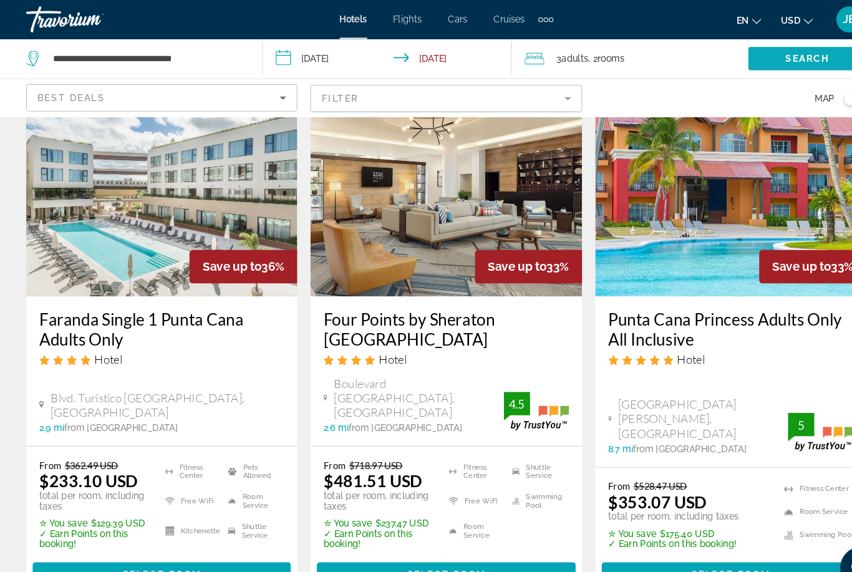
scroll to position [586, 0]
click at [351, 303] on h3 "Four Points by Sheraton Puntacana Village" at bounding box center [426, 313] width 234 height 37
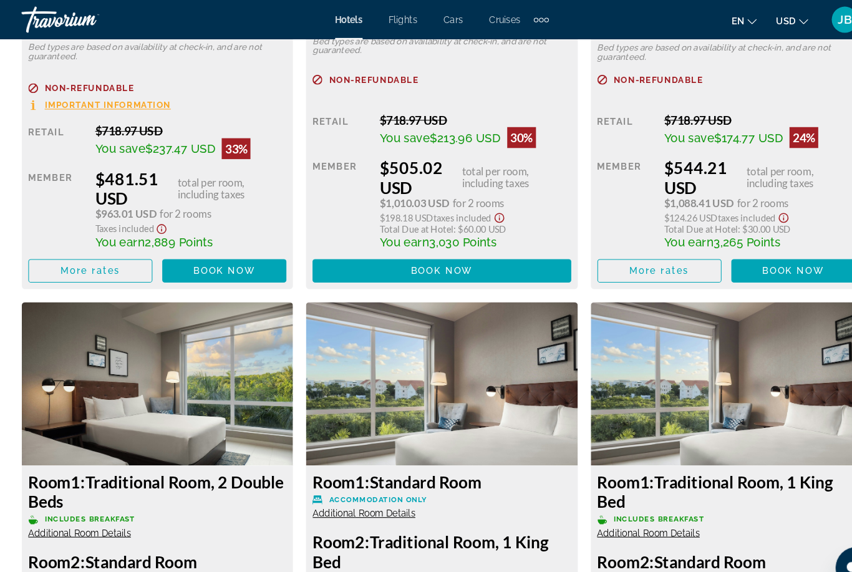
scroll to position [2186, 0]
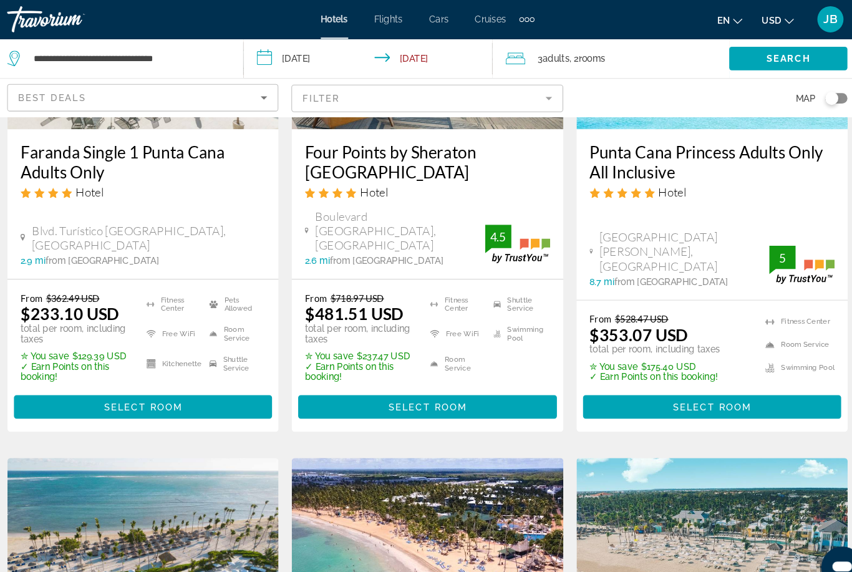
scroll to position [708, 0]
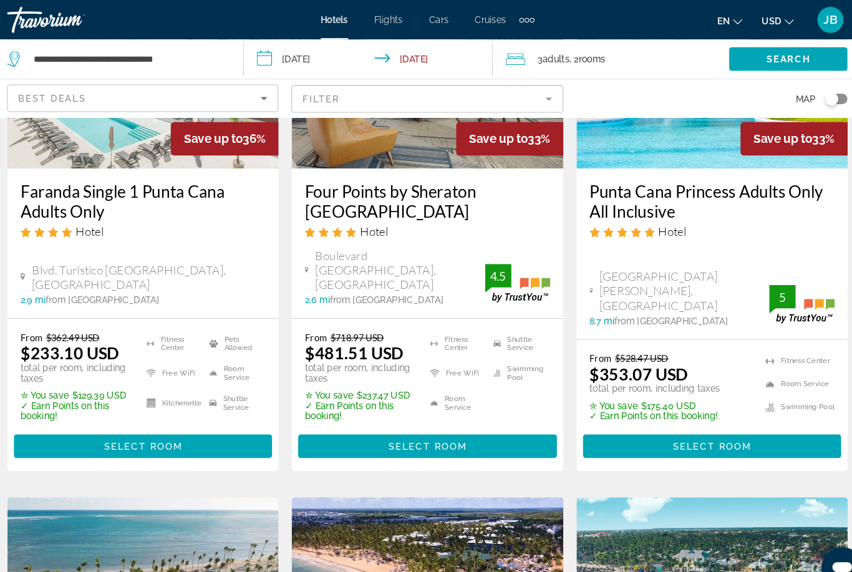
click at [41, 191] on h3 "Faranda Single 1 Punta Cana Adults Only" at bounding box center [154, 191] width 234 height 37
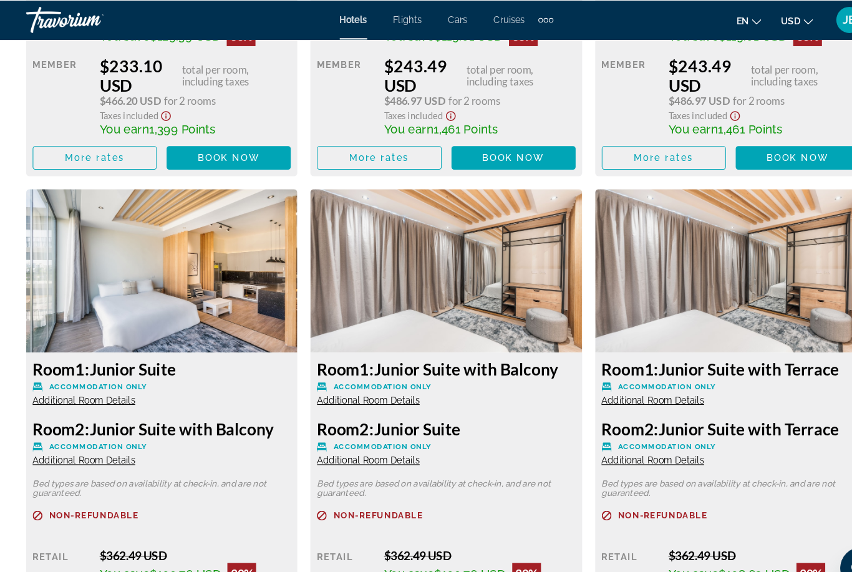
scroll to position [2299, 0]
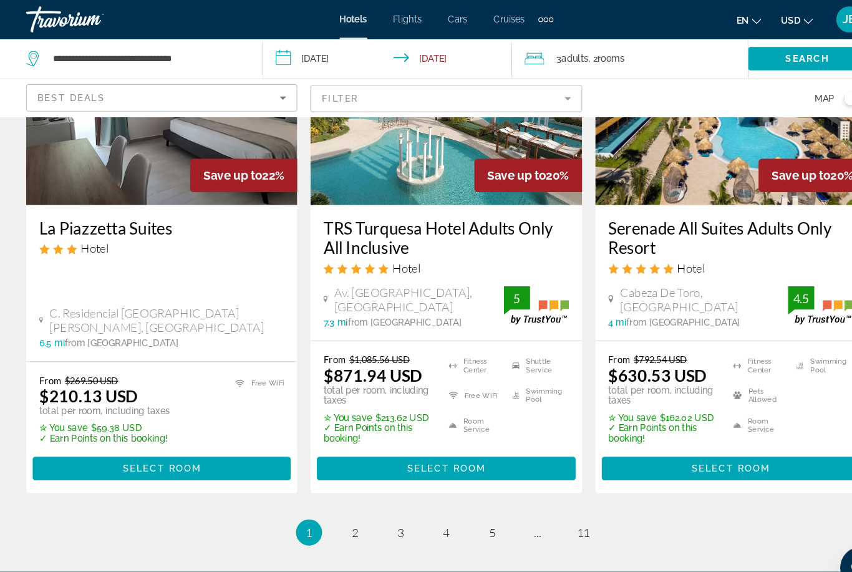
scroll to position [1705, 0]
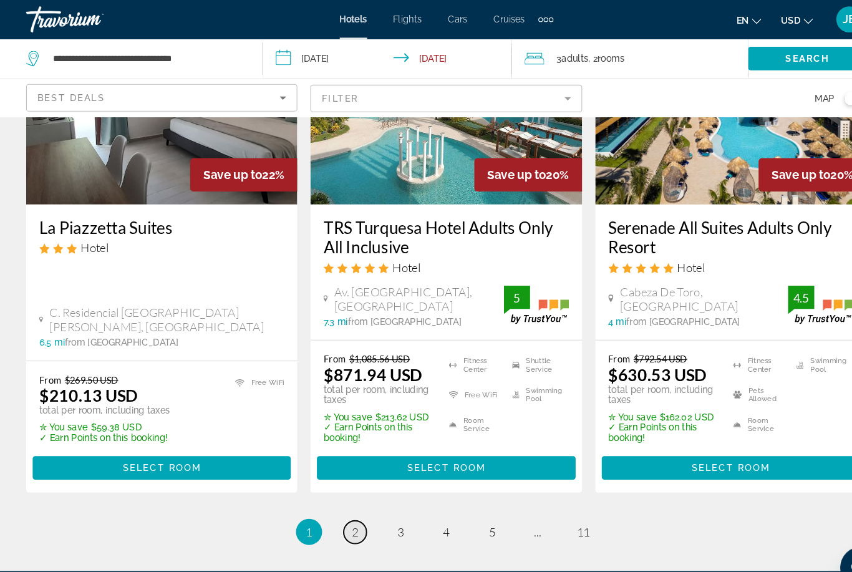
click at [339, 497] on link "page 2" at bounding box center [339, 508] width 22 height 22
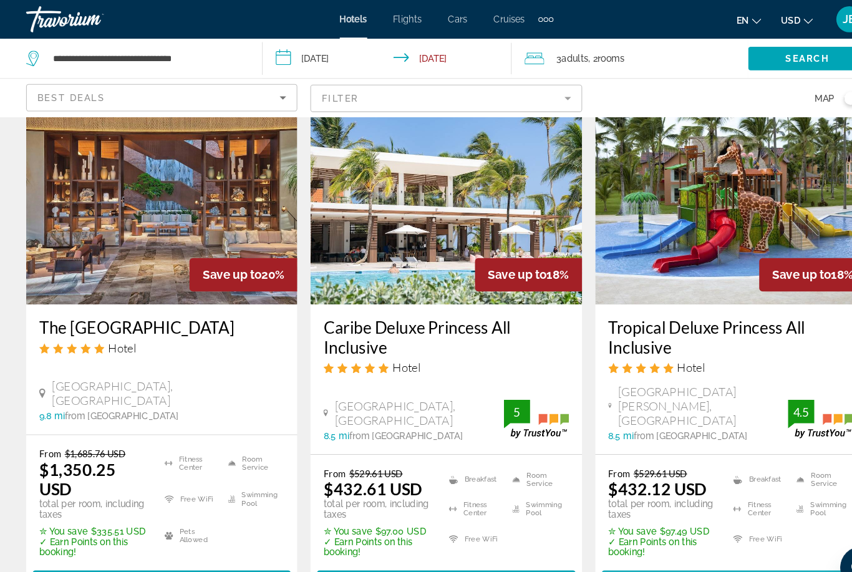
scroll to position [67, 0]
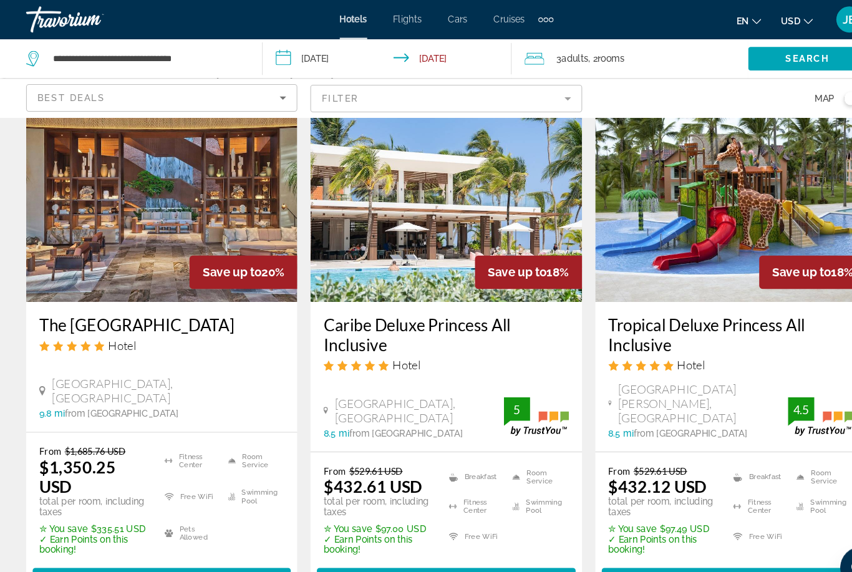
click at [393, 319] on h3 "Caribe Deluxe Princess All Inclusive" at bounding box center [426, 319] width 234 height 37
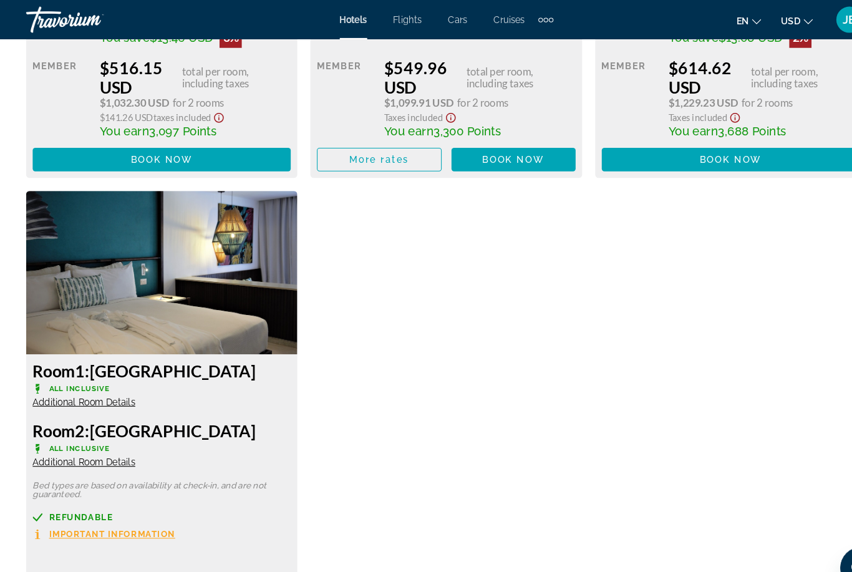
scroll to position [3846, 0]
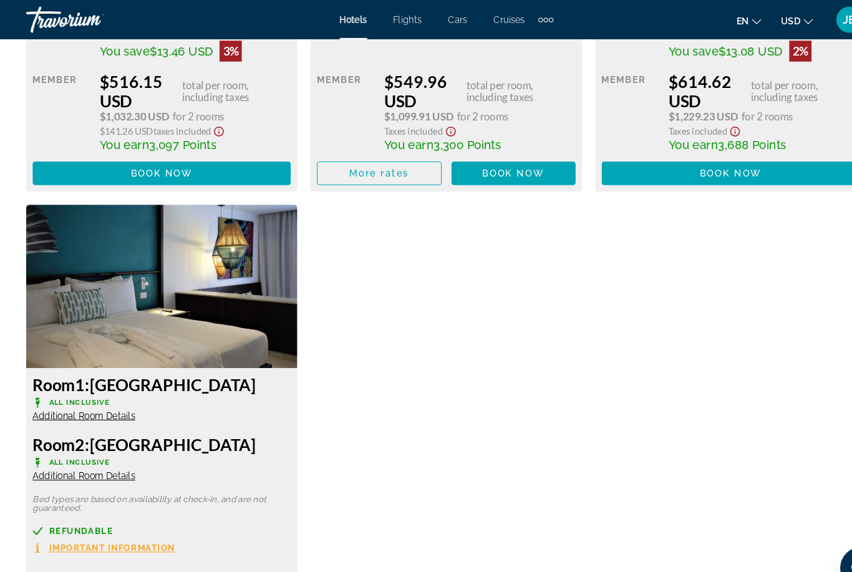
click at [61, 397] on span "Additional Room Details" at bounding box center [80, 397] width 98 height 10
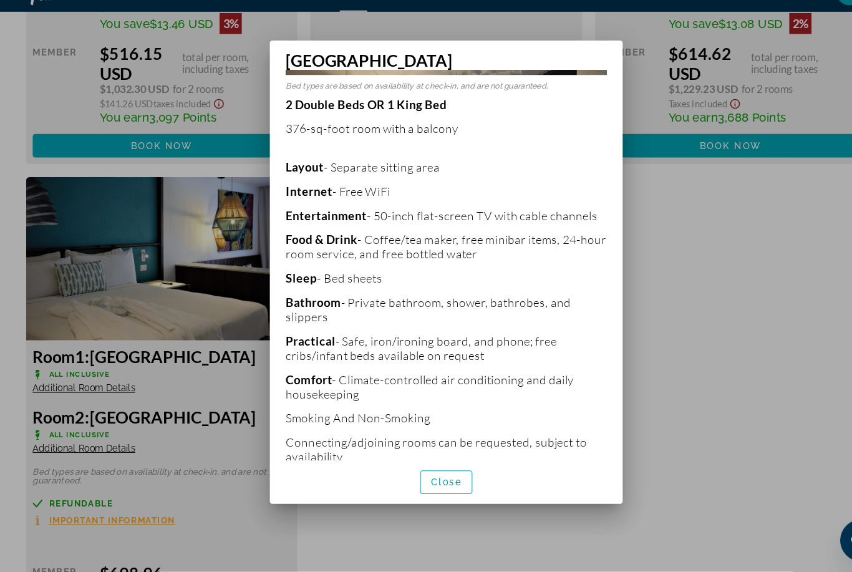
scroll to position [218, 0]
click at [408, 471] on span "button" at bounding box center [426, 486] width 49 height 30
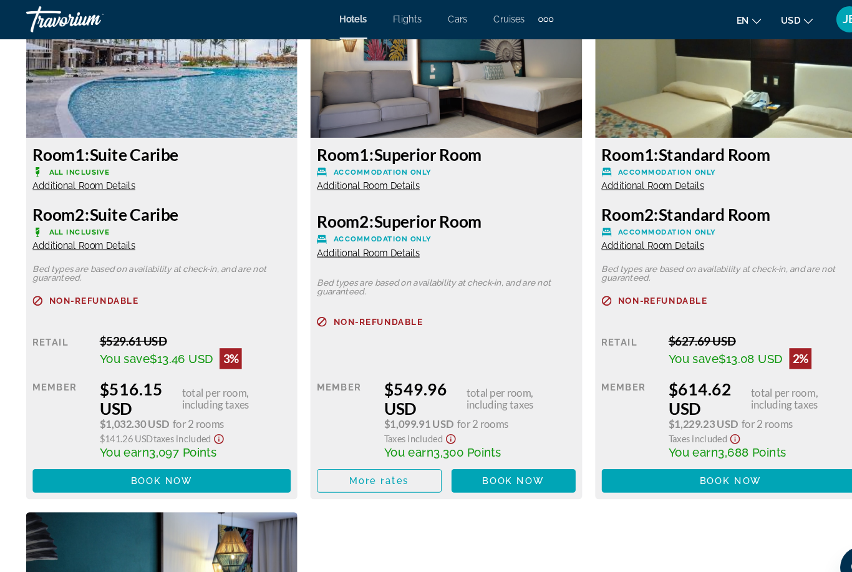
scroll to position [3553, 0]
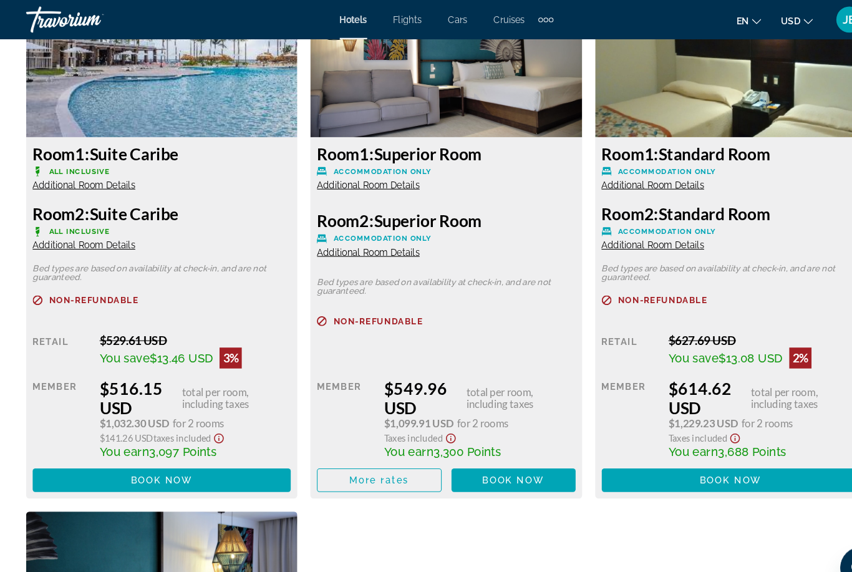
click at [45, 171] on span "Additional Room Details" at bounding box center [80, 176] width 98 height 10
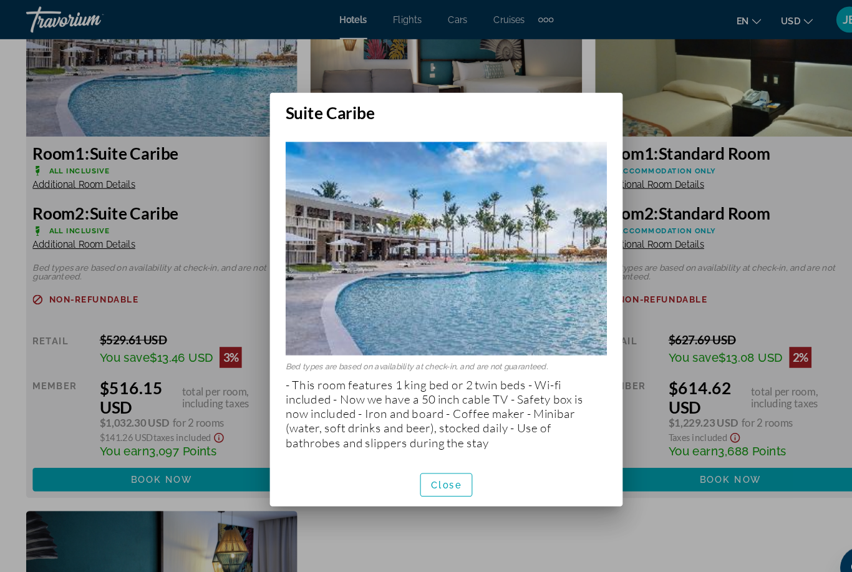
scroll to position [0, 0]
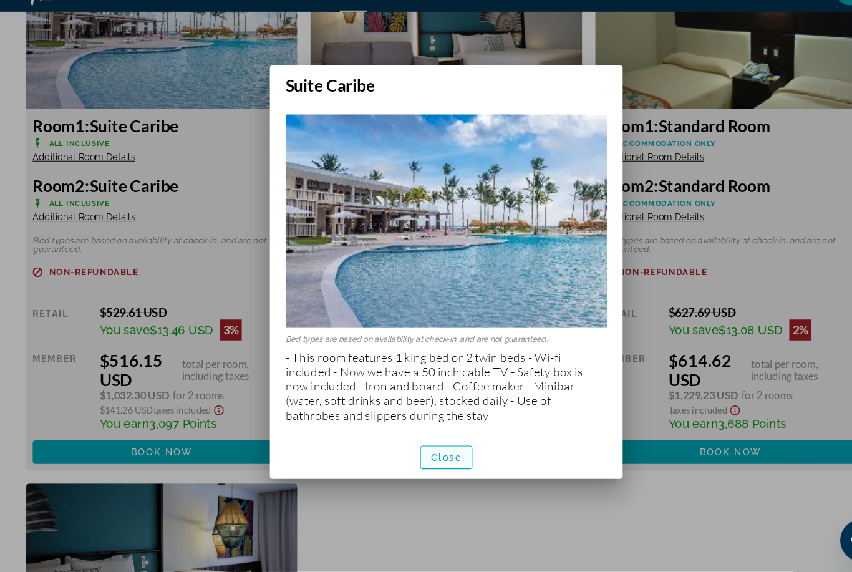
click at [432, 458] on span "Close" at bounding box center [426, 463] width 30 height 10
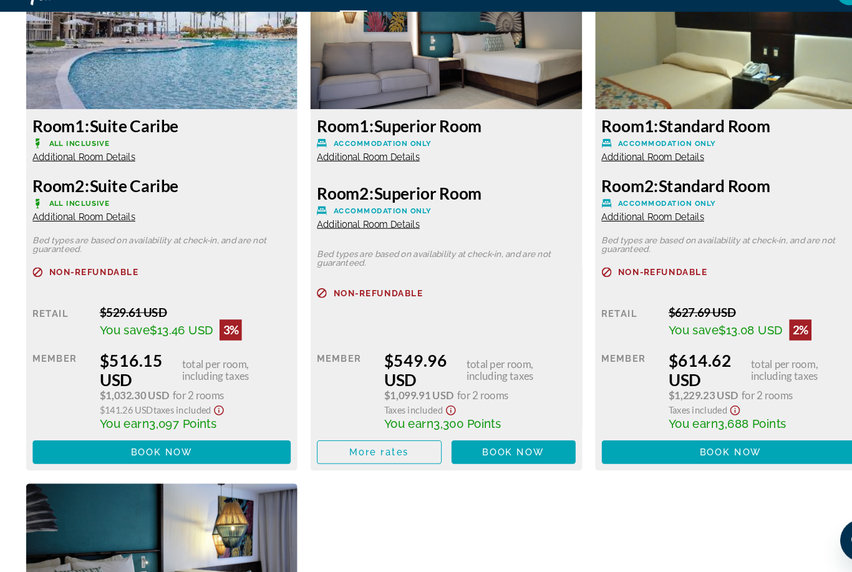
scroll to position [3528, 0]
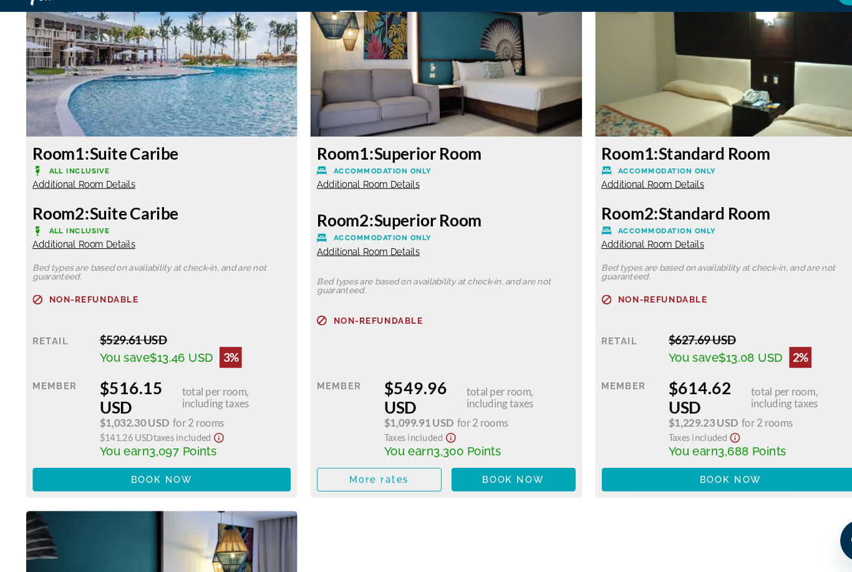
click at [70, 99] on img "Main content" at bounding box center [154, 79] width 259 height 156
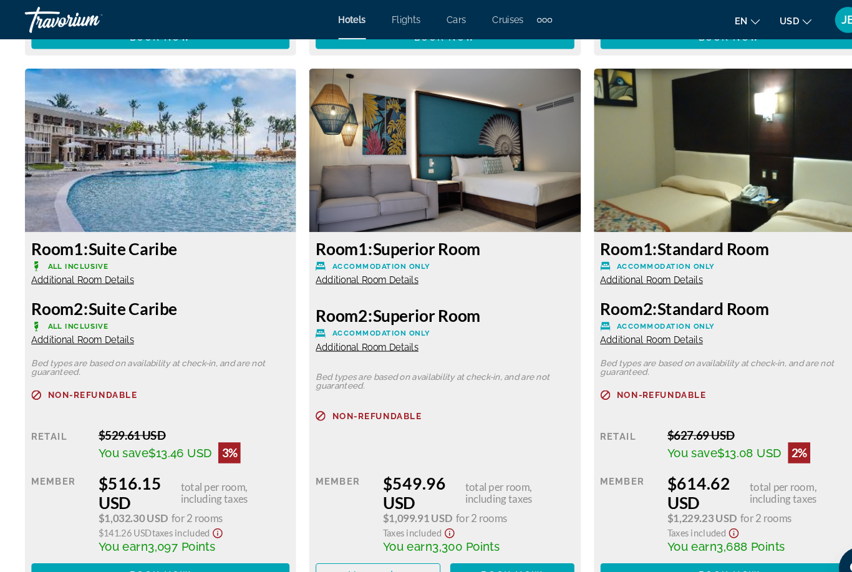
scroll to position [3461, 0]
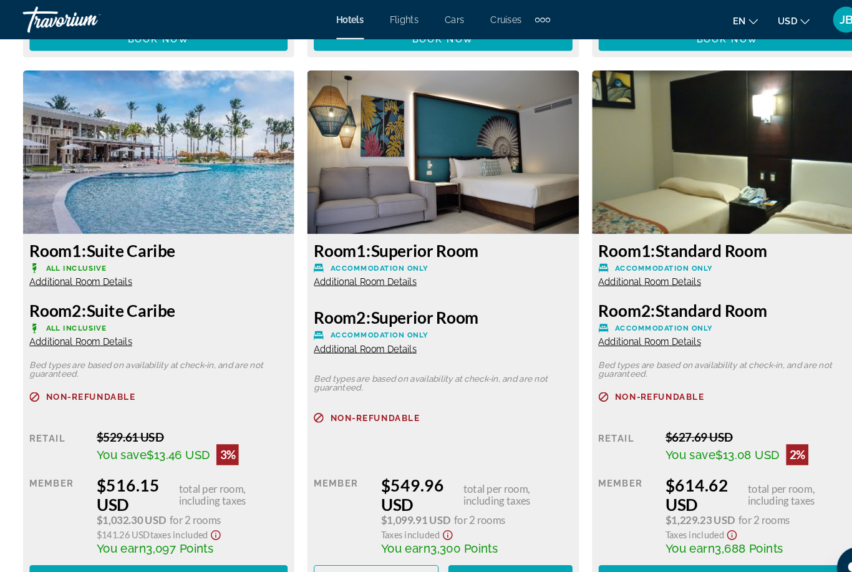
click at [85, 153] on img "Main content" at bounding box center [154, 145] width 259 height 156
click at [87, 156] on img "Main content" at bounding box center [154, 145] width 259 height 156
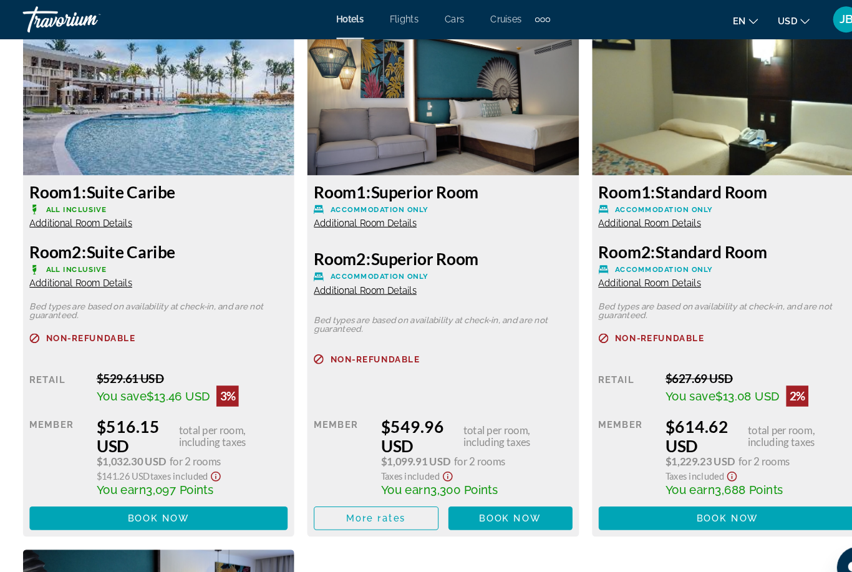
scroll to position [3518, 0]
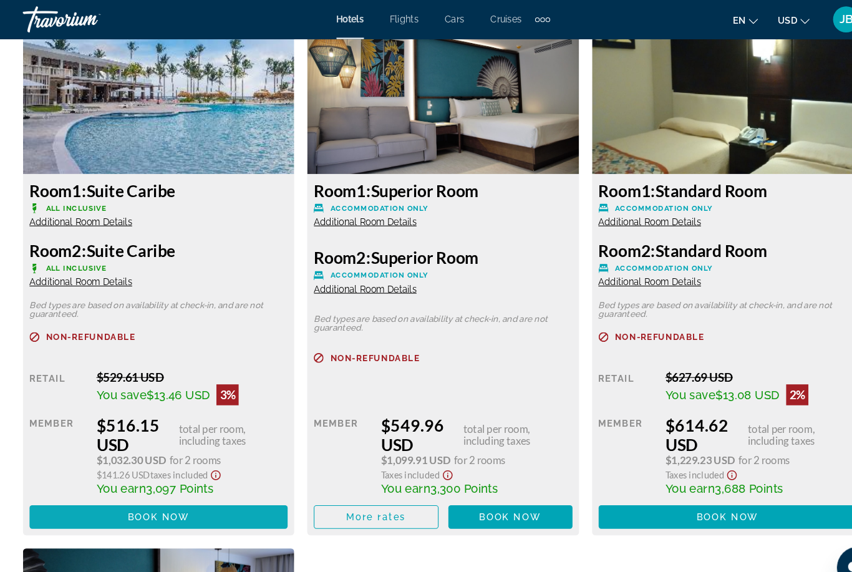
click at [72, 484] on span "Main content" at bounding box center [154, 494] width 246 height 30
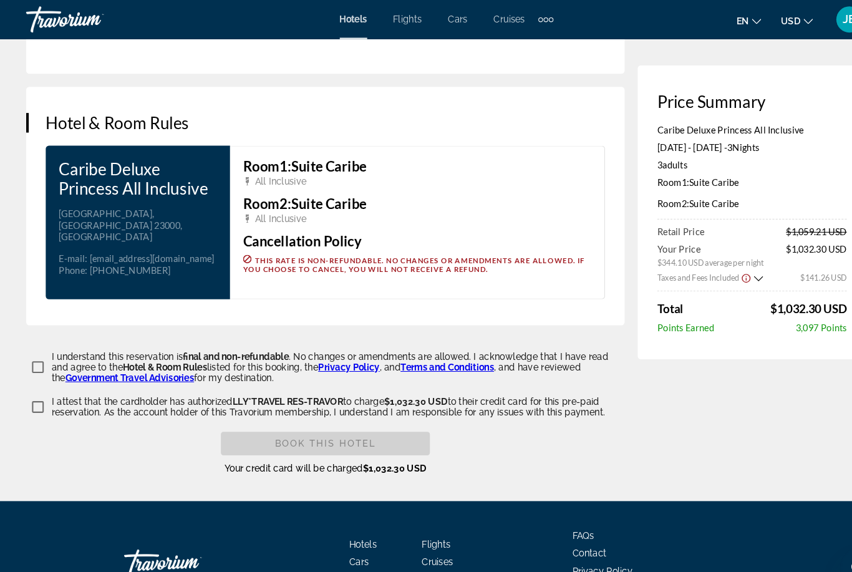
scroll to position [1547, 0]
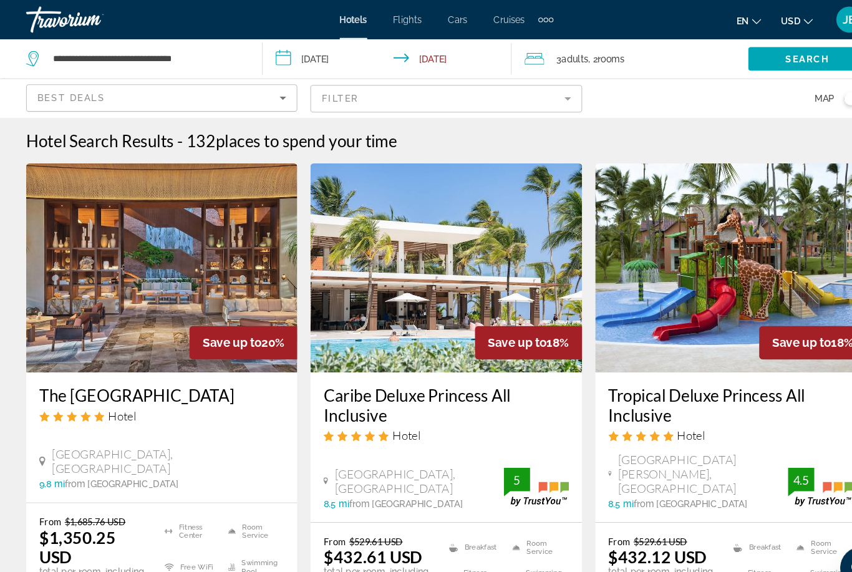
click at [408, 54] on input "**********" at bounding box center [372, 57] width 243 height 41
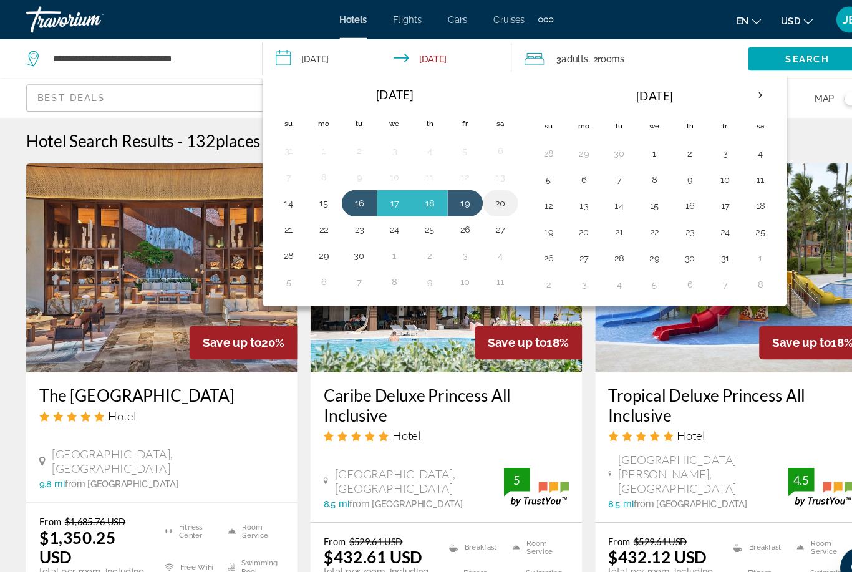
click at [478, 195] on button "20" at bounding box center [478, 193] width 20 height 17
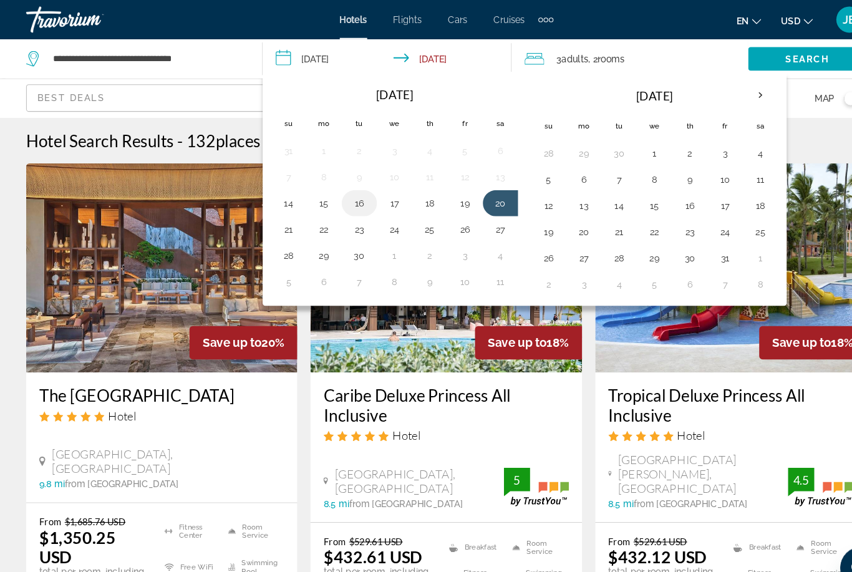
click at [342, 197] on button "16" at bounding box center [343, 193] width 20 height 17
type input "**********"
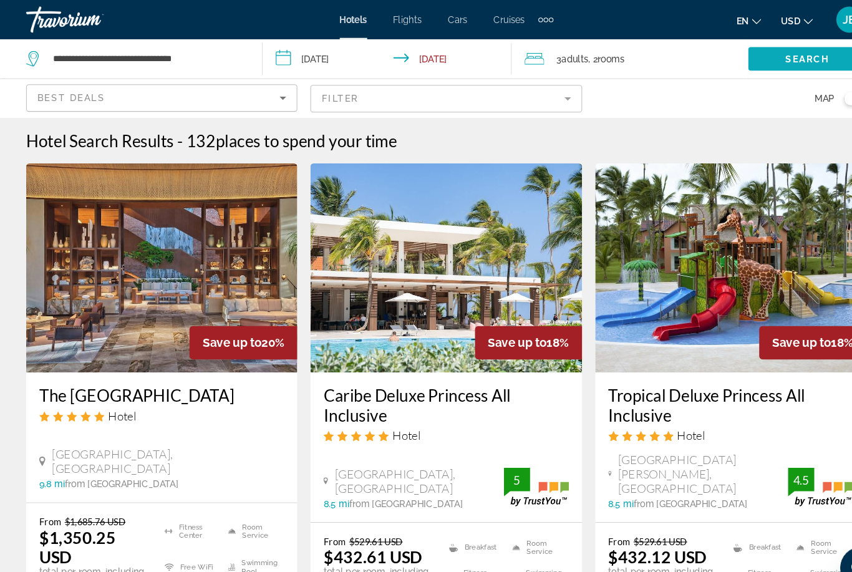
click at [759, 64] on span "Search widget" at bounding box center [770, 56] width 113 height 30
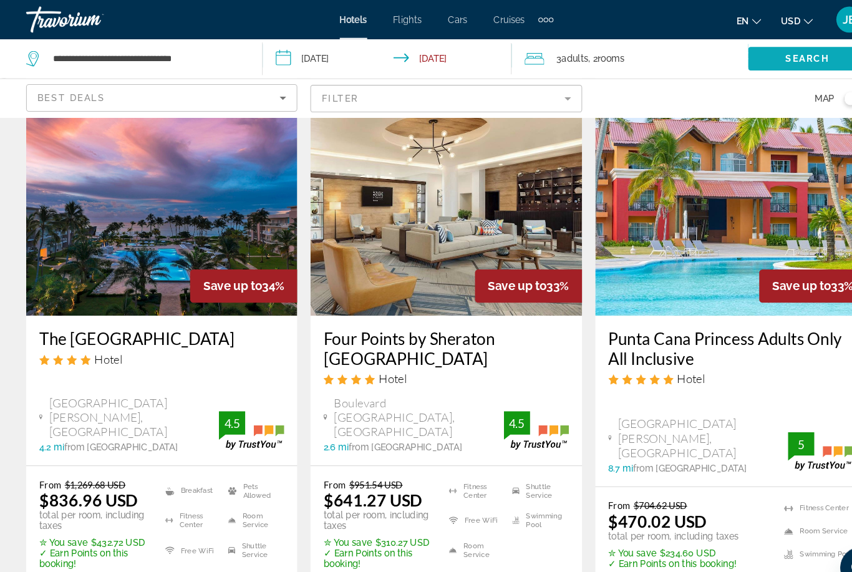
scroll to position [1068, 0]
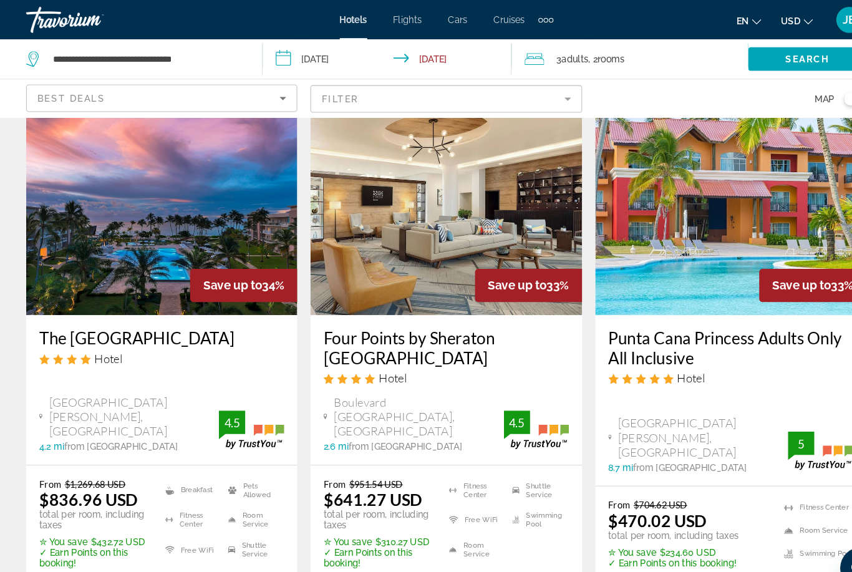
click at [129, 313] on h3 "The Westin Puntacana Resort" at bounding box center [154, 322] width 234 height 19
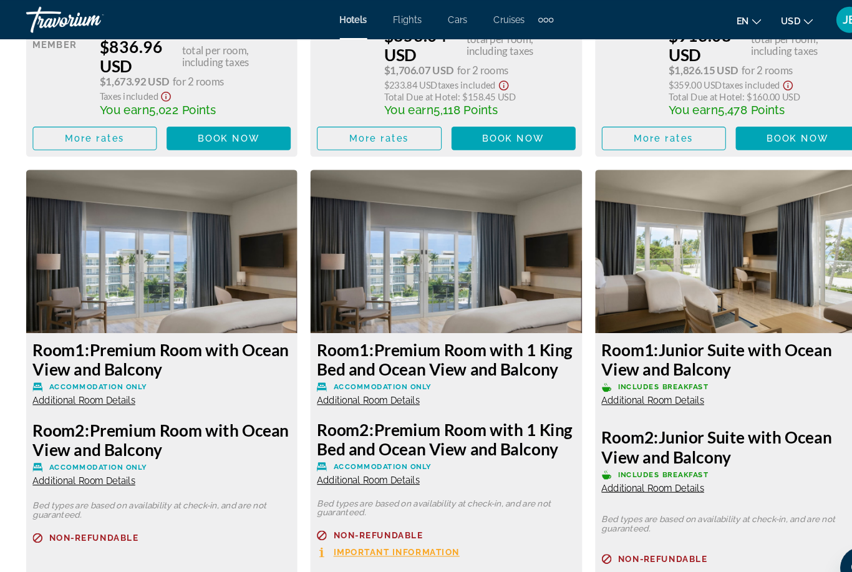
scroll to position [2379, 0]
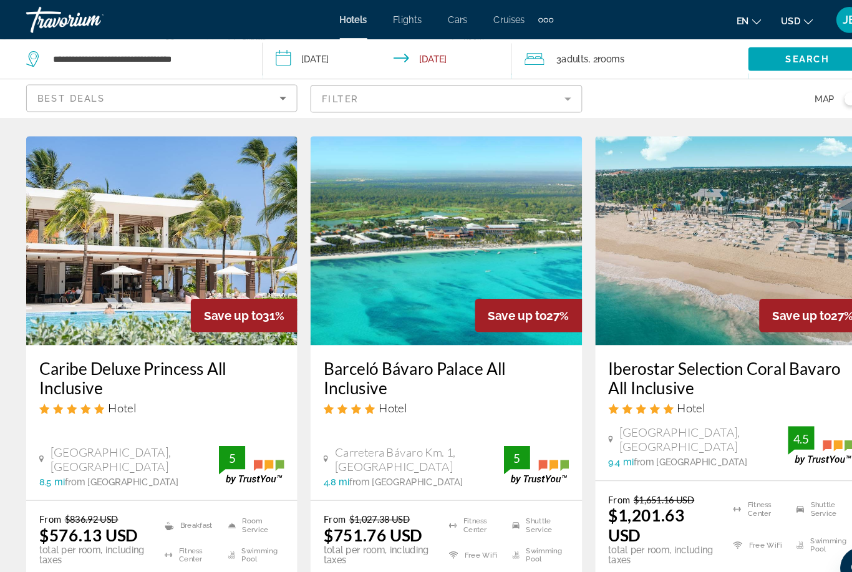
scroll to position [1551, 0]
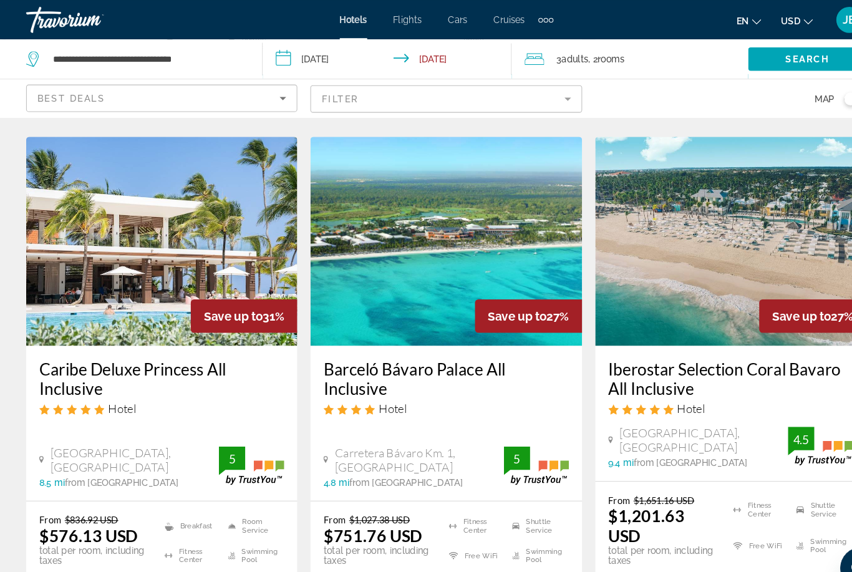
click at [337, 342] on h3 "Barceló Bávaro Palace All Inclusive" at bounding box center [426, 360] width 234 height 37
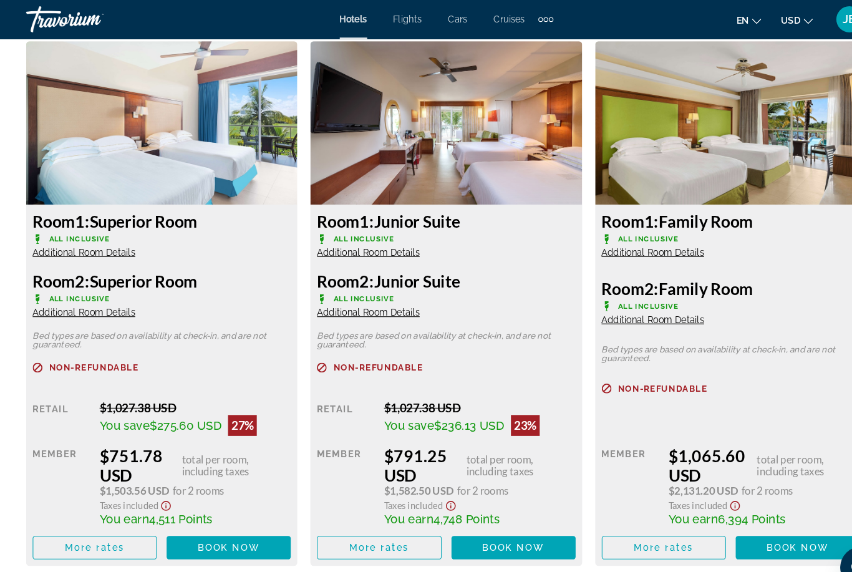
scroll to position [1916, 0]
click at [184, 520] on span "Main content" at bounding box center [218, 523] width 118 height 30
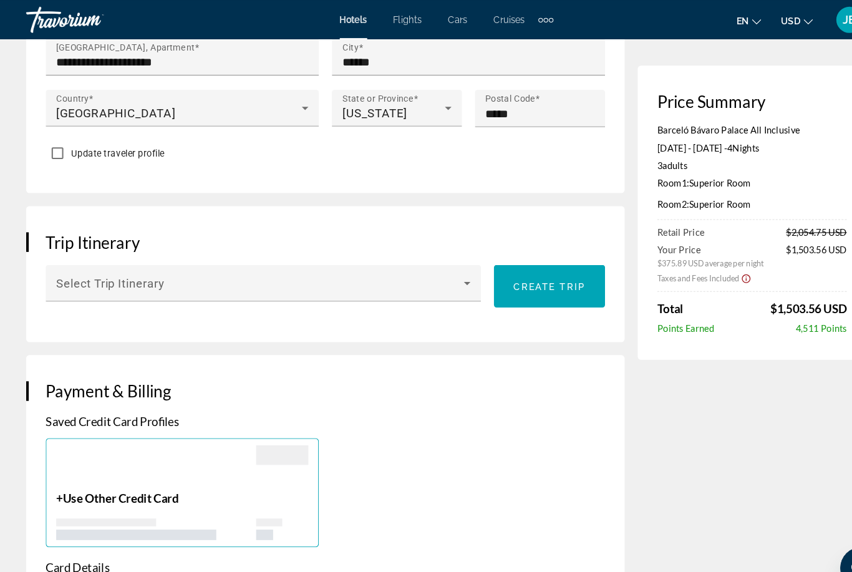
scroll to position [592, 0]
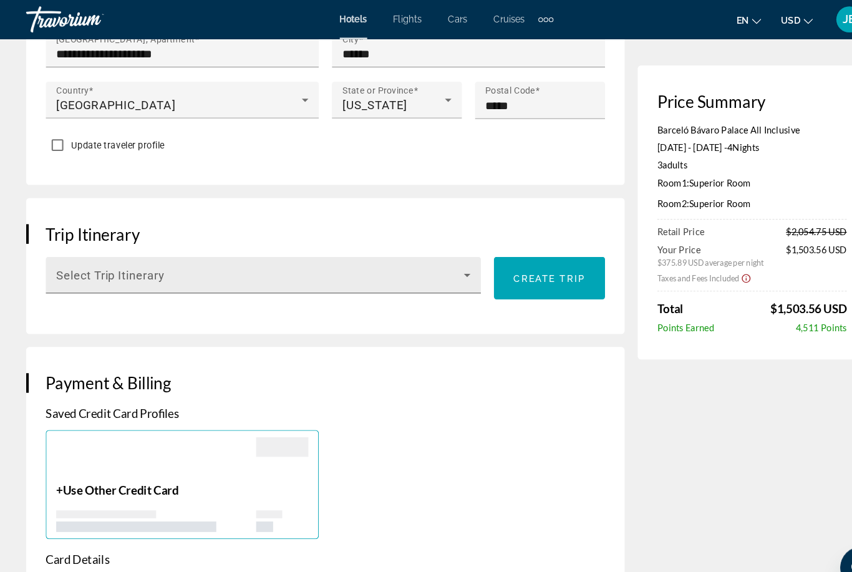
click at [82, 269] on span "Main content" at bounding box center [248, 267] width 389 height 15
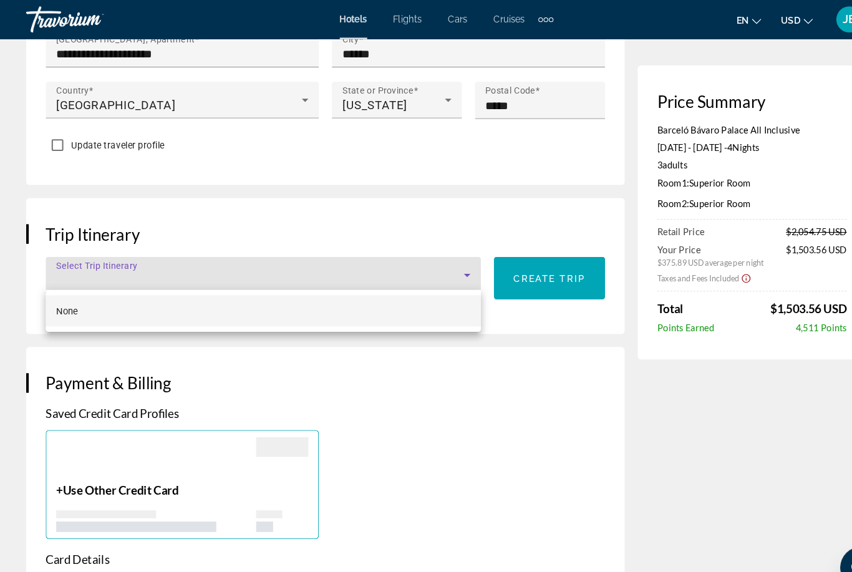
click at [717, 489] on div at bounding box center [426, 286] width 852 height 572
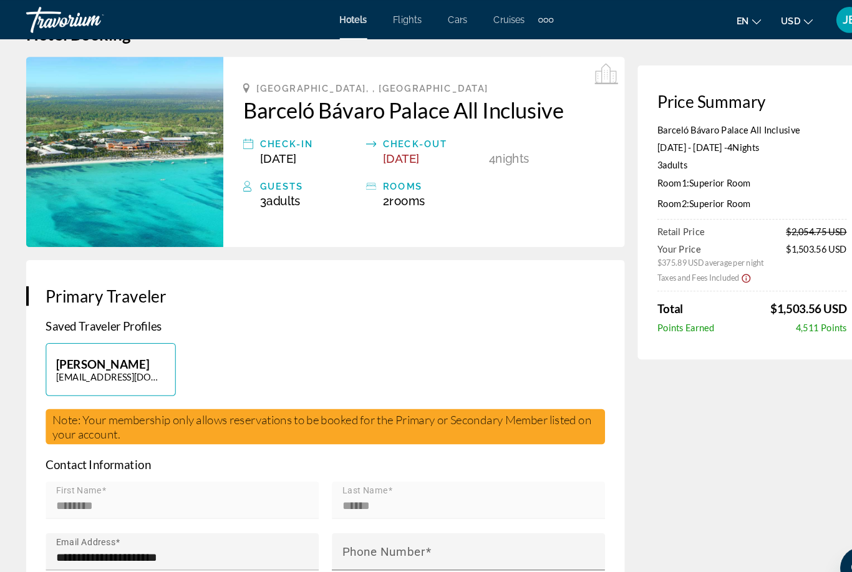
scroll to position [0, 0]
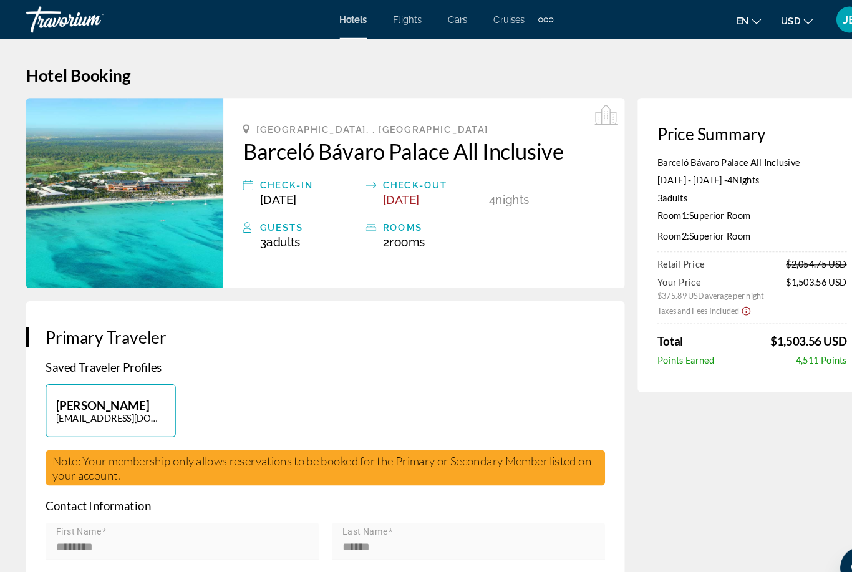
click at [212, 137] on img "Main content" at bounding box center [119, 184] width 188 height 181
click at [224, 147] on div "Punta Cana, , Dominican Republic Barceló Bávaro Palace All Inclusive Check-in S…" at bounding box center [404, 184] width 383 height 181
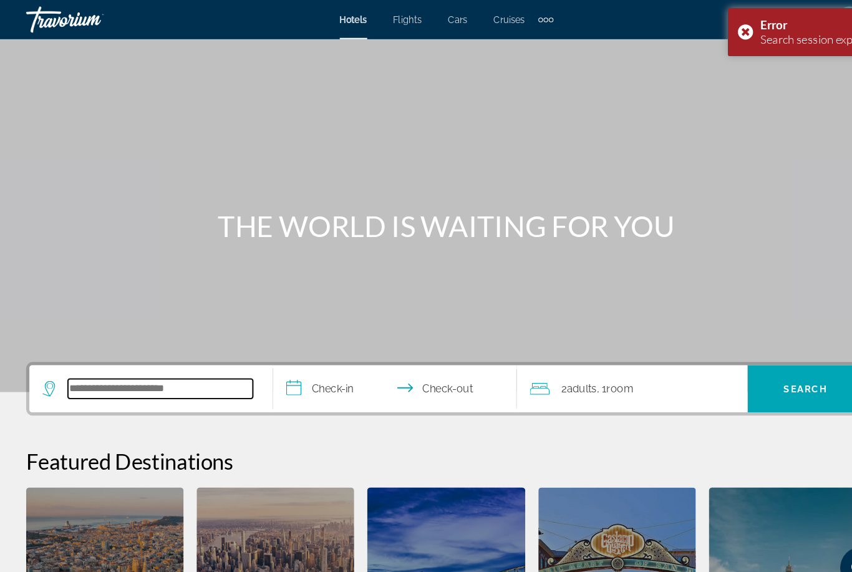
click at [90, 377] on input "Search widget" at bounding box center [153, 371] width 176 height 19
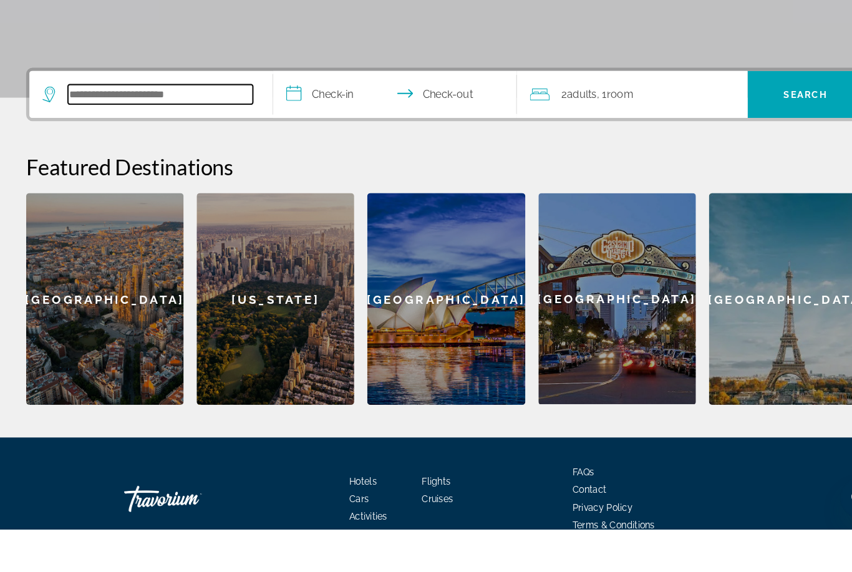
scroll to position [238, 0]
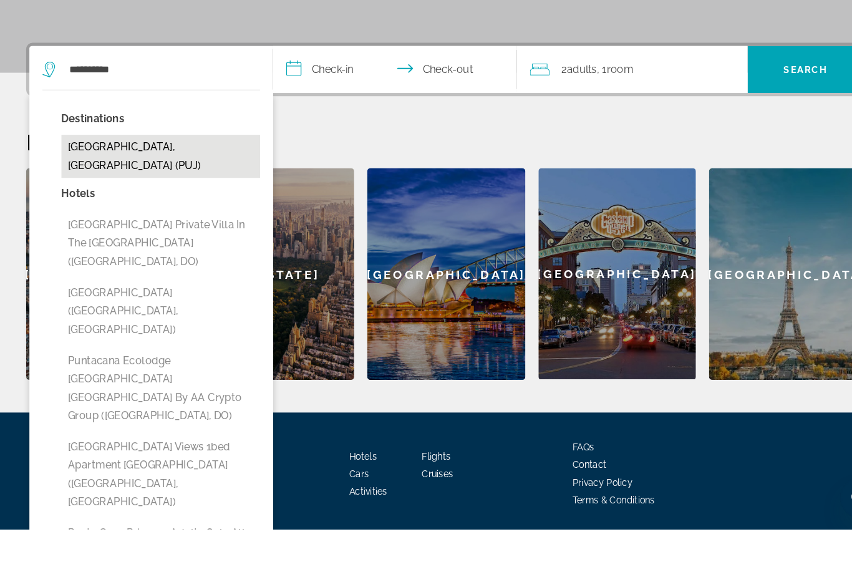
click at [76, 196] on button "Punta Cana, Dominican Republic (PUJ)" at bounding box center [154, 216] width 190 height 41
type input "**********"
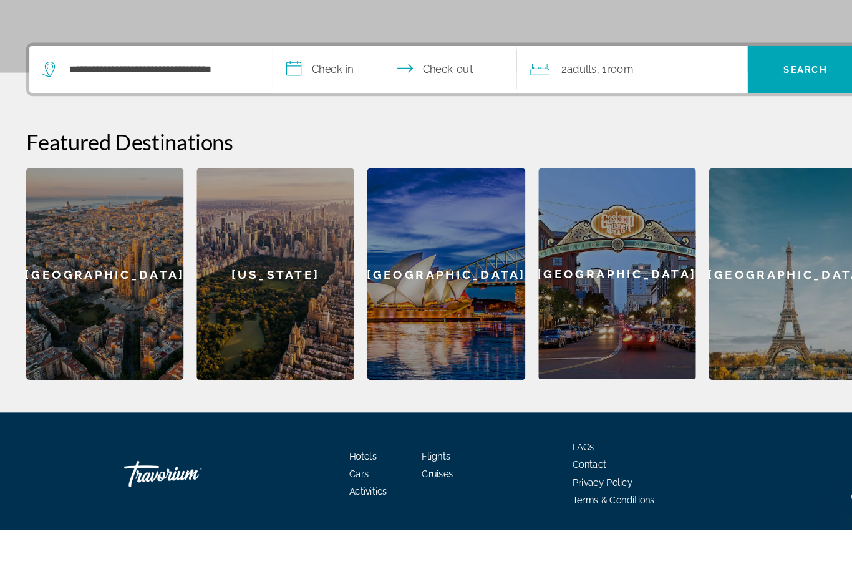
click at [313, 111] on input "**********" at bounding box center [380, 135] width 238 height 49
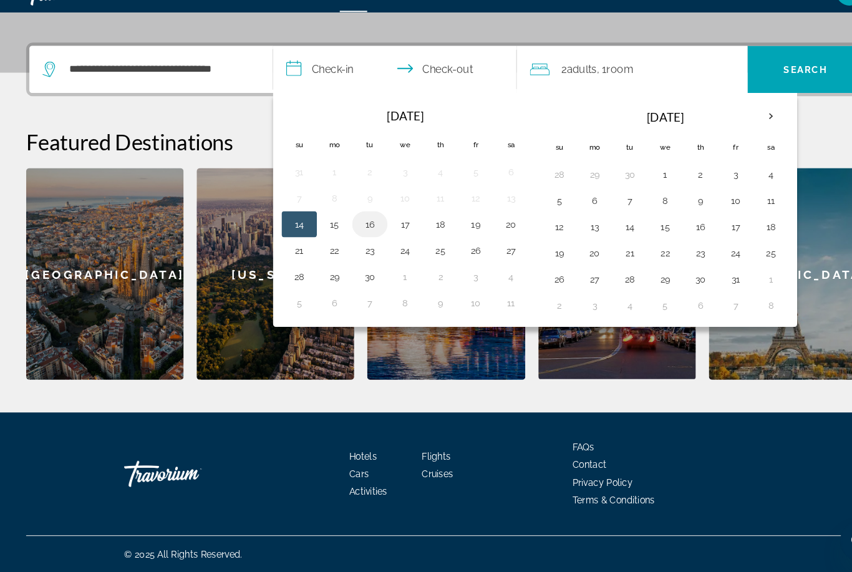
click at [355, 231] on button "16" at bounding box center [353, 239] width 20 height 17
click at [487, 231] on button "20" at bounding box center [488, 239] width 20 height 17
type input "**********"
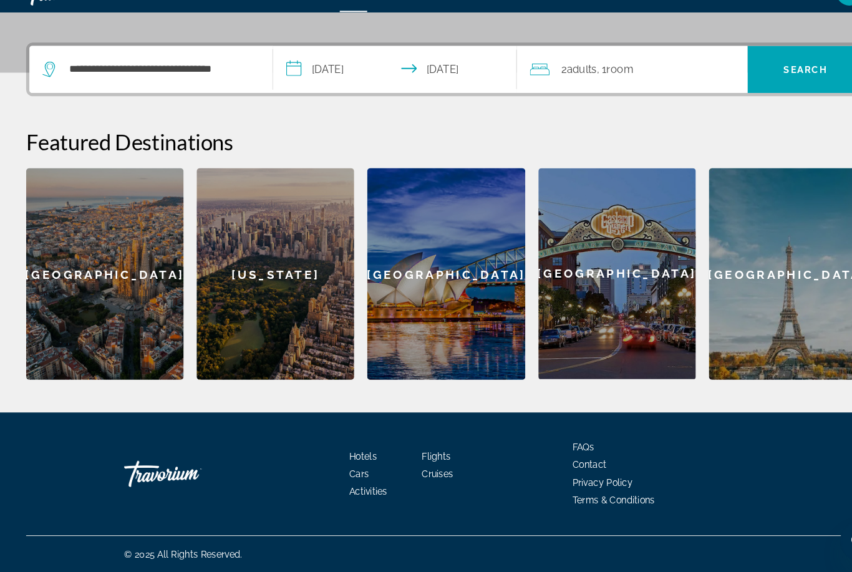
click at [628, 84] on div "2 Adult Adults , 1 Room rooms" at bounding box center [610, 92] width 208 height 17
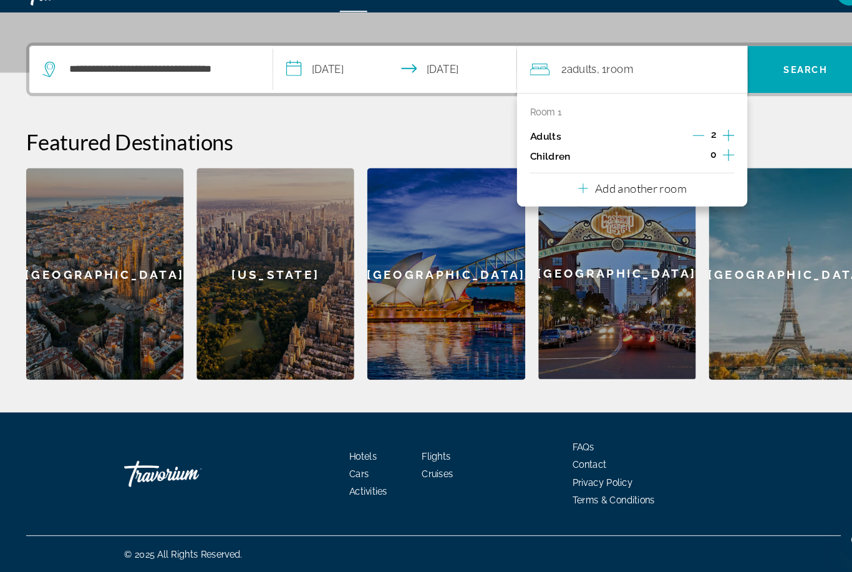
click at [614, 191] on button "Add another room" at bounding box center [603, 204] width 103 height 26
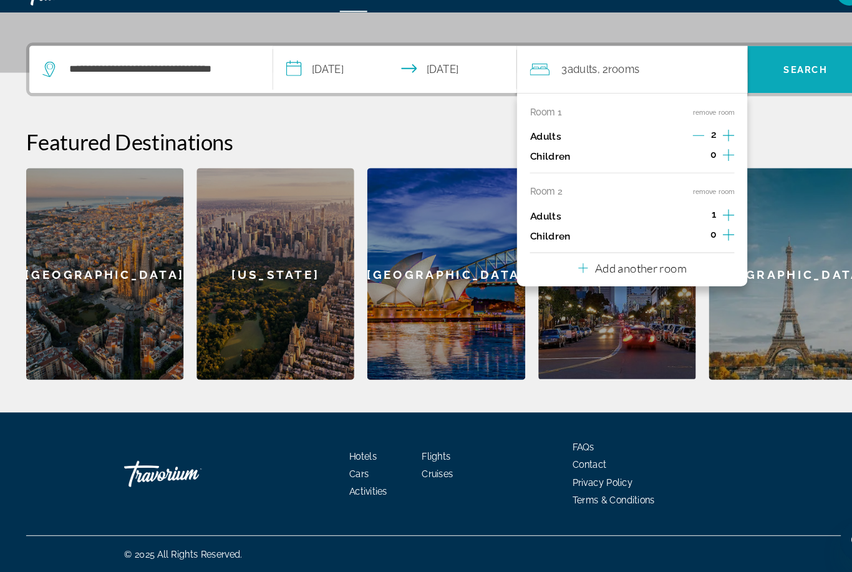
click at [780, 77] on span "Search widget" at bounding box center [768, 92] width 110 height 30
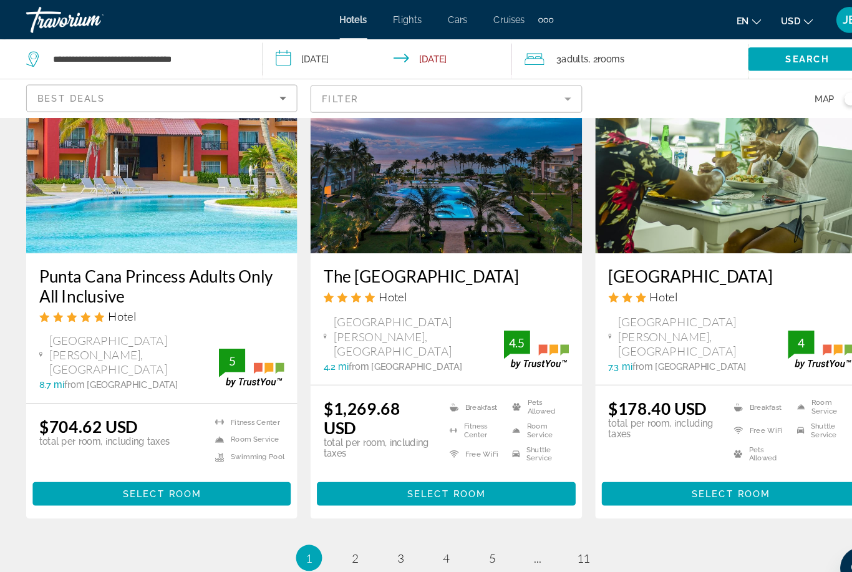
scroll to position [1626, 0]
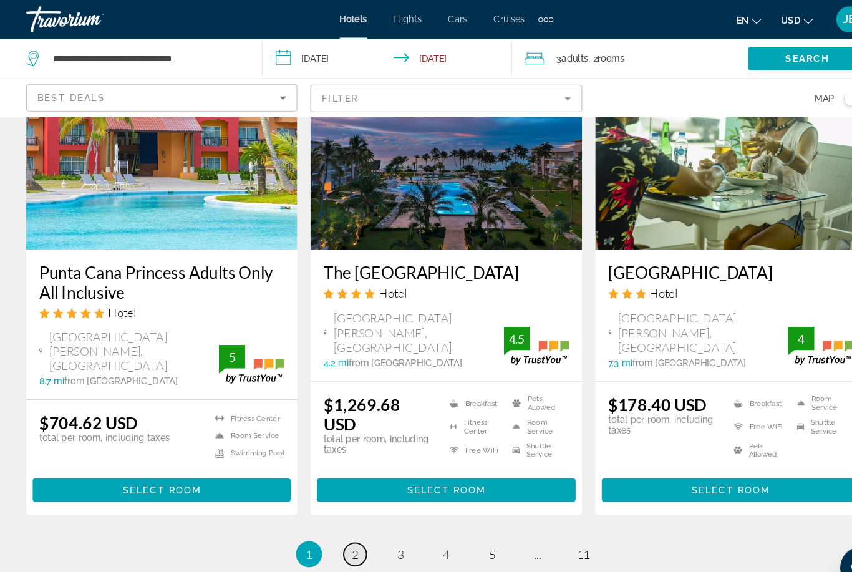
click at [342, 518] on link "page 2" at bounding box center [339, 529] width 22 height 22
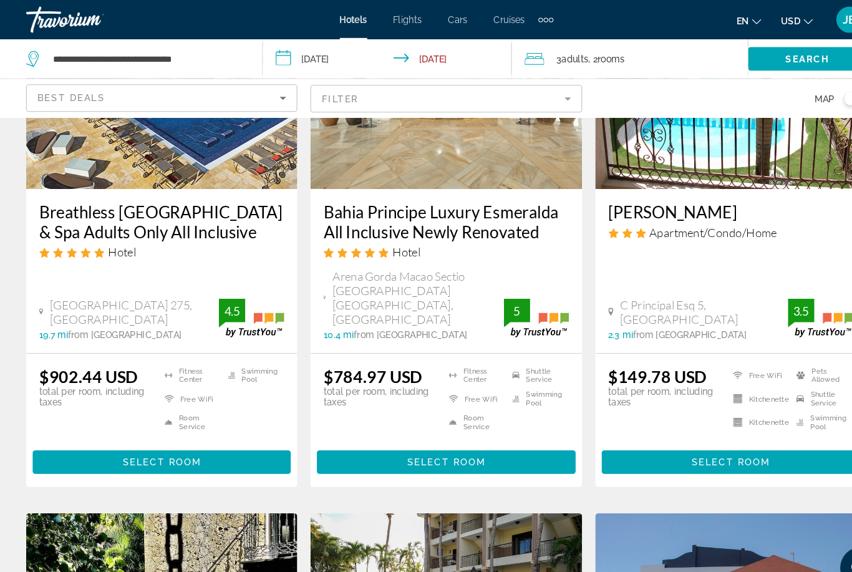
scroll to position [175, 0]
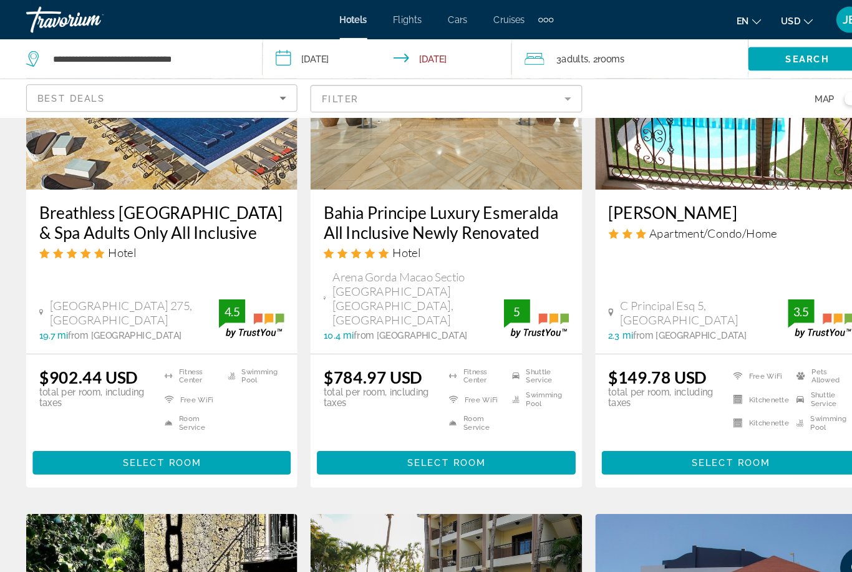
click at [82, 205] on h3 "Breathless Punta Cana Resort & Spa Adults Only All Inclusive" at bounding box center [154, 211] width 234 height 37
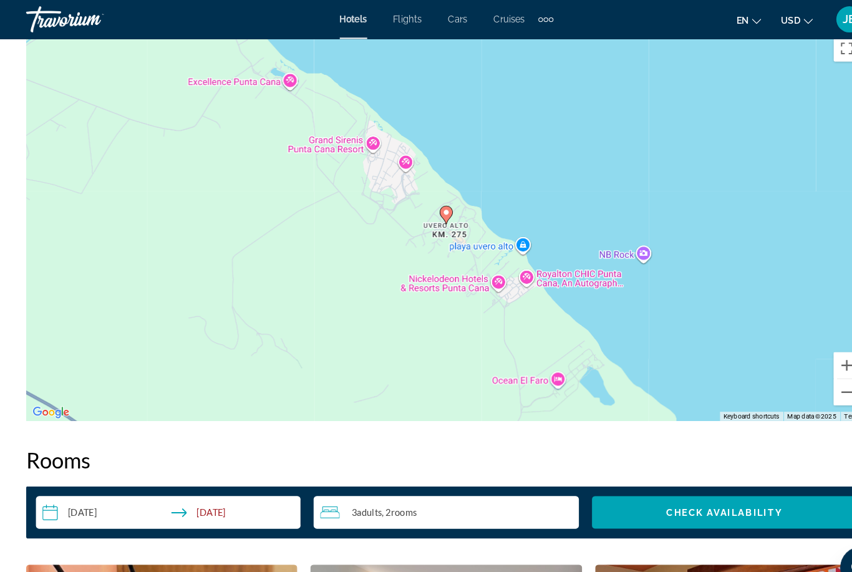
scroll to position [1434, 0]
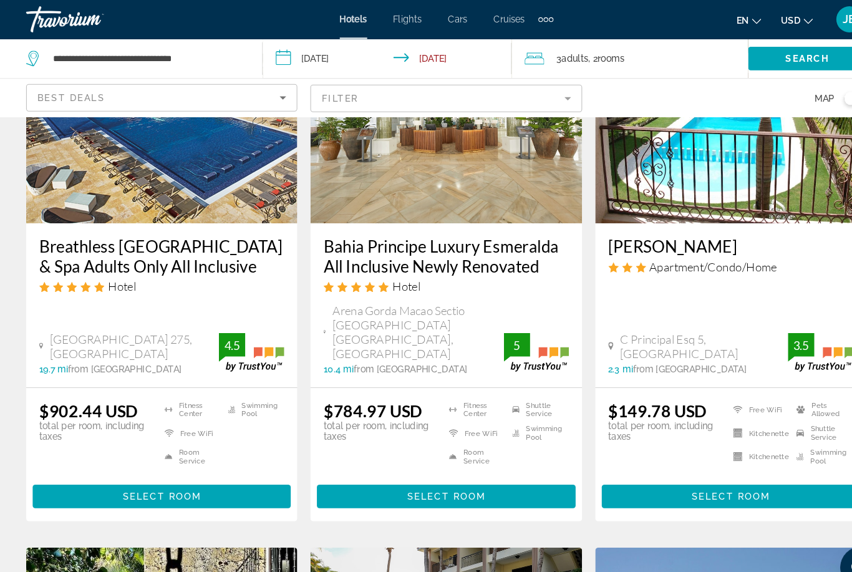
scroll to position [143, 0]
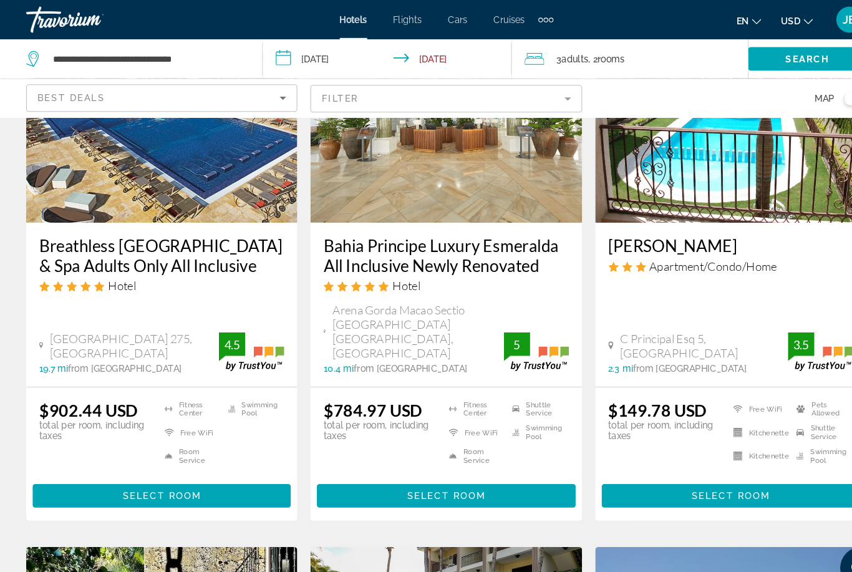
click at [333, 244] on h3 "Bahia Principe Luxury Esmeralda All Inclusive Newly Renovated" at bounding box center [426, 243] width 234 height 37
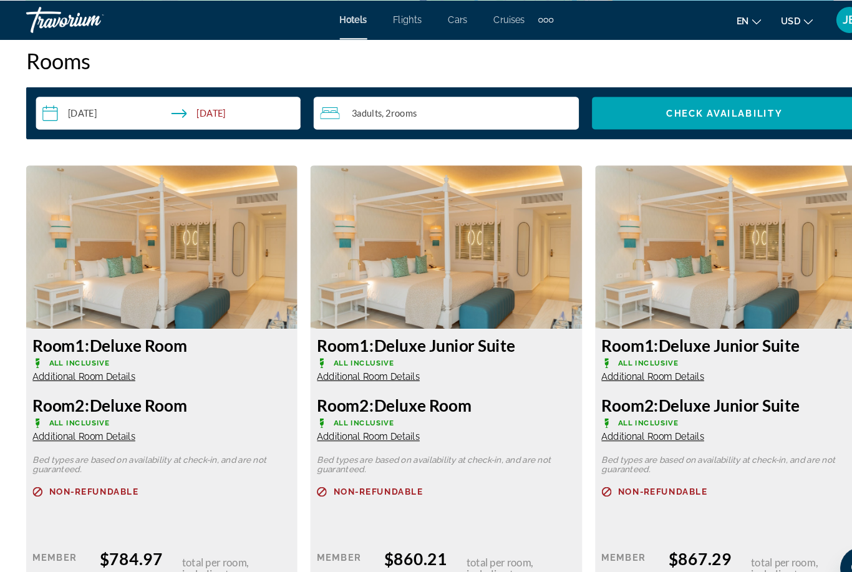
scroll to position [1825, 0]
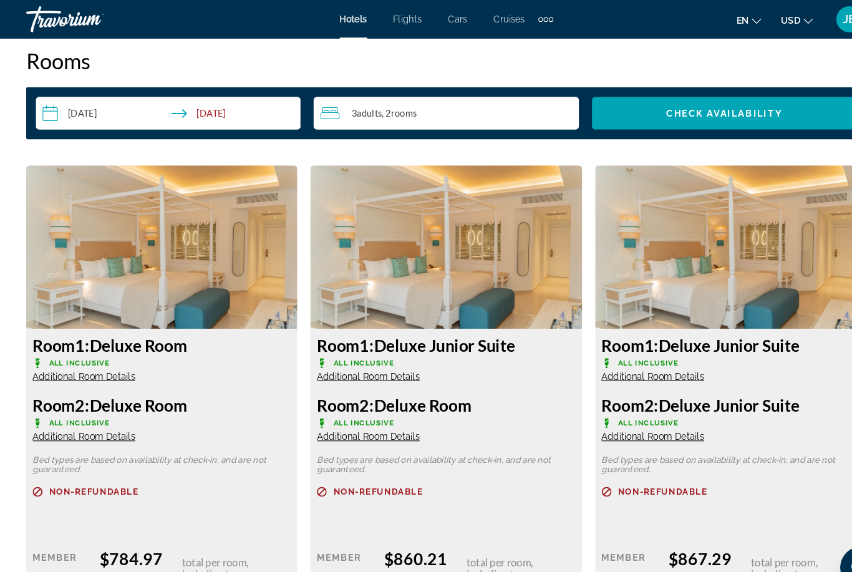
click at [183, 244] on img "Main content" at bounding box center [154, 236] width 259 height 156
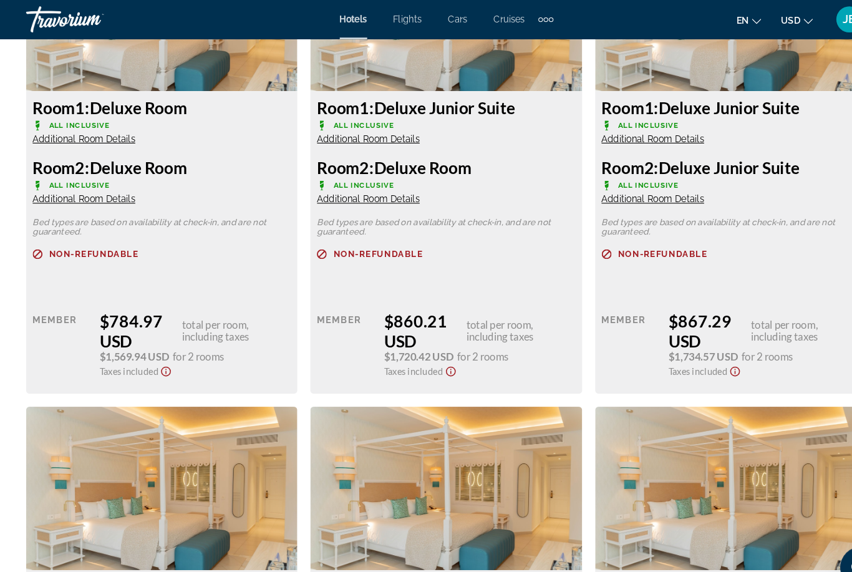
scroll to position [2053, 0]
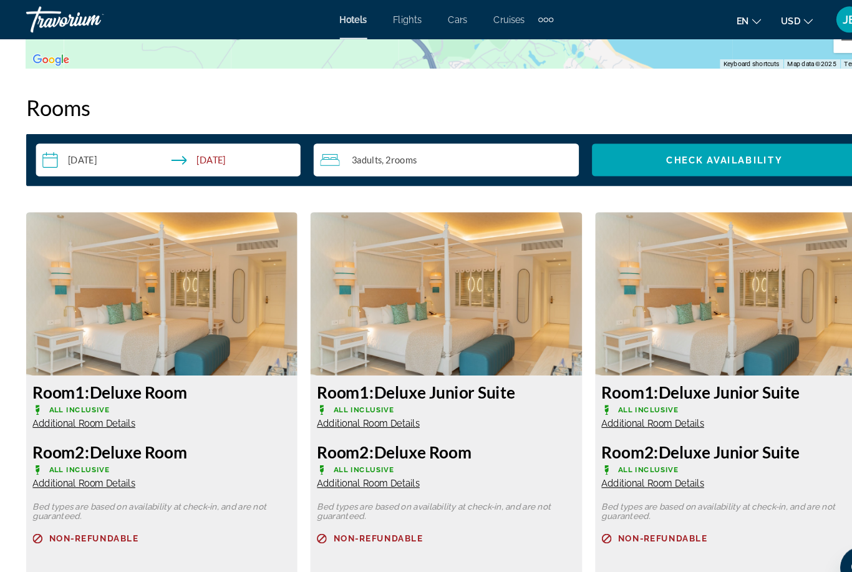
click at [206, 311] on img "Main content" at bounding box center [154, 281] width 259 height 156
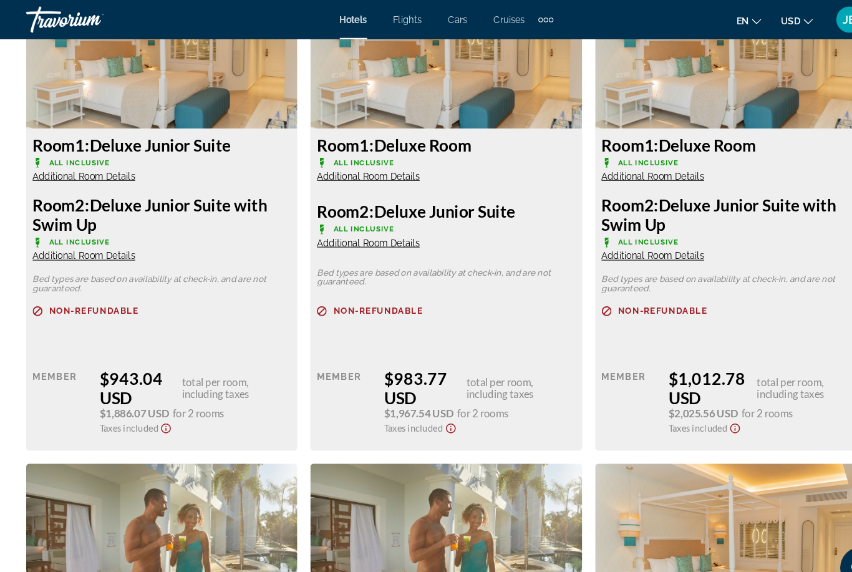
scroll to position [2526, 0]
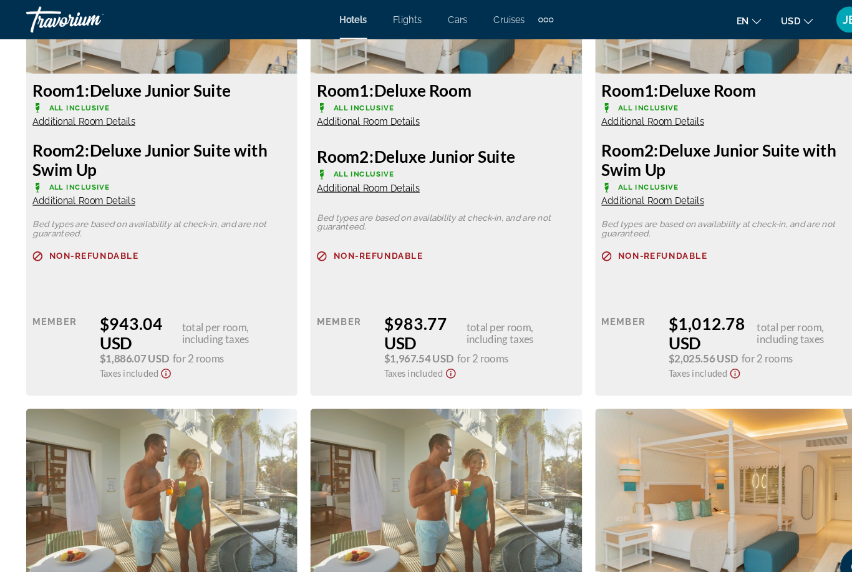
click at [165, 353] on icon "Show Taxes and Fees disclaimer" at bounding box center [158, 356] width 15 height 11
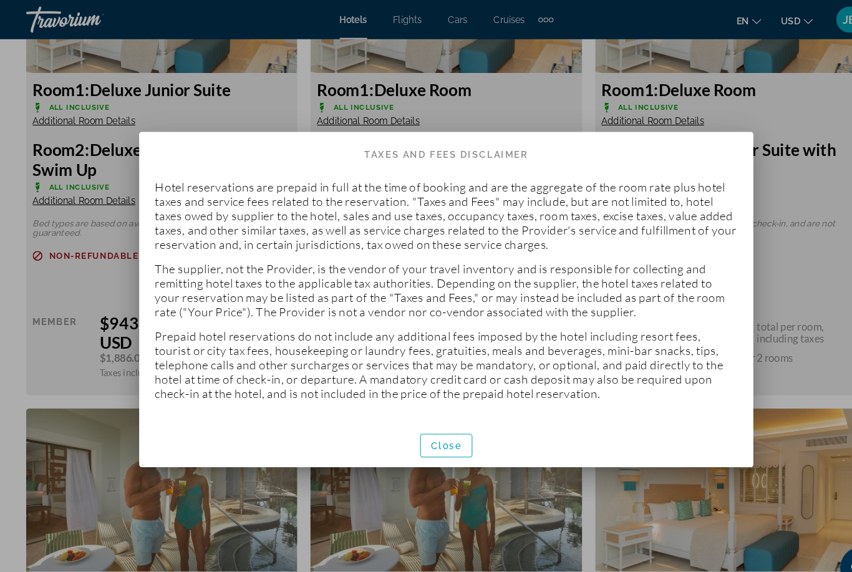
scroll to position [0, 0]
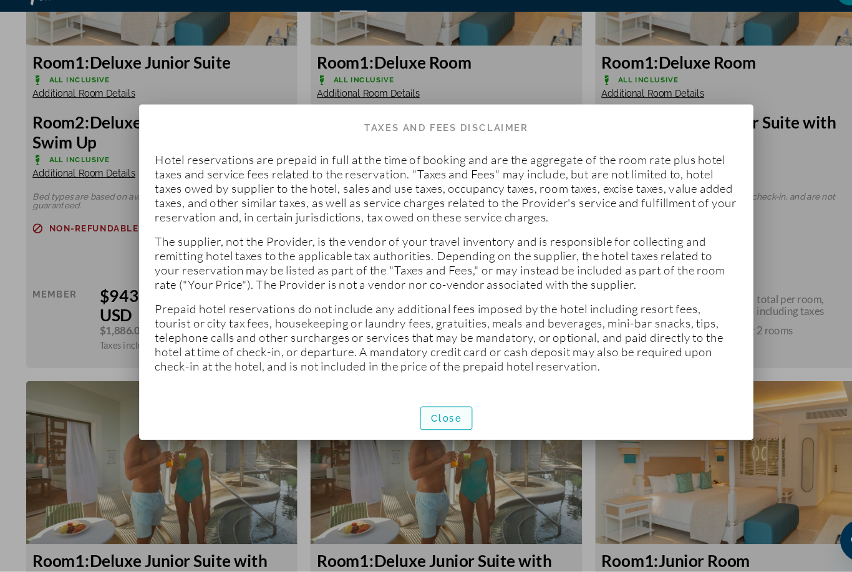
click at [436, 420] on span "Close" at bounding box center [426, 425] width 30 height 10
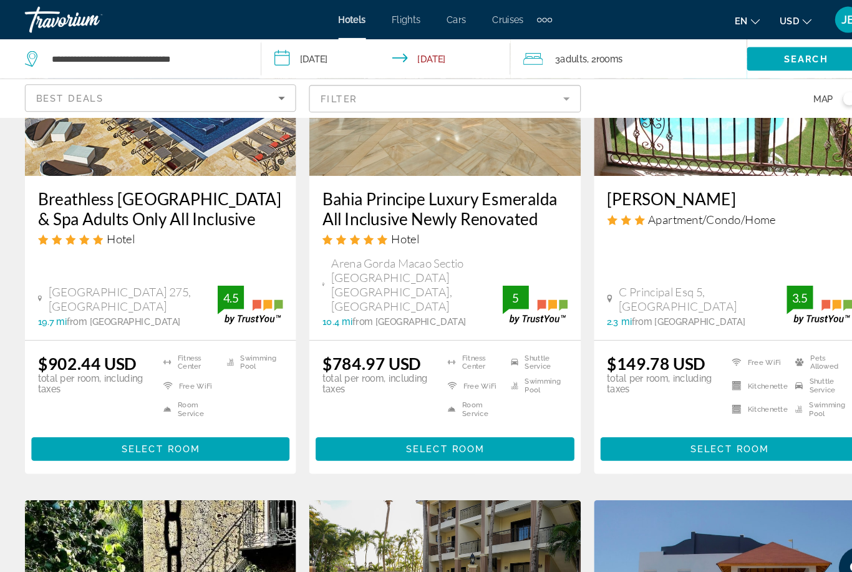
scroll to position [188, 0]
click at [418, 423] on span "Select Room" at bounding box center [425, 428] width 75 height 10
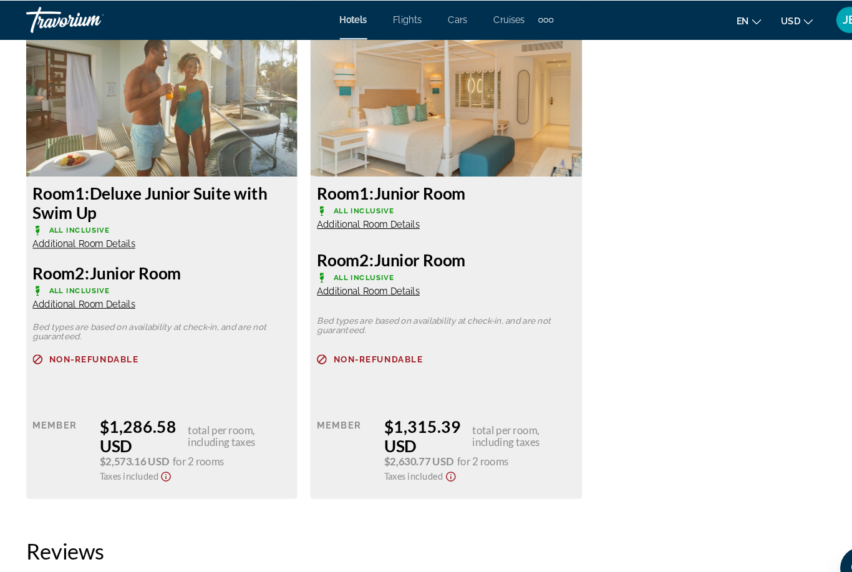
scroll to position [3859, 0]
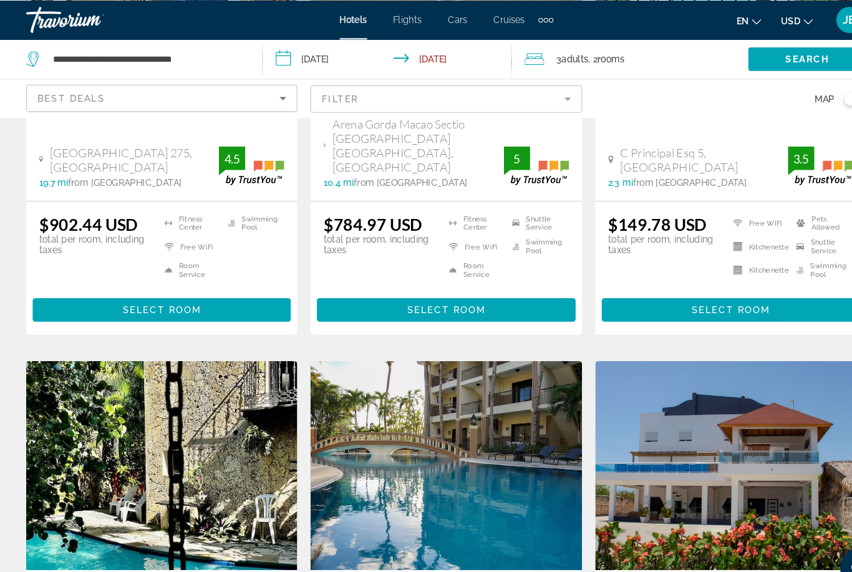
scroll to position [320, 0]
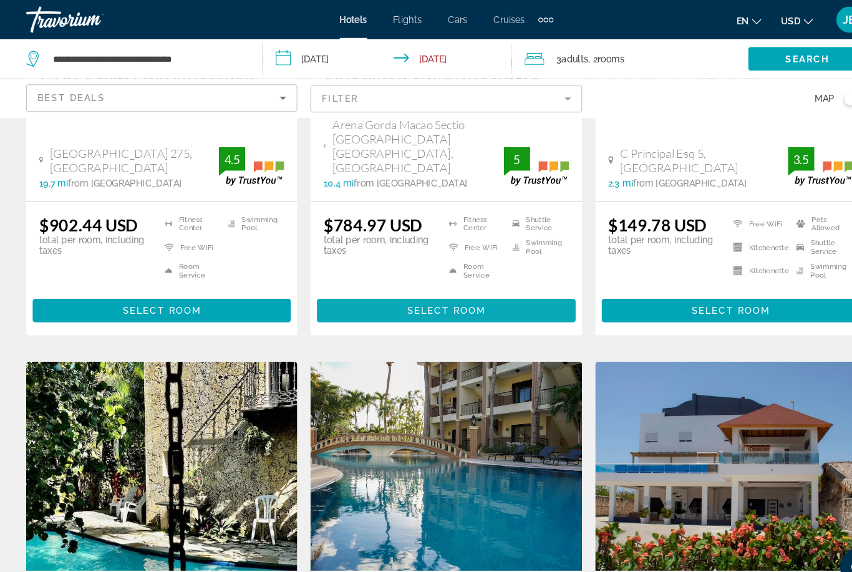
click at [395, 291] on span "Select Room" at bounding box center [425, 296] width 75 height 10
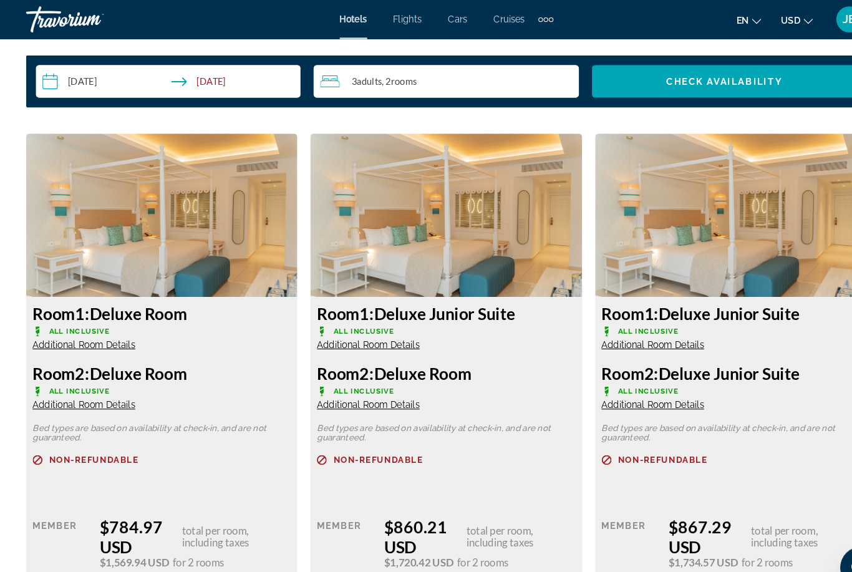
scroll to position [1828, 0]
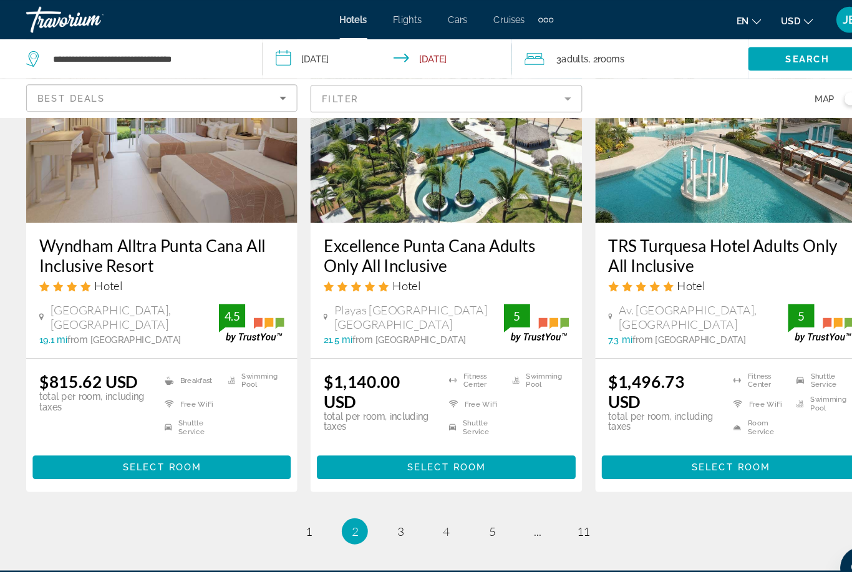
scroll to position [1628, 0]
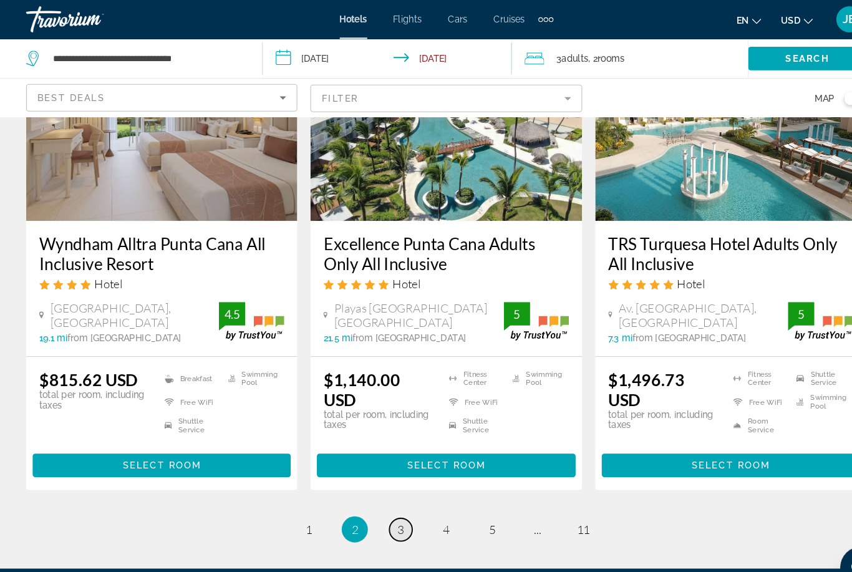
click at [388, 495] on link "page 3" at bounding box center [383, 506] width 22 height 22
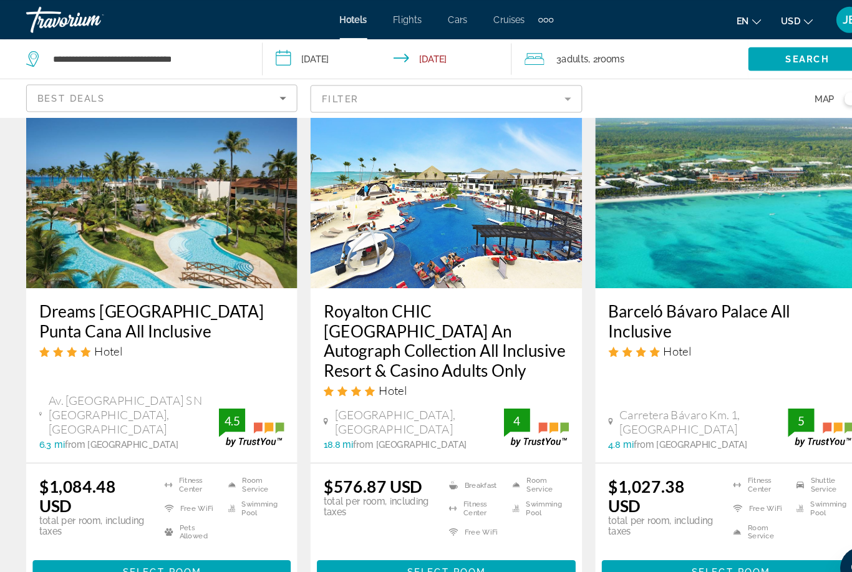
scroll to position [80, 0]
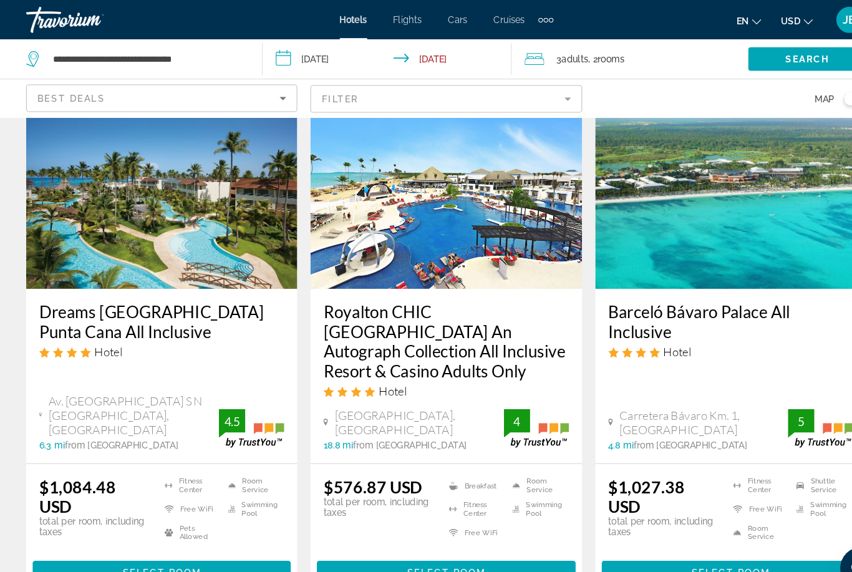
click at [470, 305] on h3 "Royalton CHIC Punta Cana An Autograph Collection All Inclusive Resort & Casino …" at bounding box center [426, 325] width 234 height 75
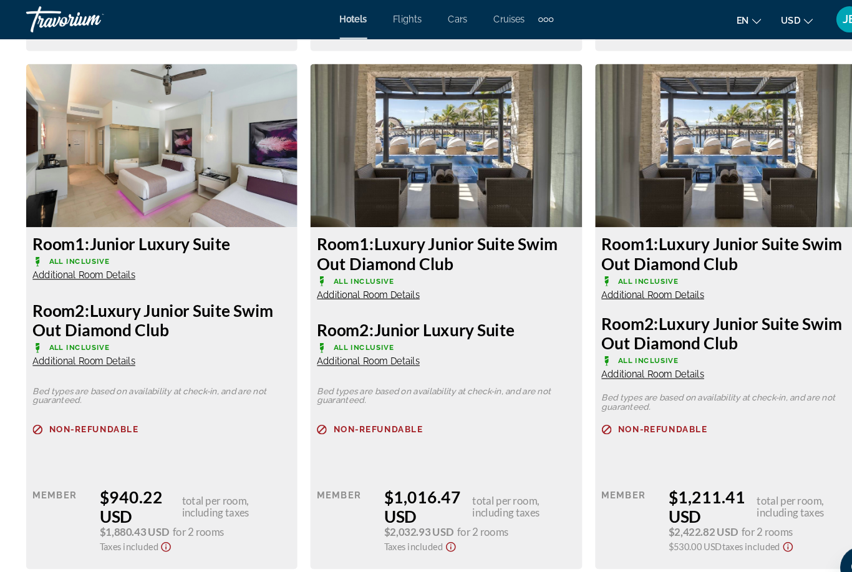
scroll to position [2400, 0]
click at [160, 513] on button "Show Taxes and Fees disclaimer" at bounding box center [158, 520] width 15 height 14
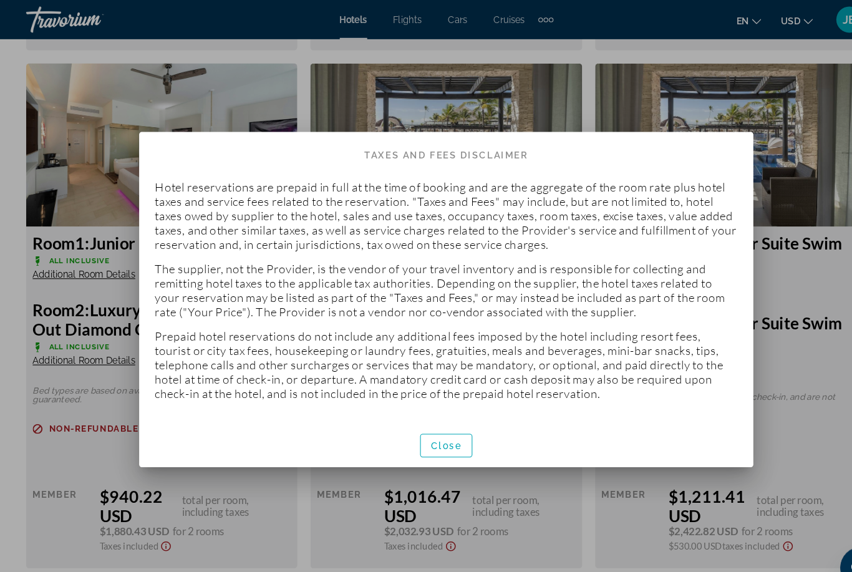
scroll to position [0, 0]
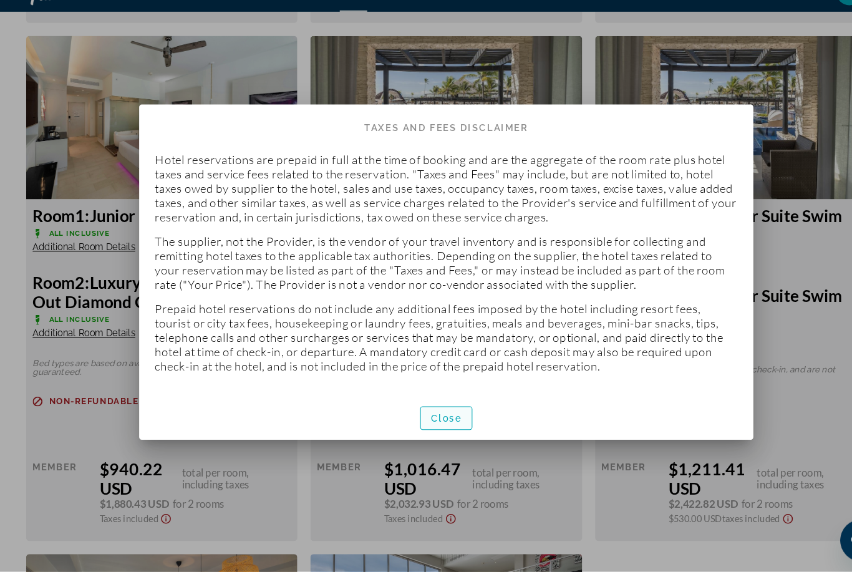
click at [412, 411] on span "button" at bounding box center [426, 425] width 49 height 30
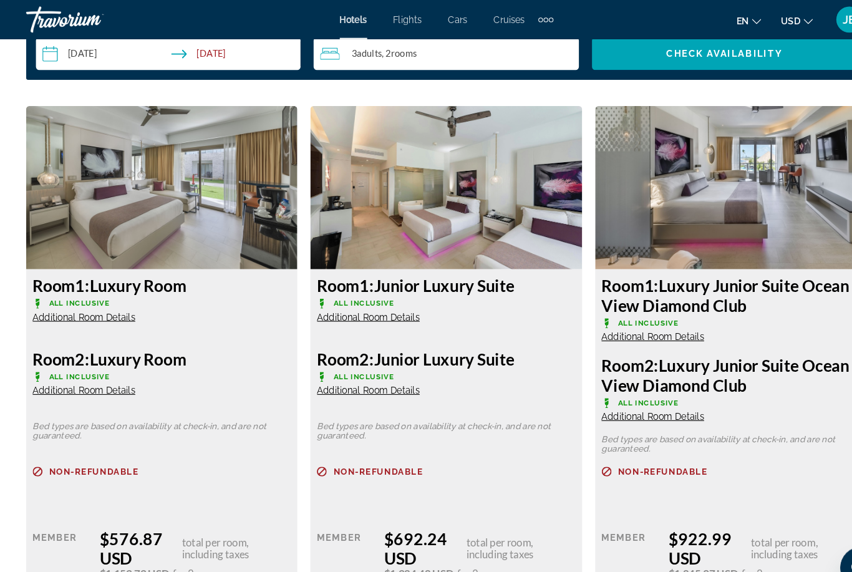
scroll to position [1859, 0]
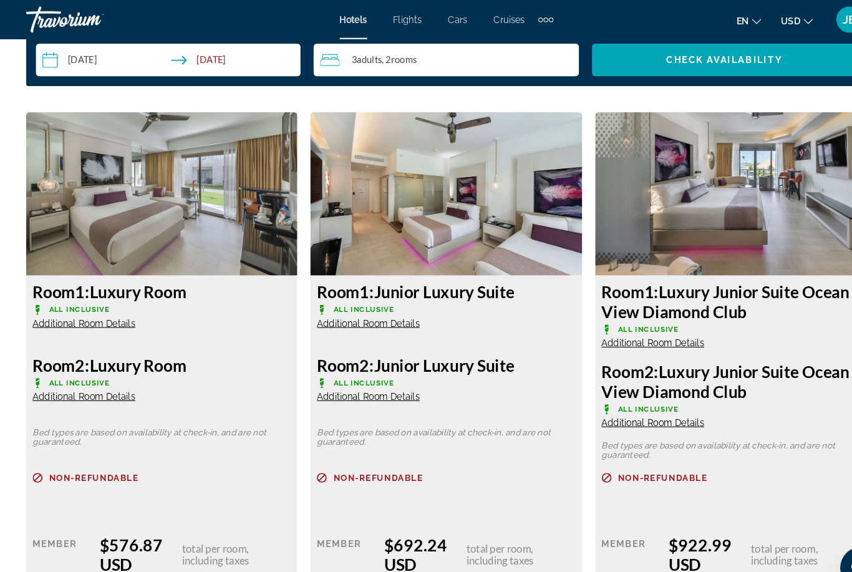
click at [81, 190] on img "Main content" at bounding box center [154, 185] width 259 height 156
click at [97, 200] on img "Main content" at bounding box center [154, 185] width 259 height 156
click at [639, 60] on span "Check Availability" at bounding box center [690, 57] width 111 height 10
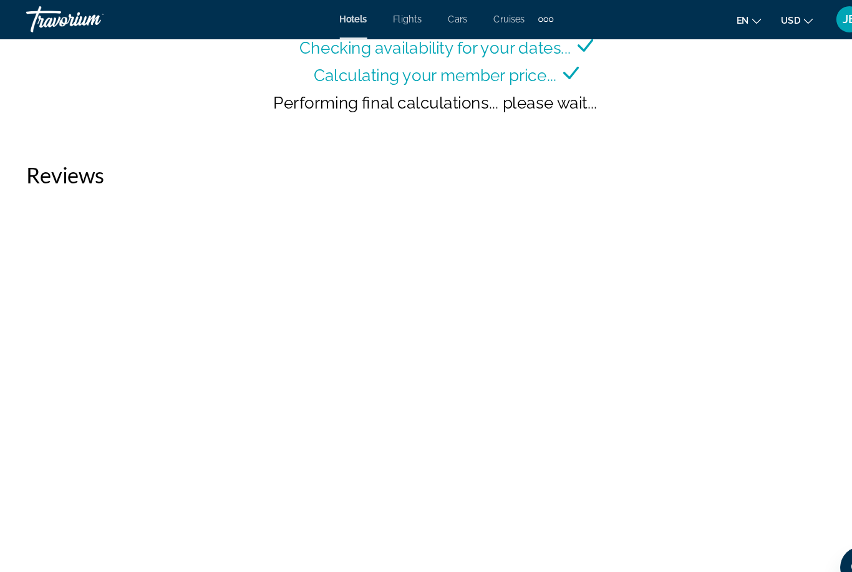
scroll to position [2080, 0]
